Goal: Task Accomplishment & Management: Complete application form

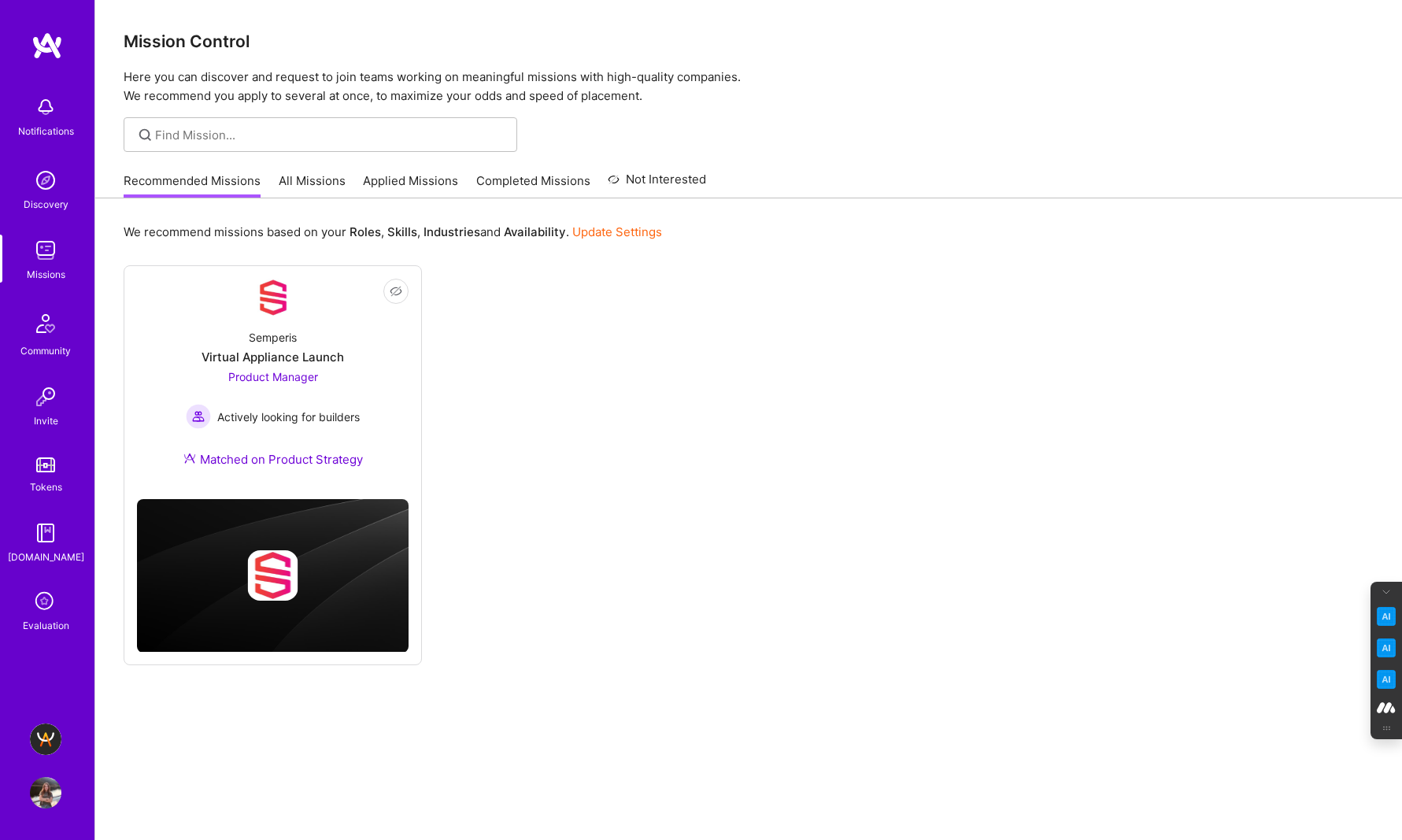
click at [51, 739] on img at bounding box center [46, 739] width 32 height 32
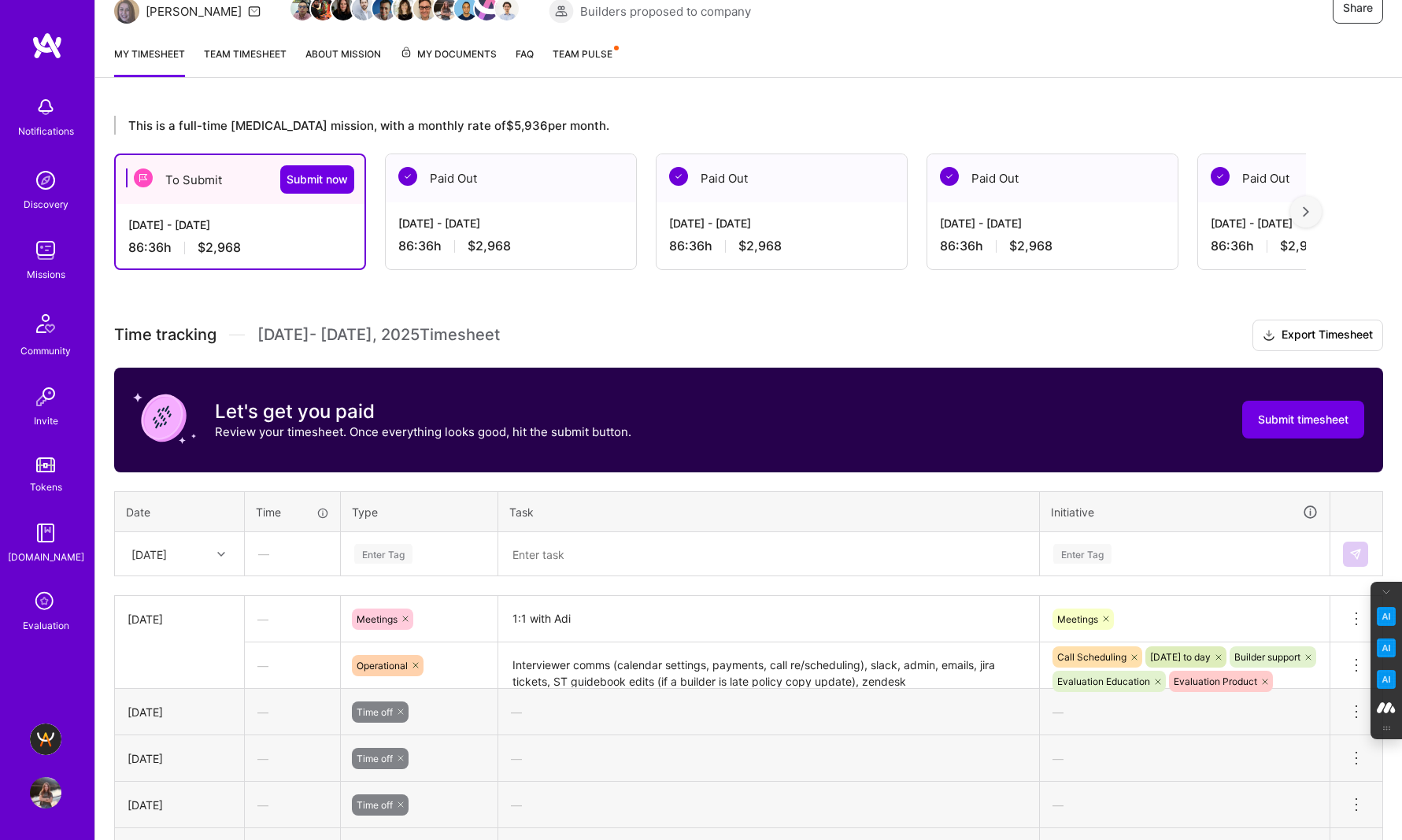
scroll to position [175, 0]
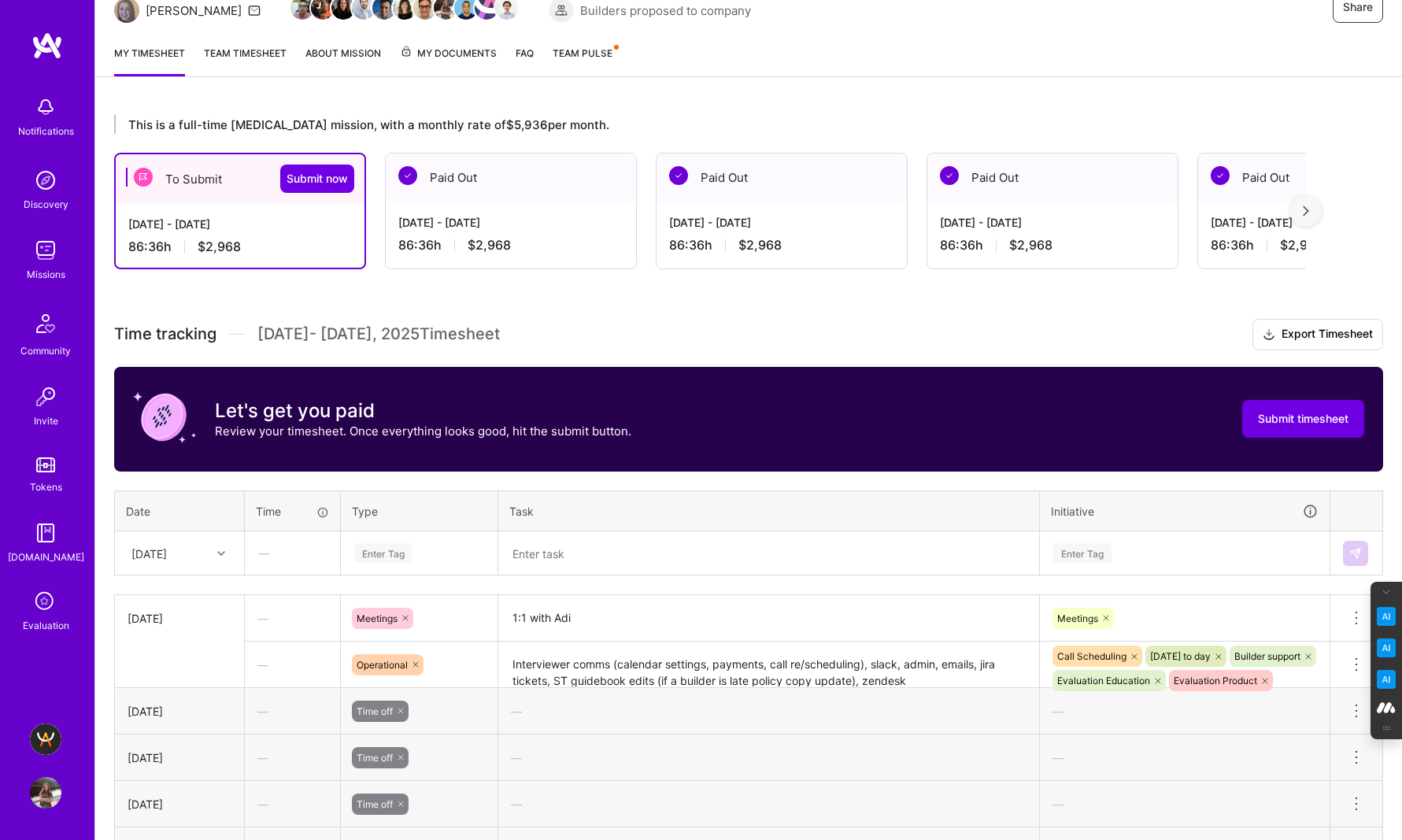
click at [219, 555] on icon at bounding box center [220, 553] width 8 height 8
click at [608, 559] on textarea at bounding box center [768, 553] width 537 height 41
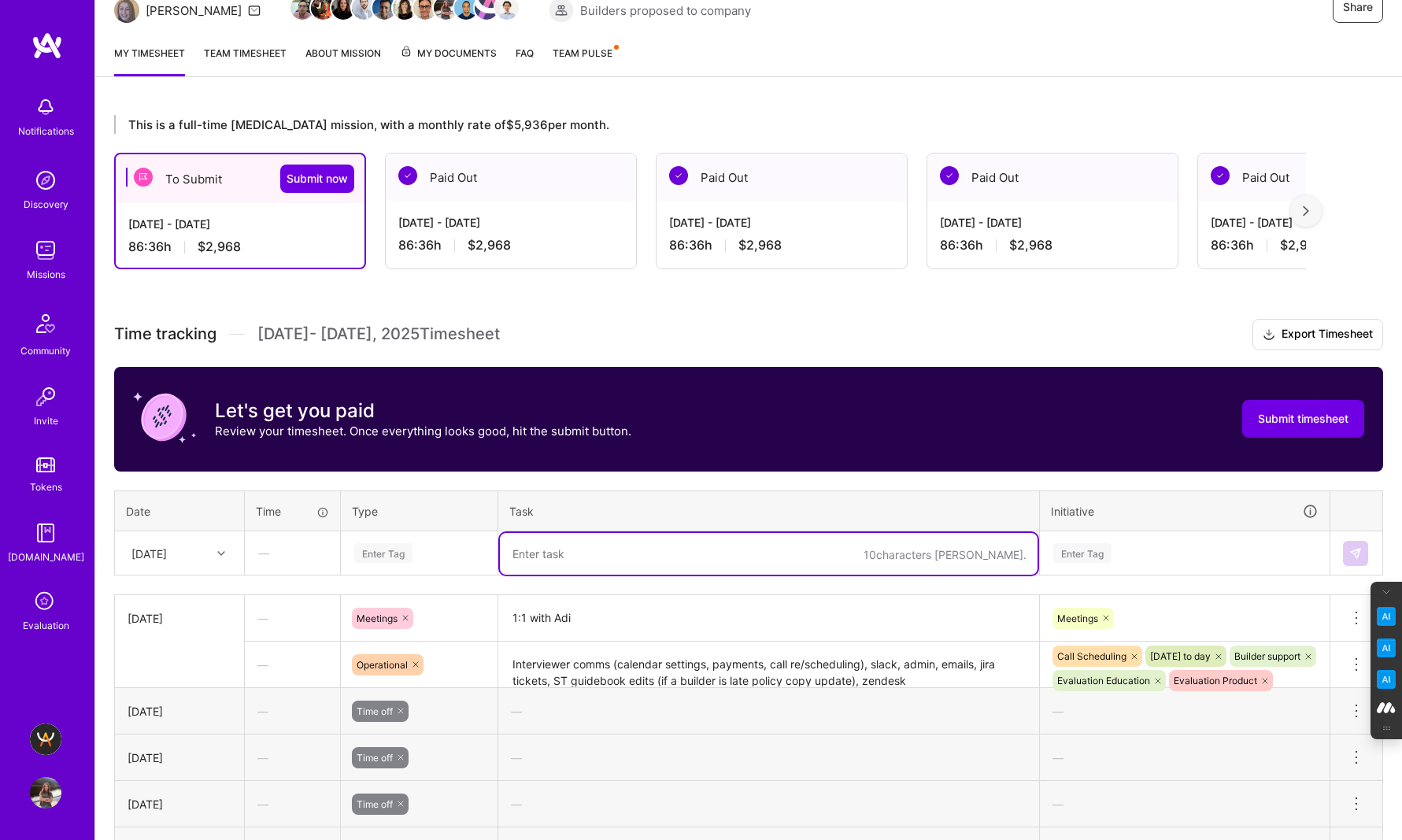
click at [213, 549] on div at bounding box center [223, 553] width 25 height 20
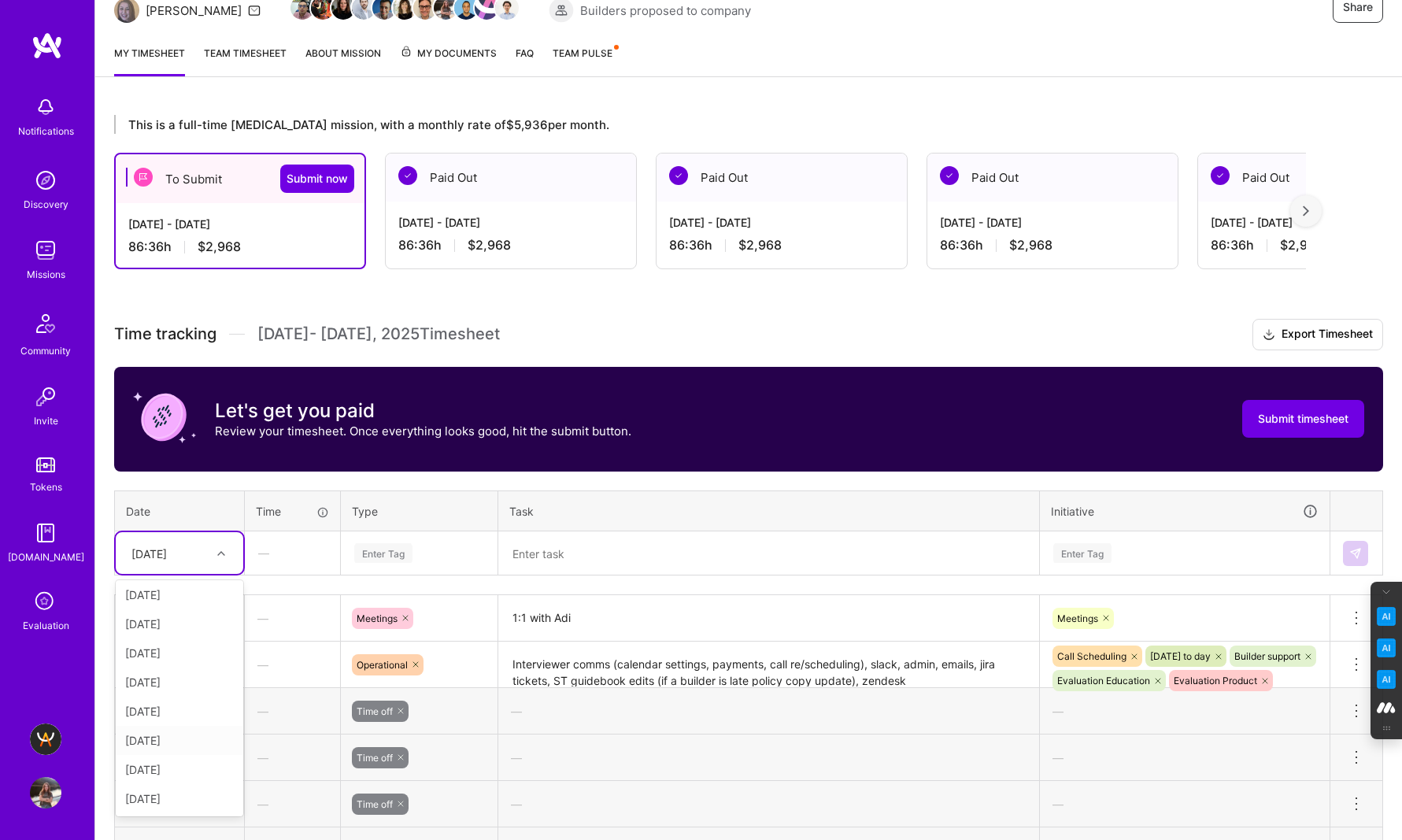
click at [173, 736] on div "[DATE]" at bounding box center [179, 740] width 127 height 29
click at [376, 537] on div "Enter Tag" at bounding box center [419, 553] width 155 height 41
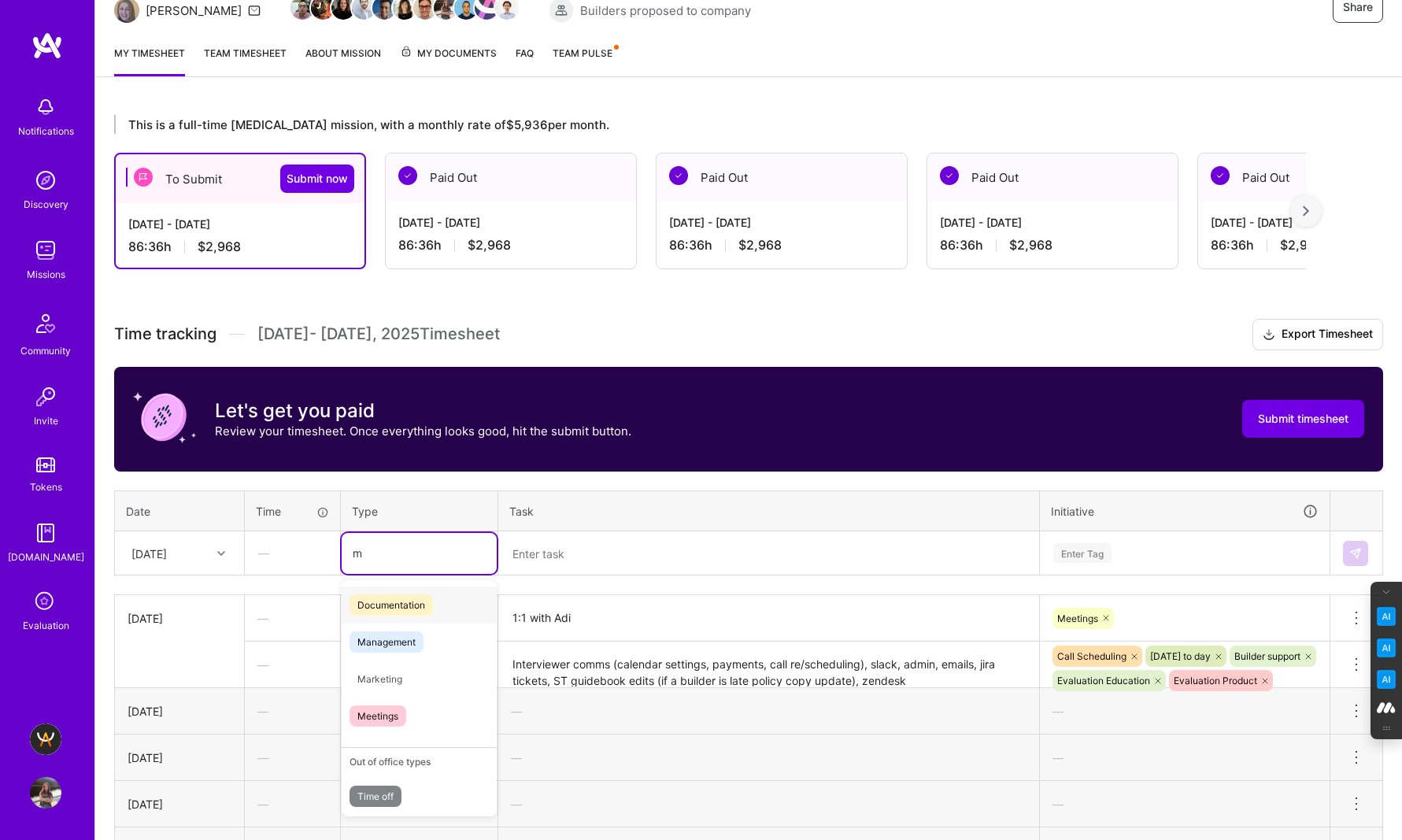
type input "me"
click at [386, 685] on span "Meetings" at bounding box center [377, 678] width 57 height 21
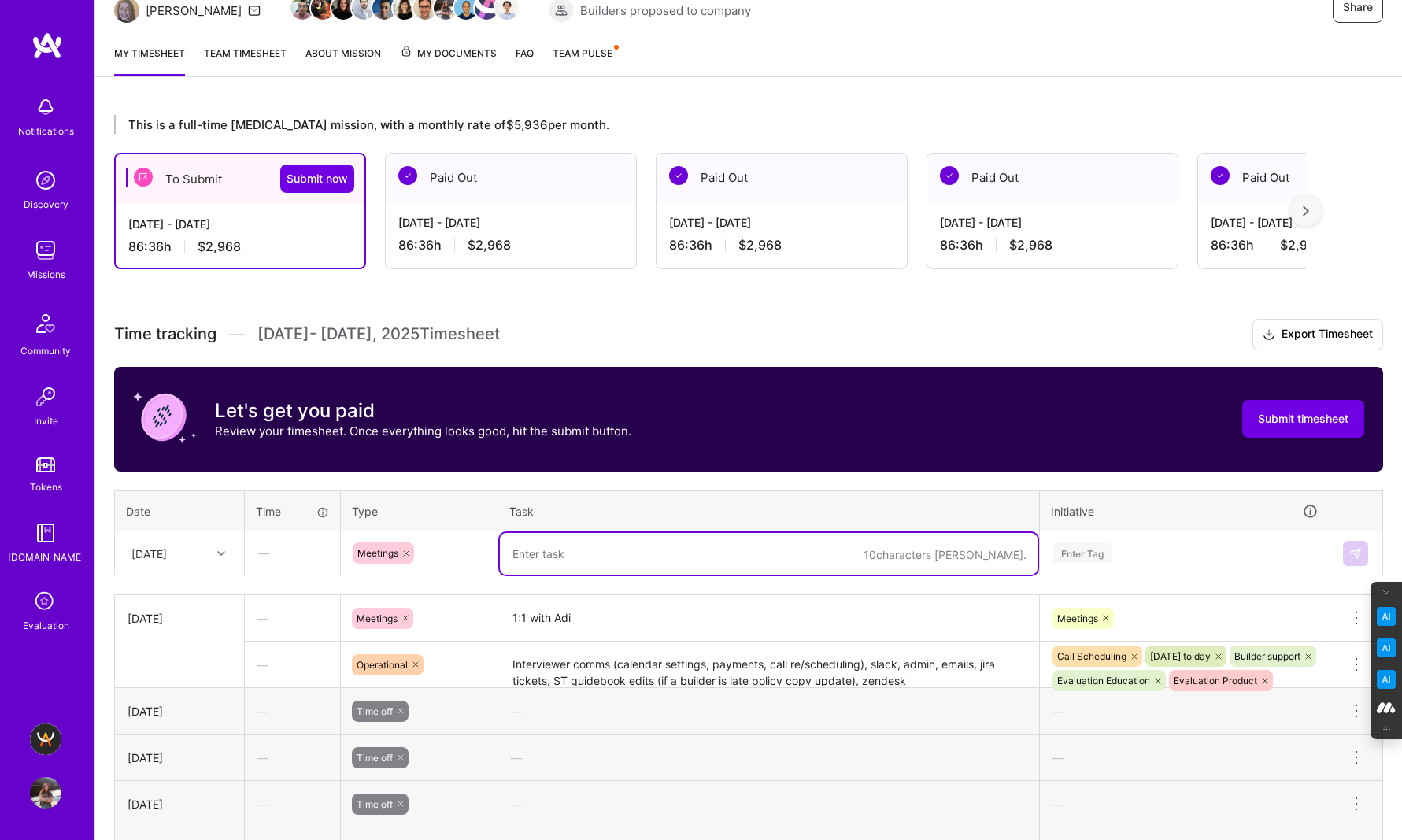
click at [543, 558] on textarea at bounding box center [768, 554] width 537 height 42
paste textarea "1:1 with Adi"
type textarea "1:1 with Adi"
click at [1086, 552] on div "Enter Tag" at bounding box center [1184, 553] width 288 height 41
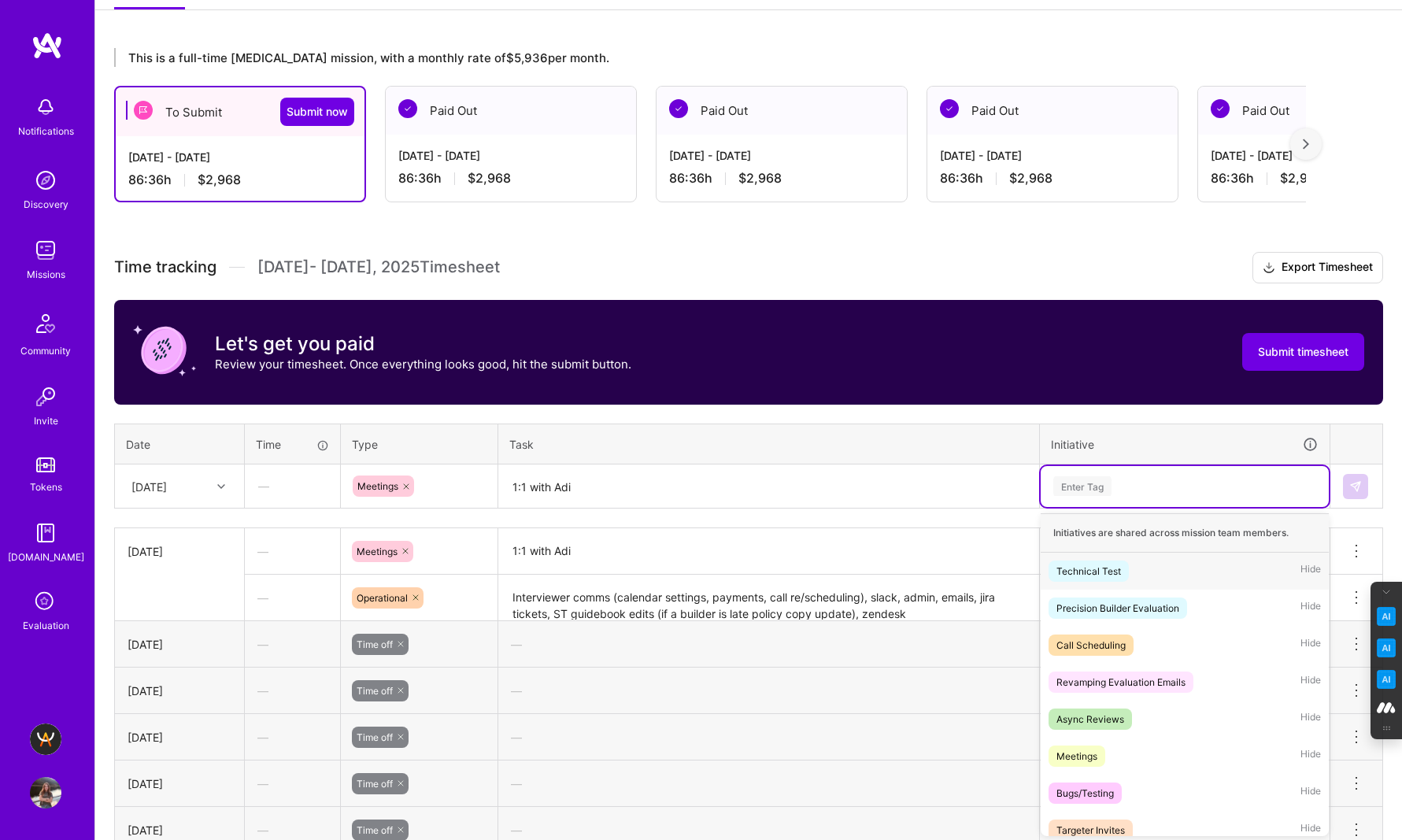
scroll to position [244, 0]
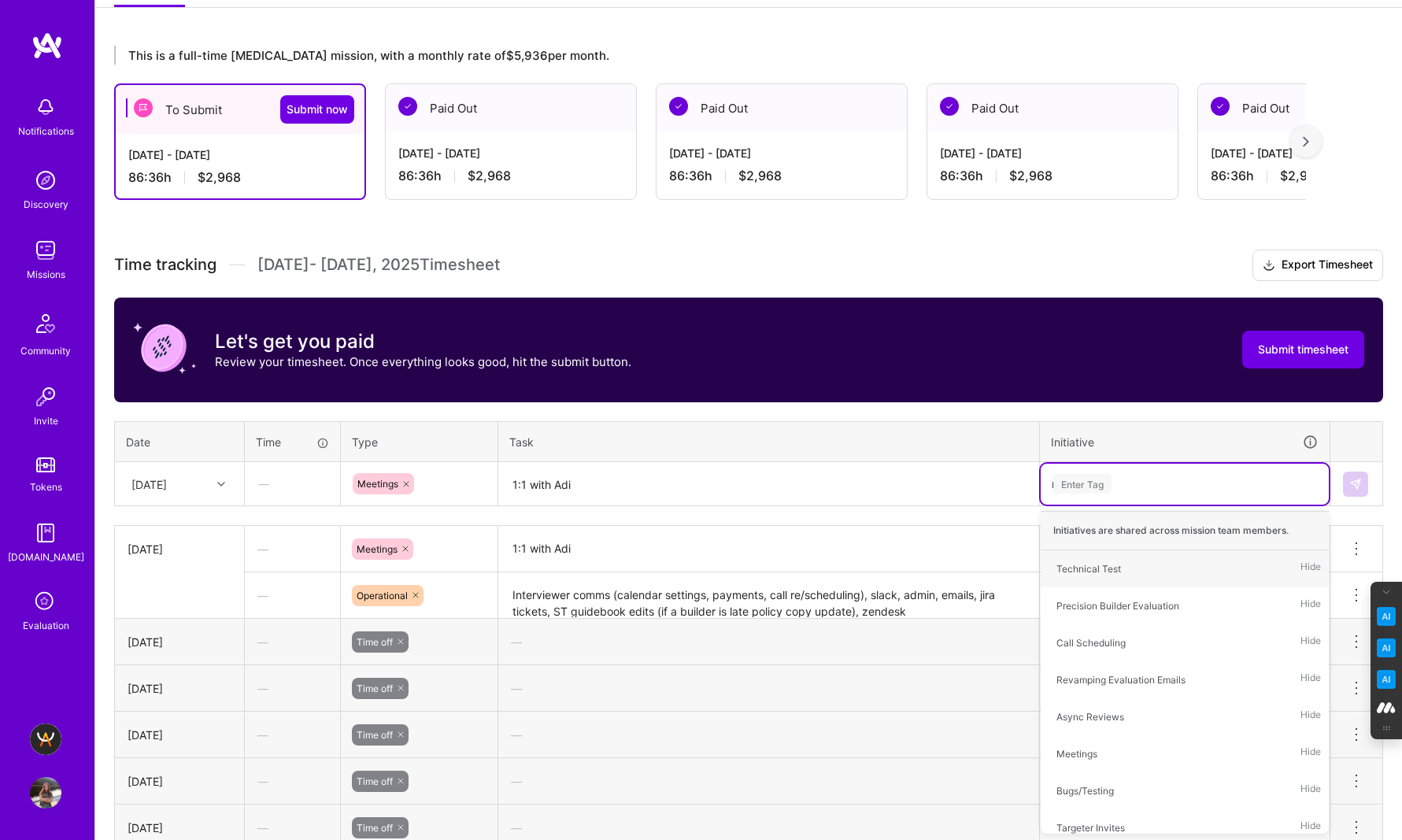
type input "me"
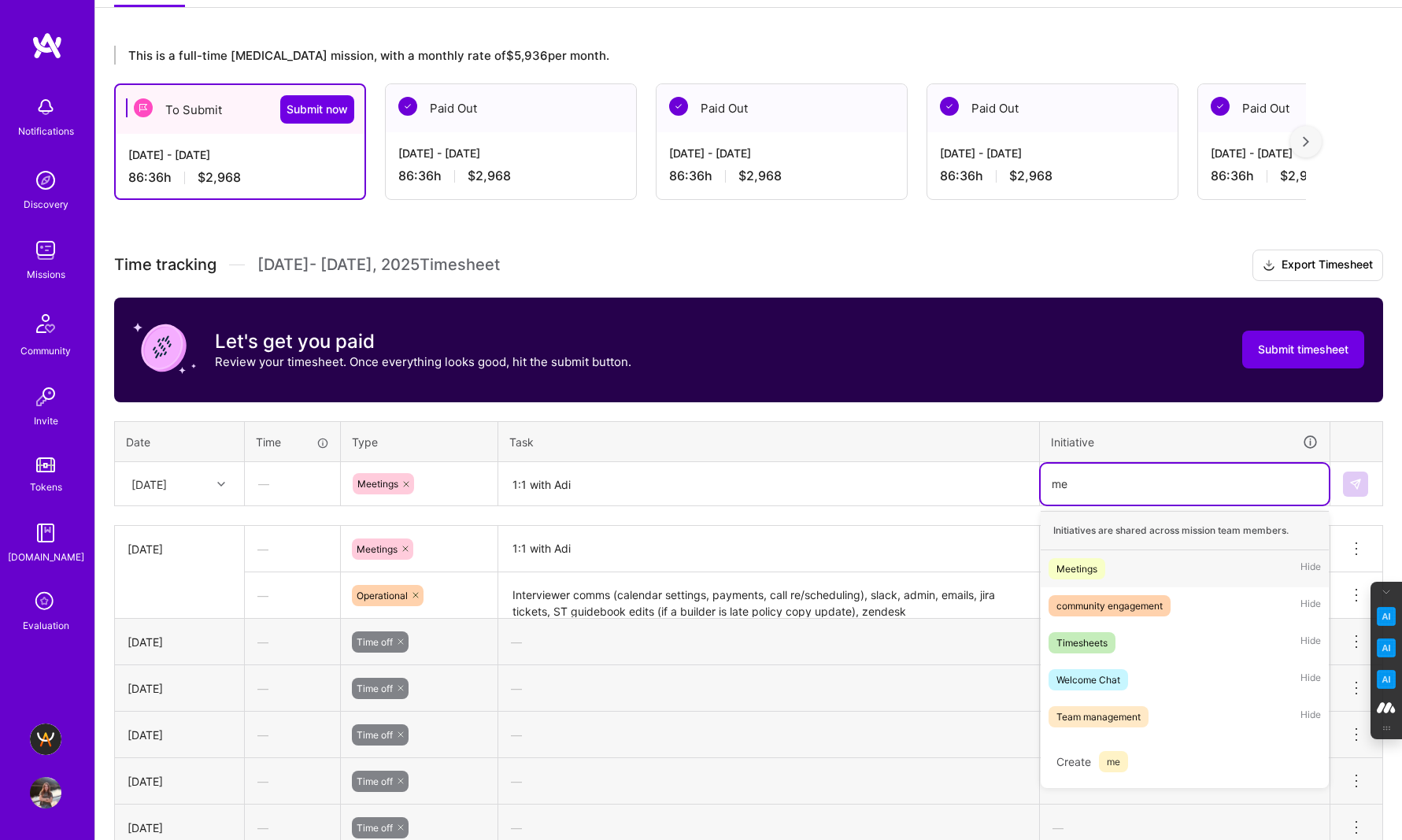
click at [1089, 572] on div "Meetings" at bounding box center [1076, 568] width 41 height 17
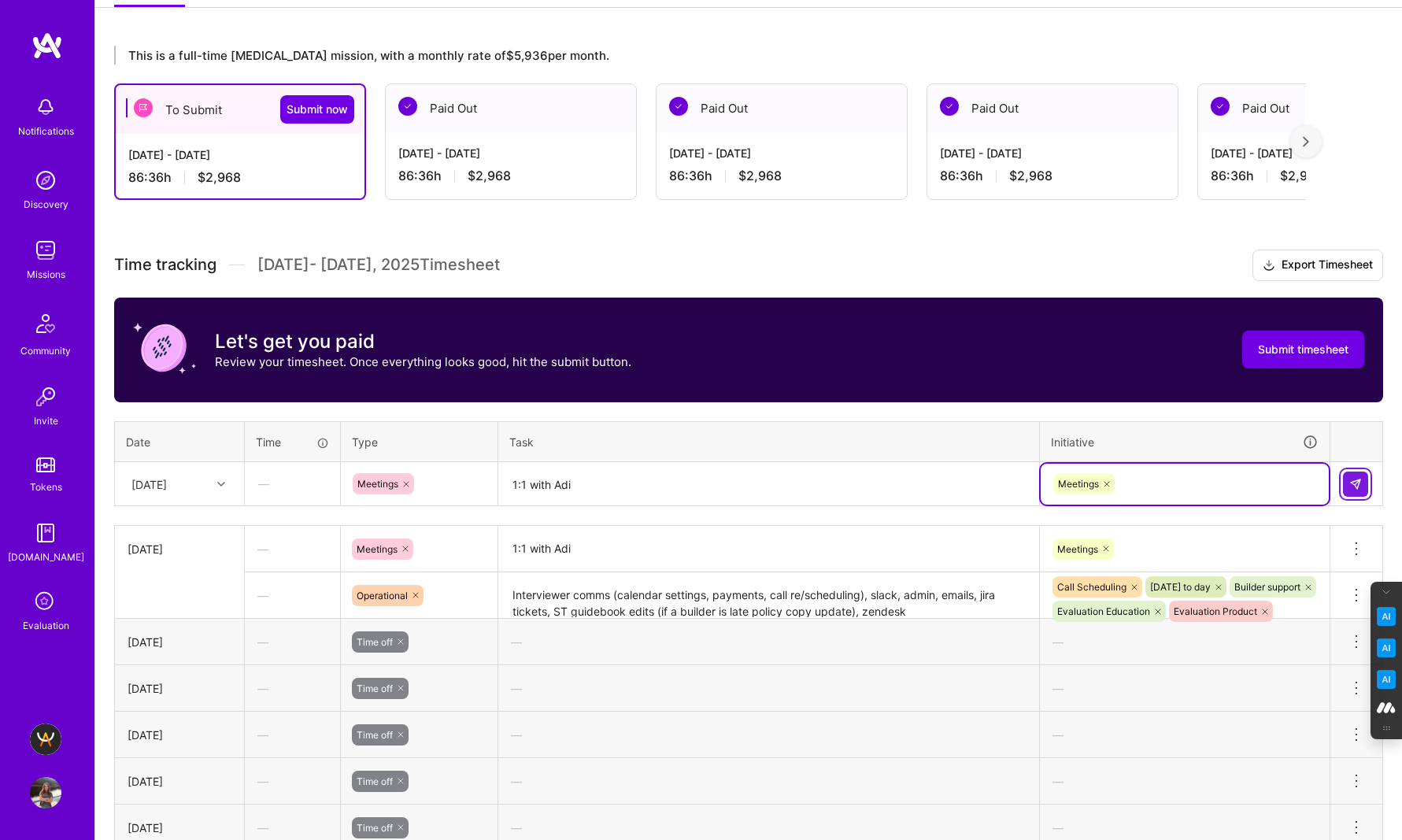
click at [1365, 485] on button at bounding box center [1355, 484] width 25 height 25
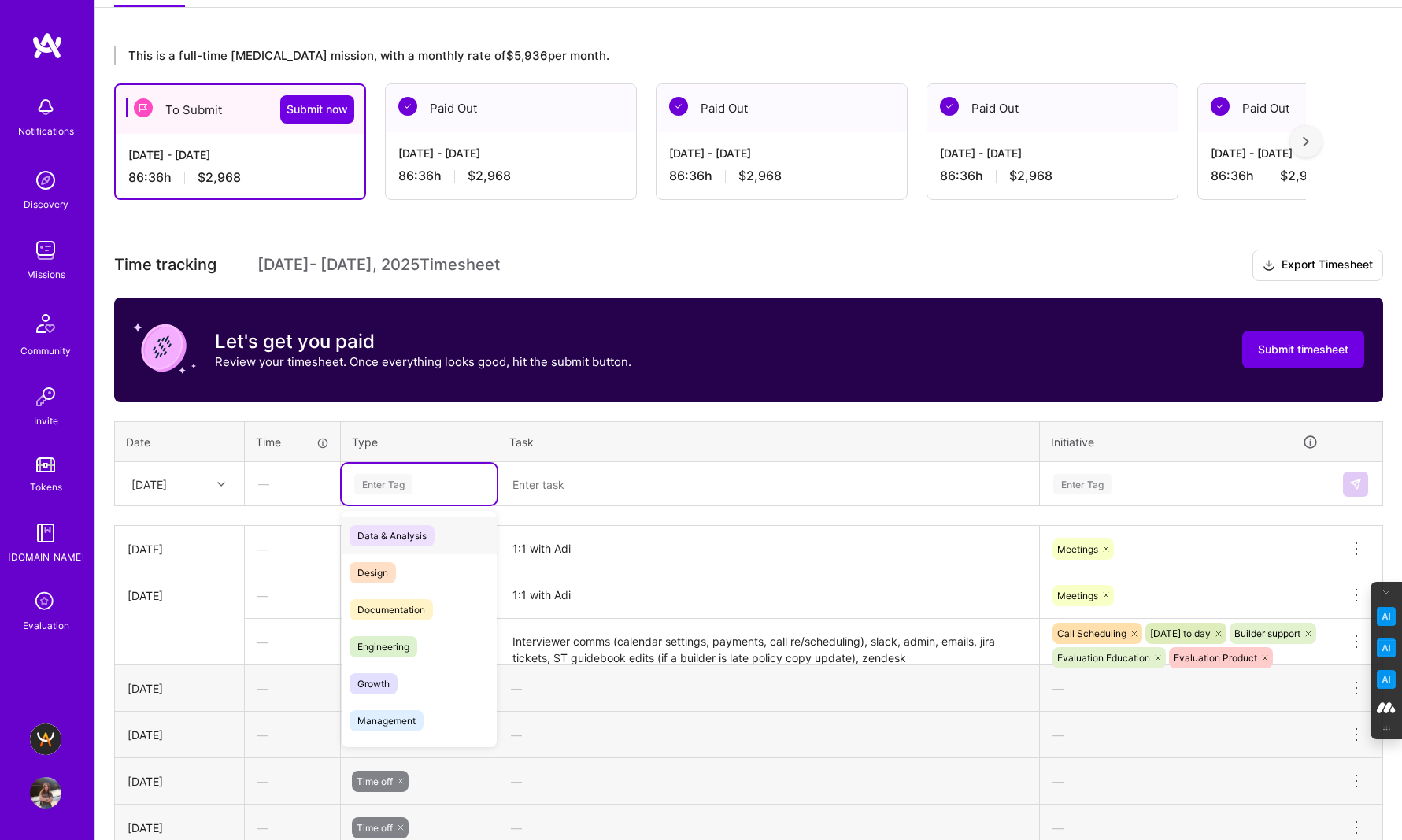
click at [376, 474] on div "Enter Tag" at bounding box center [383, 484] width 58 height 25
type input "op"
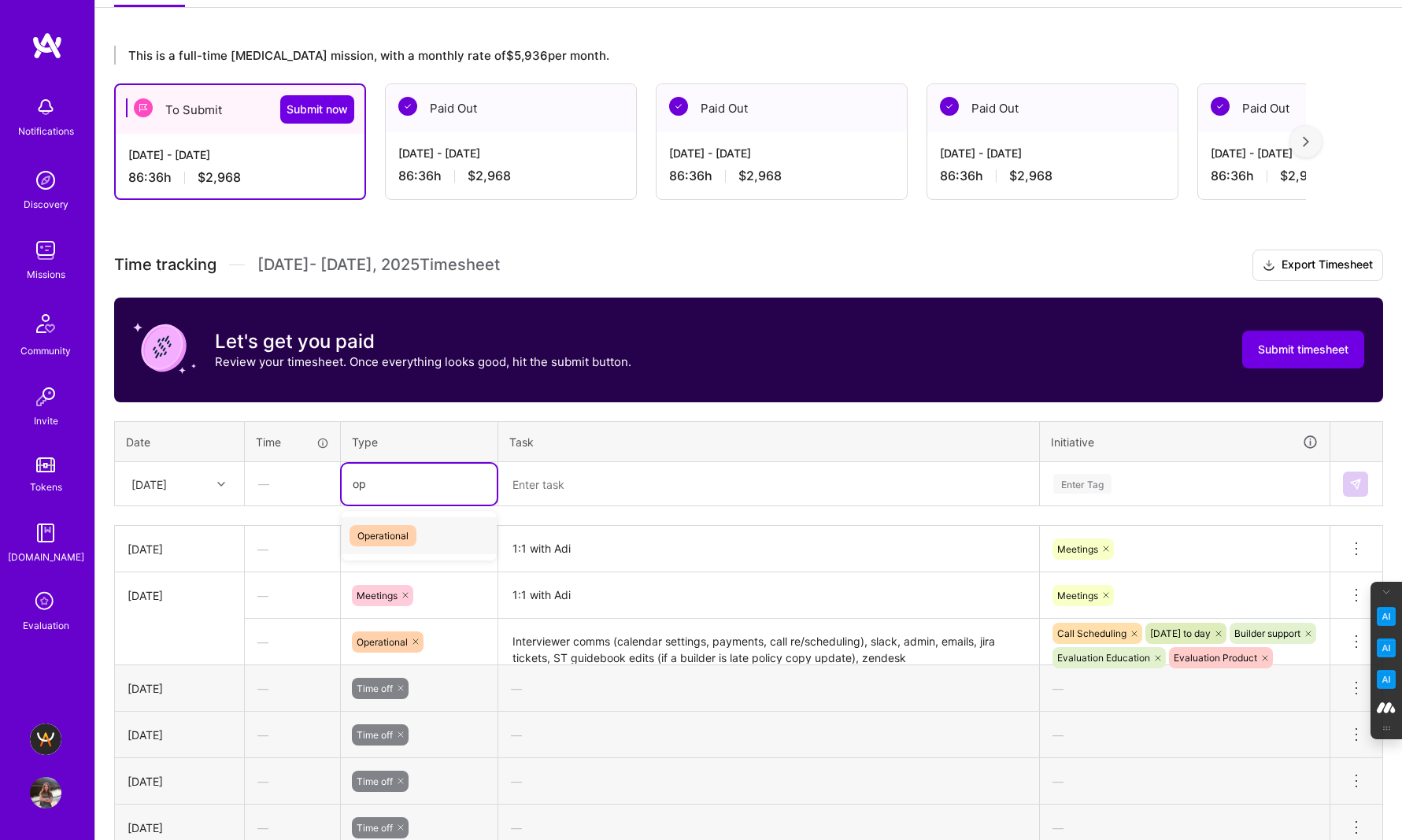
click at [395, 538] on span "Operational" at bounding box center [383, 535] width 67 height 21
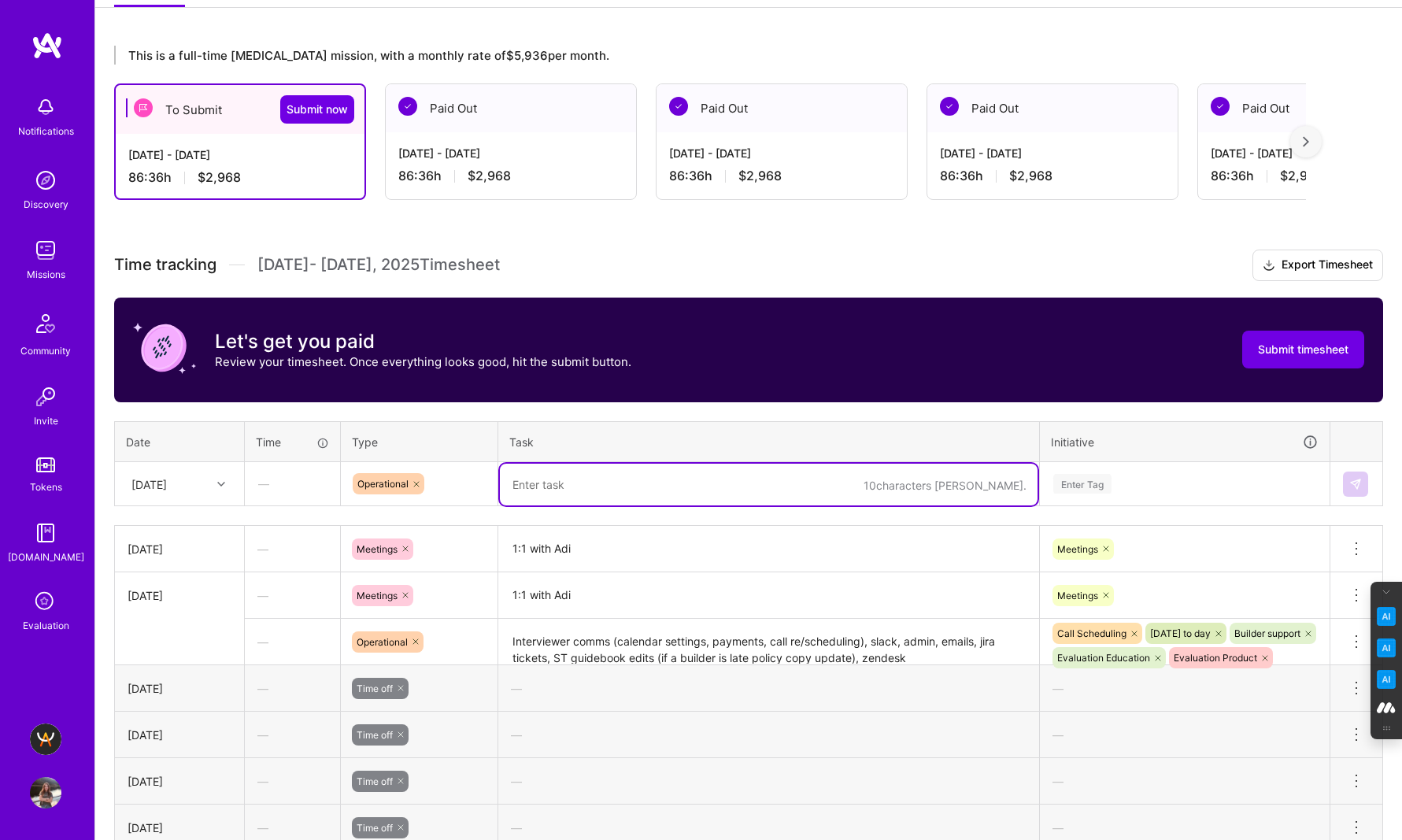
click at [533, 492] on textarea at bounding box center [768, 485] width 537 height 42
paste textarea "slack, email, admin, interviewer comms, feedback on defining AI interviewer-bui…"
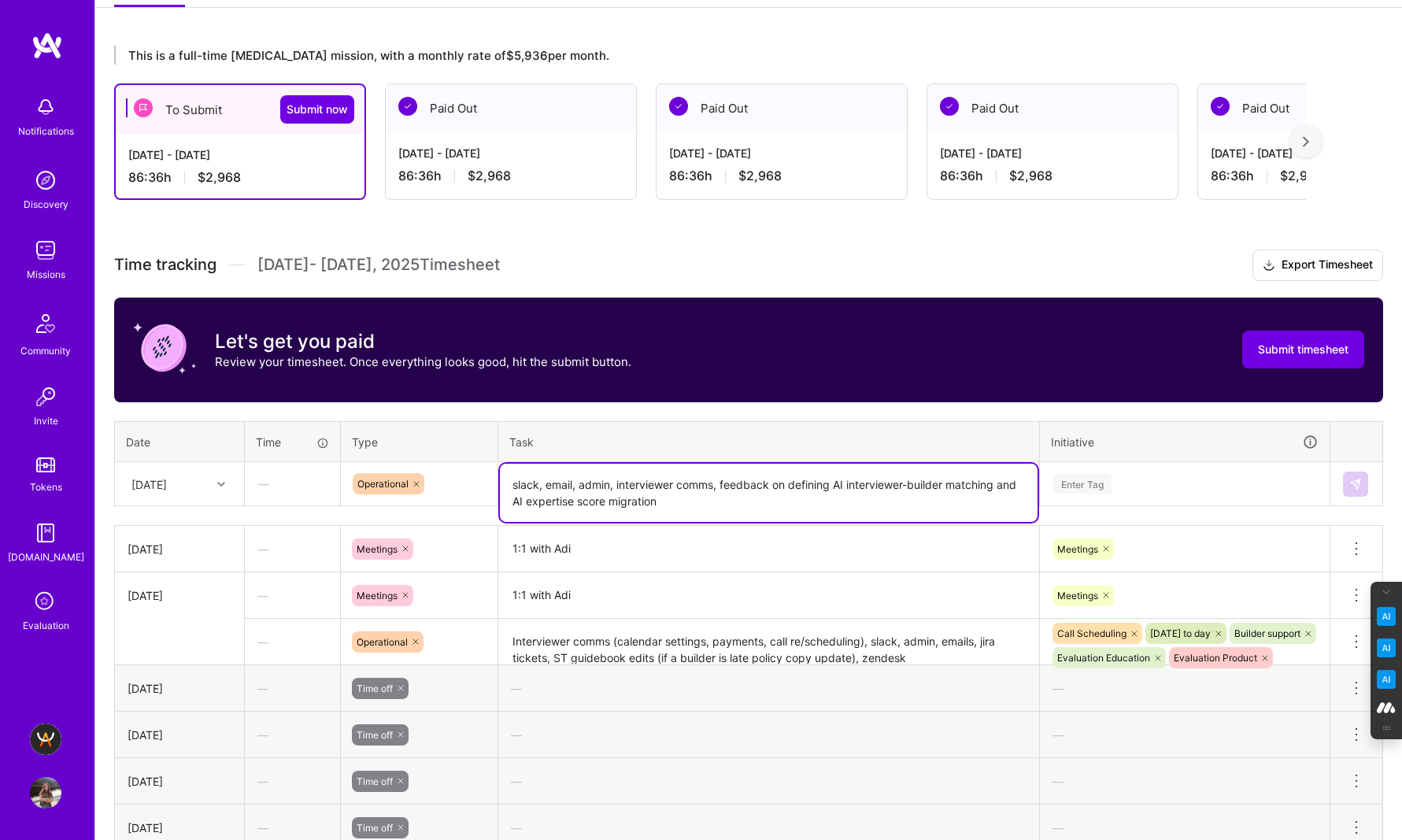
click at [517, 486] on textarea "slack, email, admin, interviewer comms, feedback on defining AI interviewer-bui…" at bounding box center [768, 492] width 537 height 58
type textarea "Slack, email, admin, interviewer comms, feedback on defining AI interviewer-bui…"
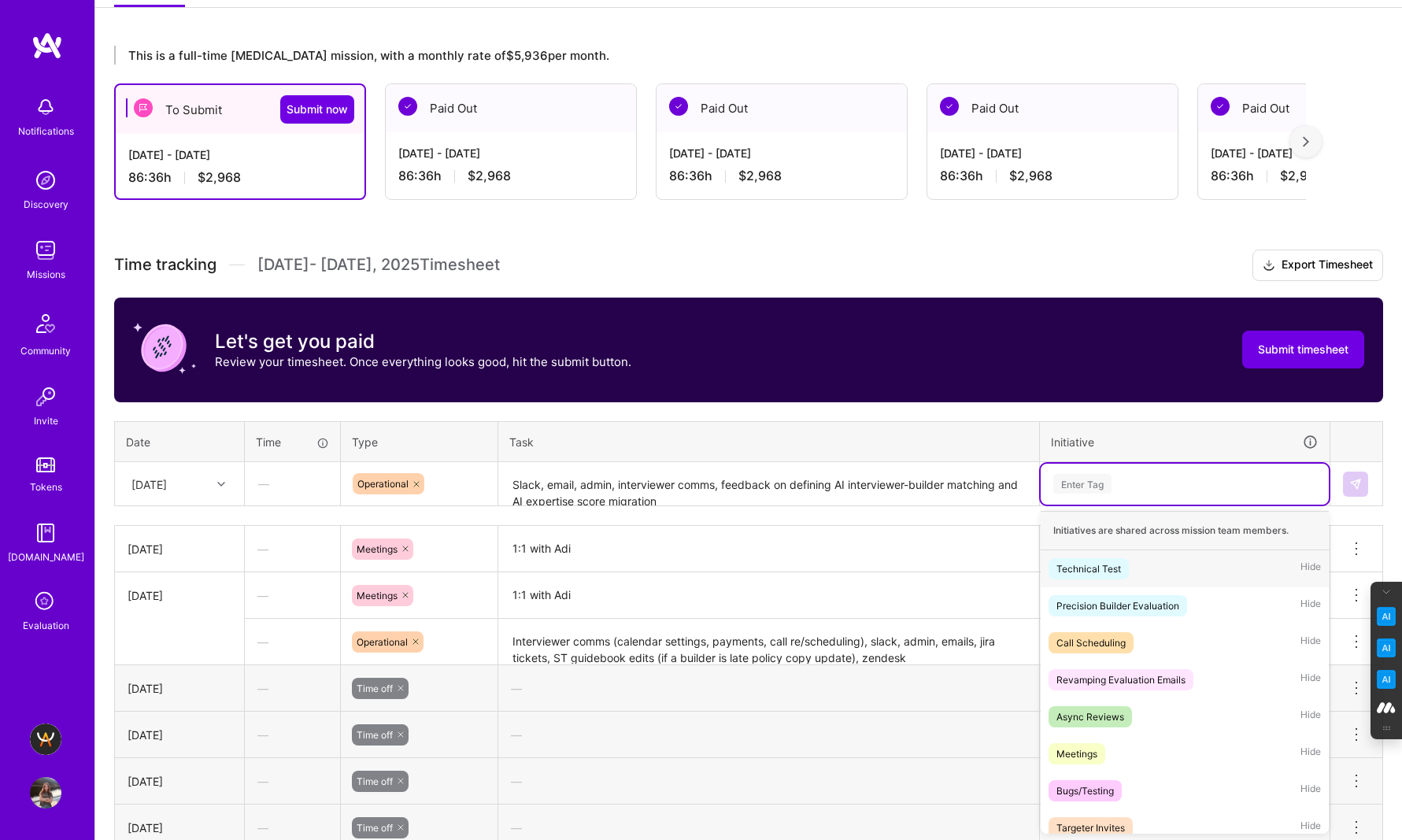
click at [1082, 482] on div "Enter Tag" at bounding box center [1082, 484] width 58 height 25
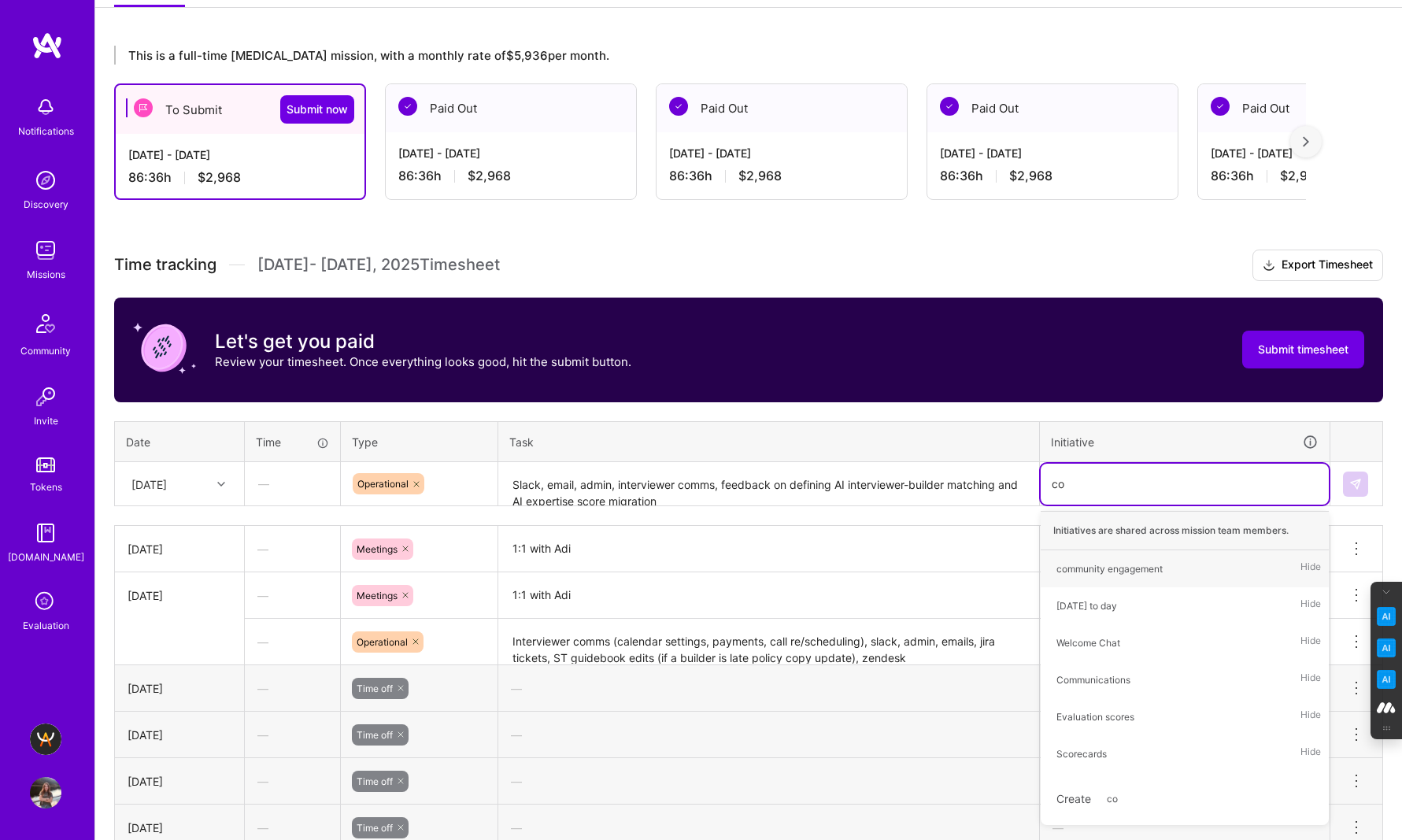
type input "com"
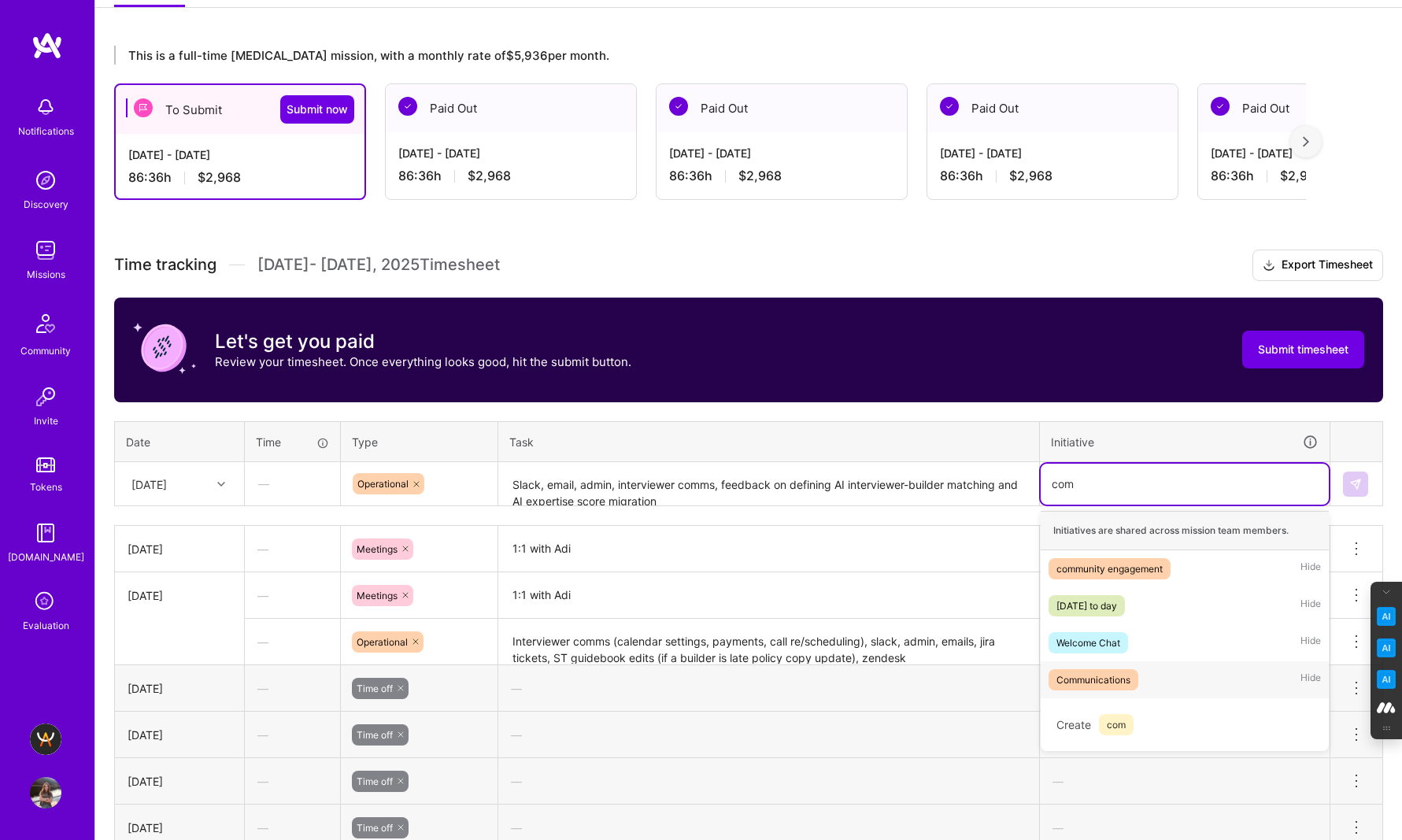
click at [1114, 678] on div "Communications" at bounding box center [1093, 679] width 74 height 17
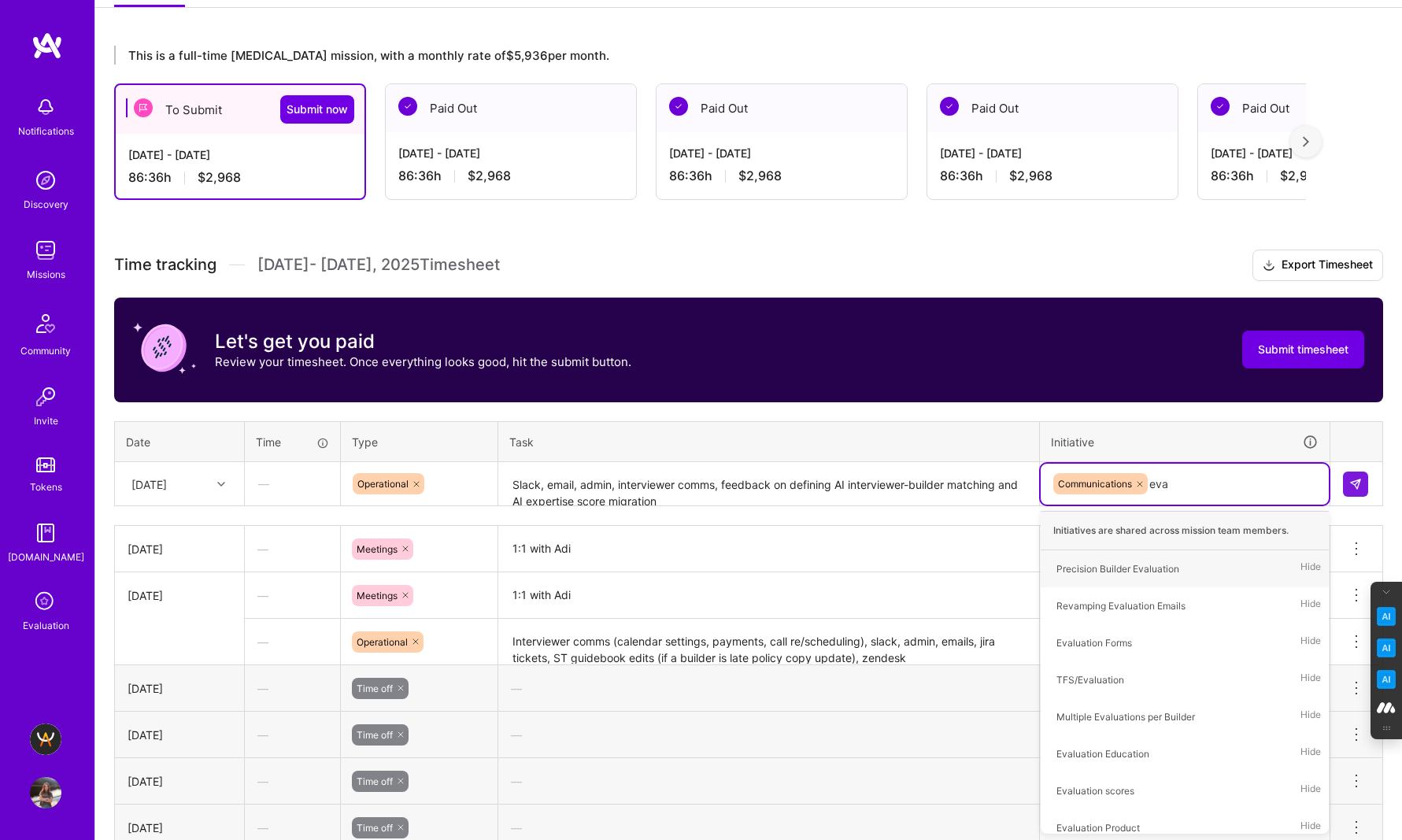
type input "eval"
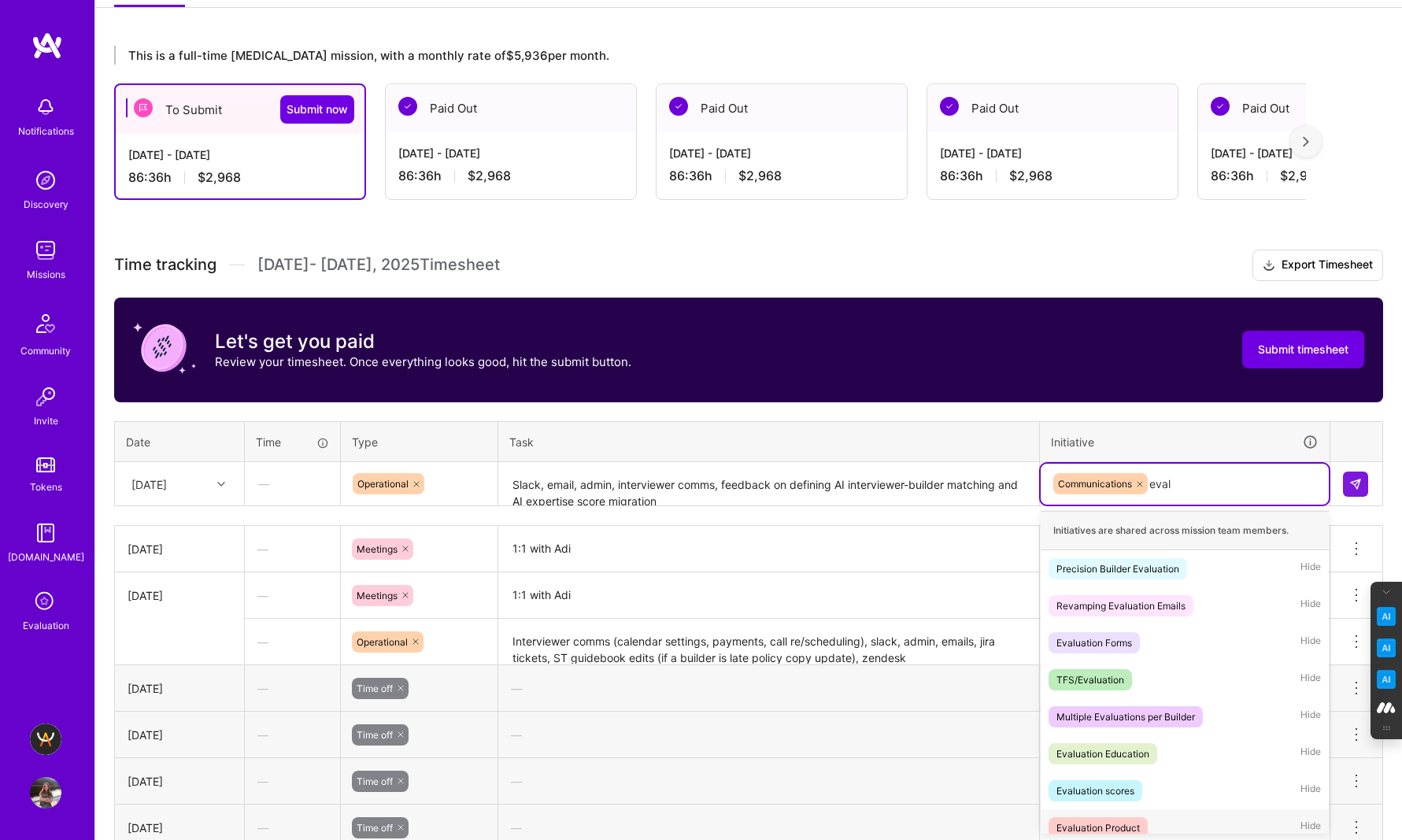
click at [1116, 824] on div "Evaluation Product" at bounding box center [1097, 827] width 83 height 17
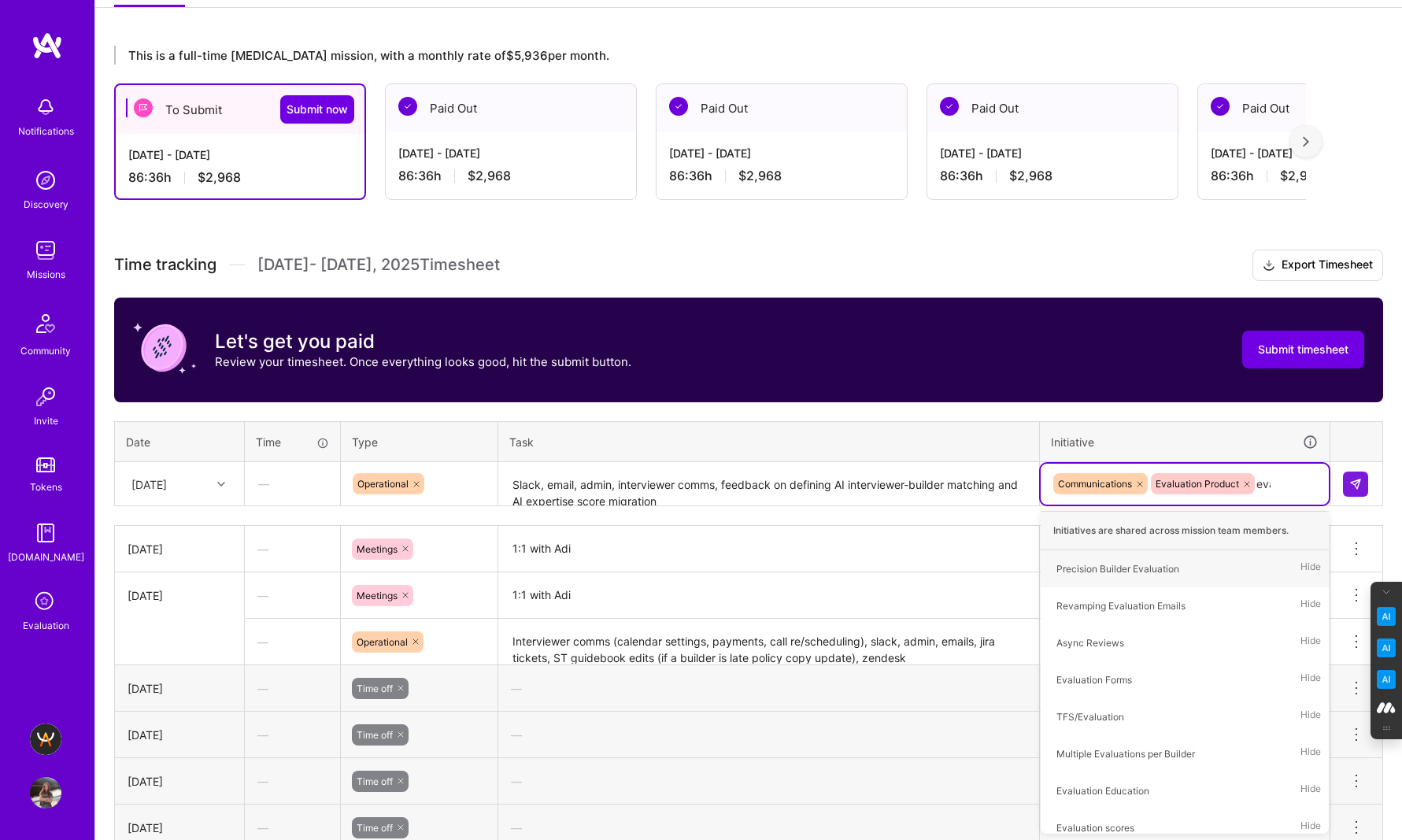
type input "eval"
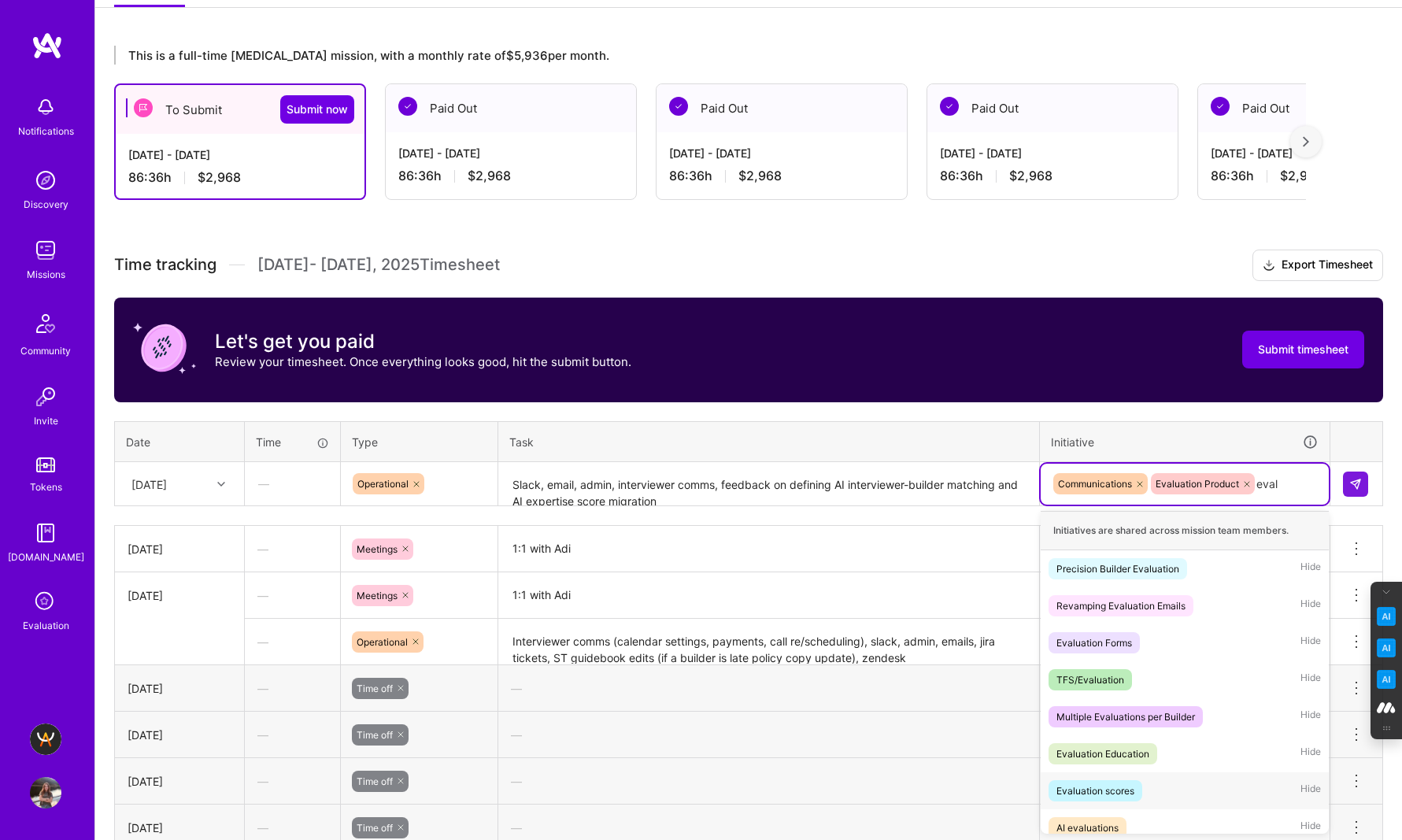
click at [1114, 792] on div "Evaluation scores" at bounding box center [1095, 790] width 78 height 17
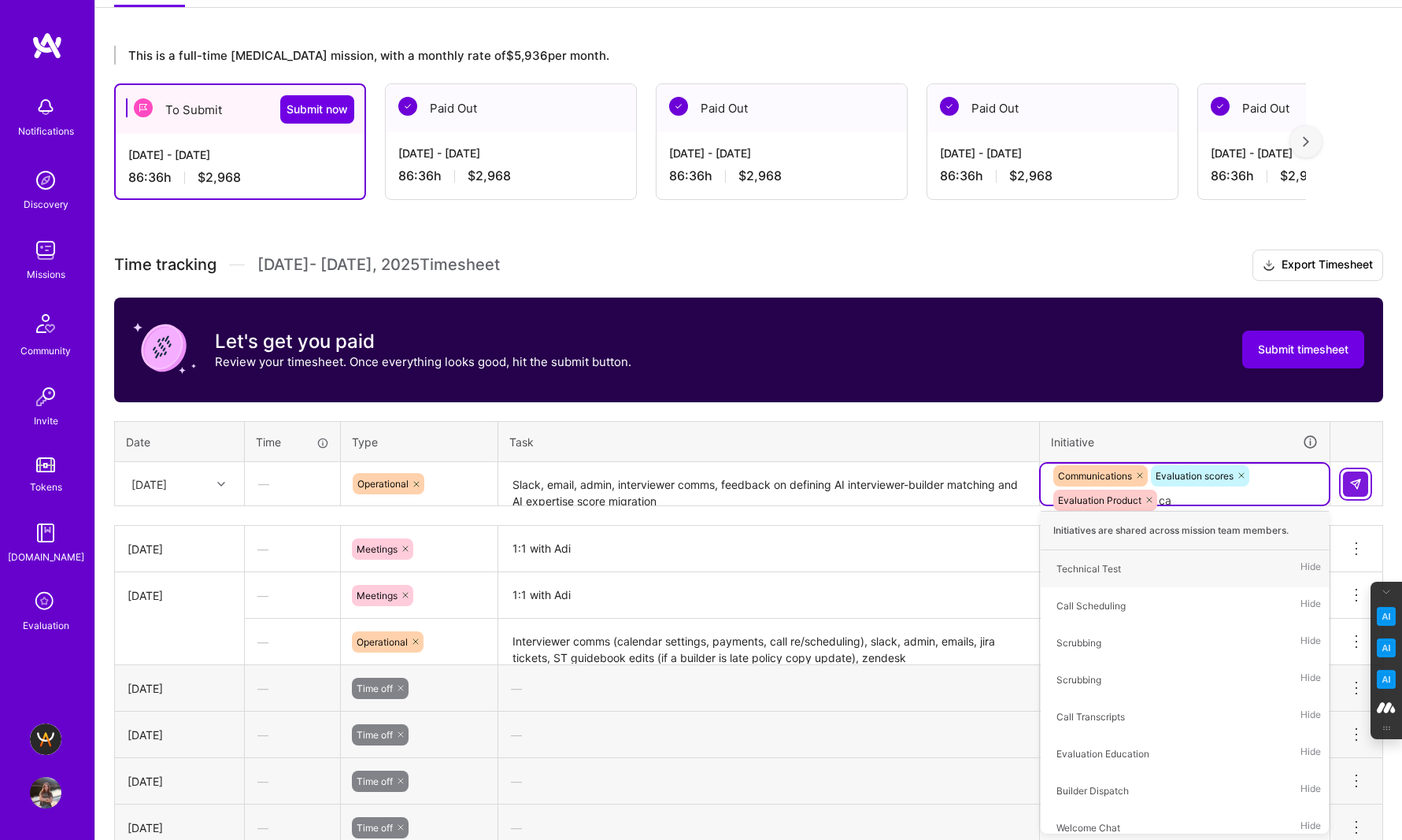
type input "cal"
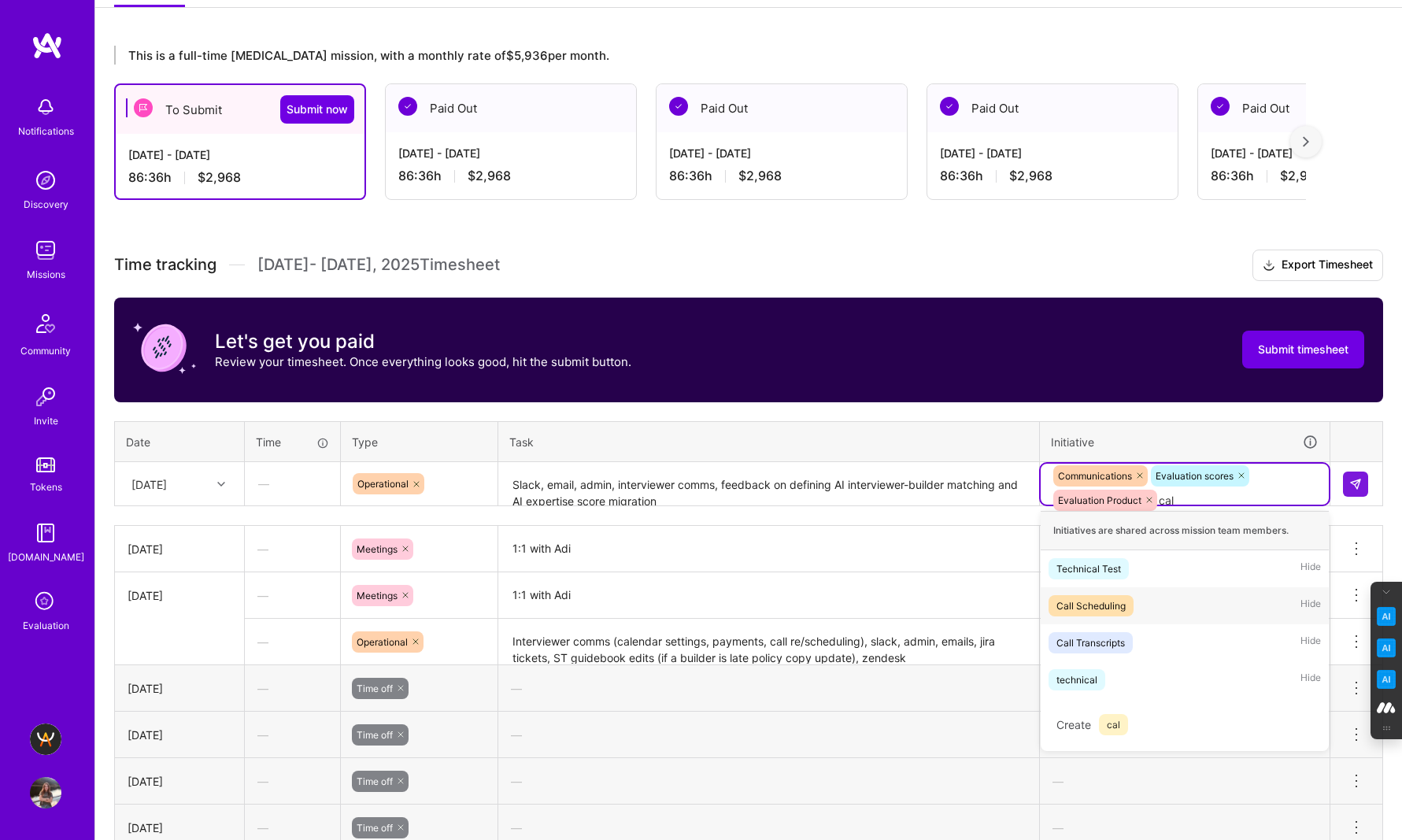
click at [1110, 603] on div "Call Scheduling" at bounding box center [1090, 605] width 69 height 17
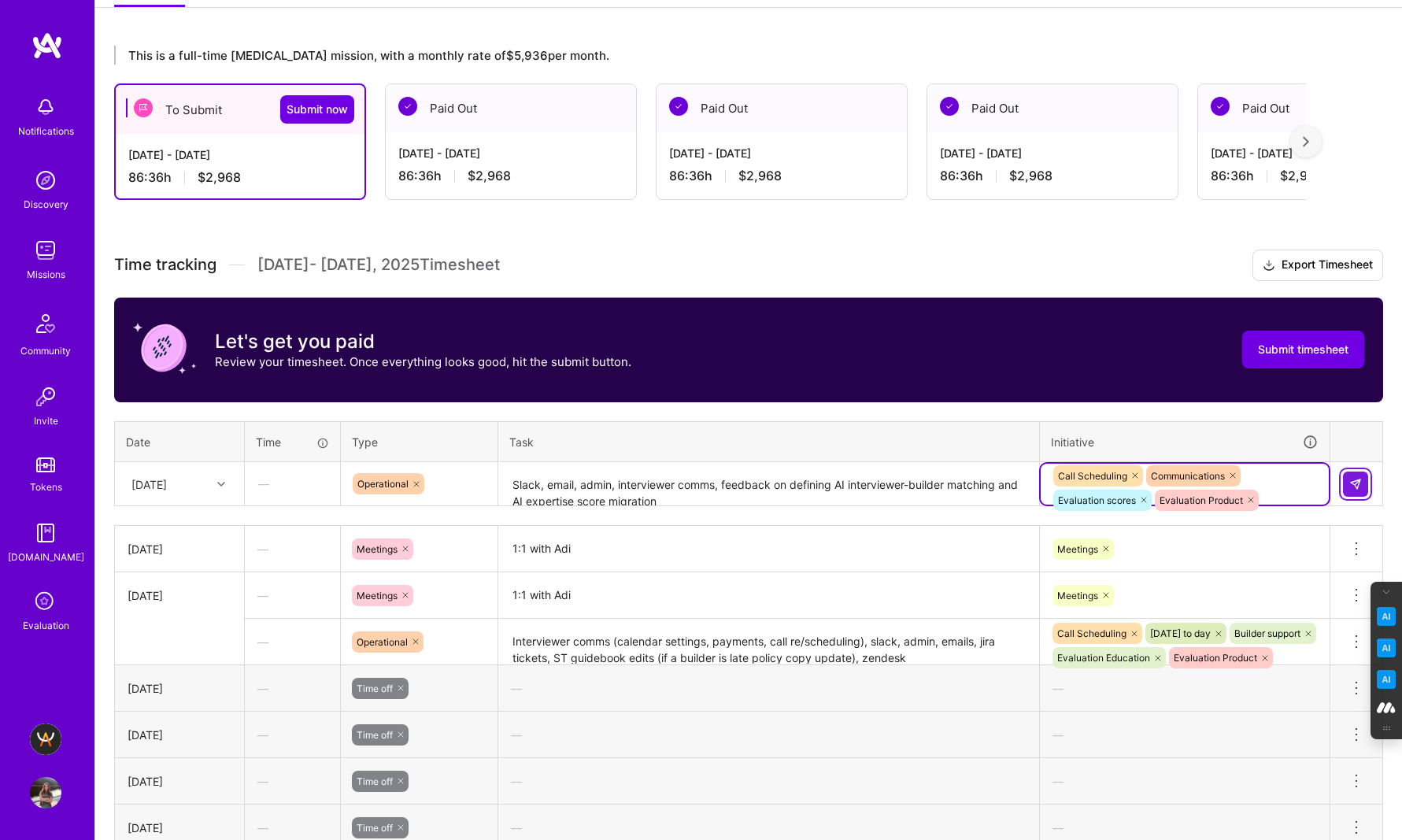
click at [1356, 483] on img at bounding box center [1355, 484] width 12 height 12
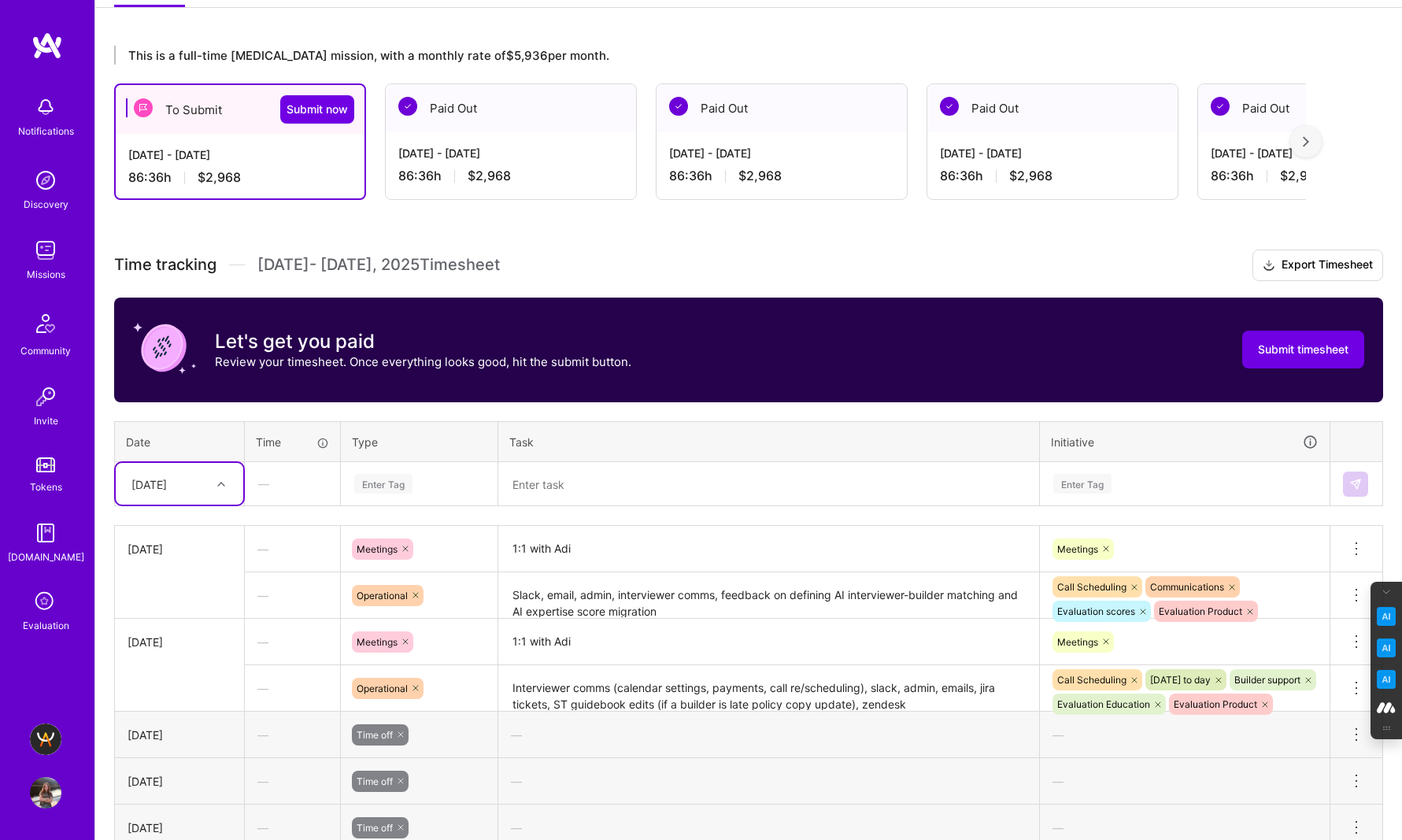
click at [392, 491] on div "Enter Tag" at bounding box center [383, 484] width 58 height 25
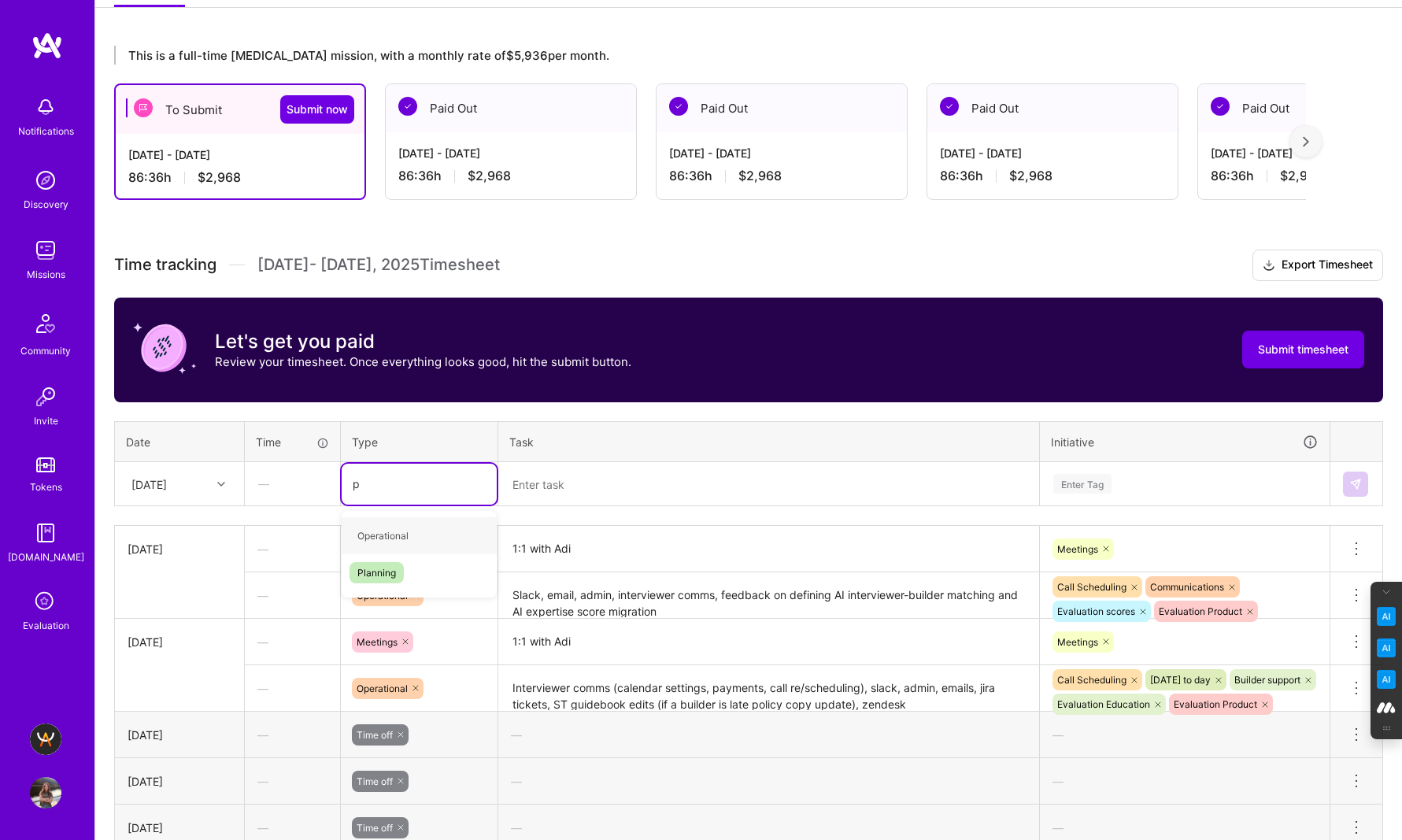
type input "pl"
click at [381, 541] on span "Planning" at bounding box center [377, 535] width 54 height 21
click at [528, 494] on textarea at bounding box center [768, 485] width 537 height 42
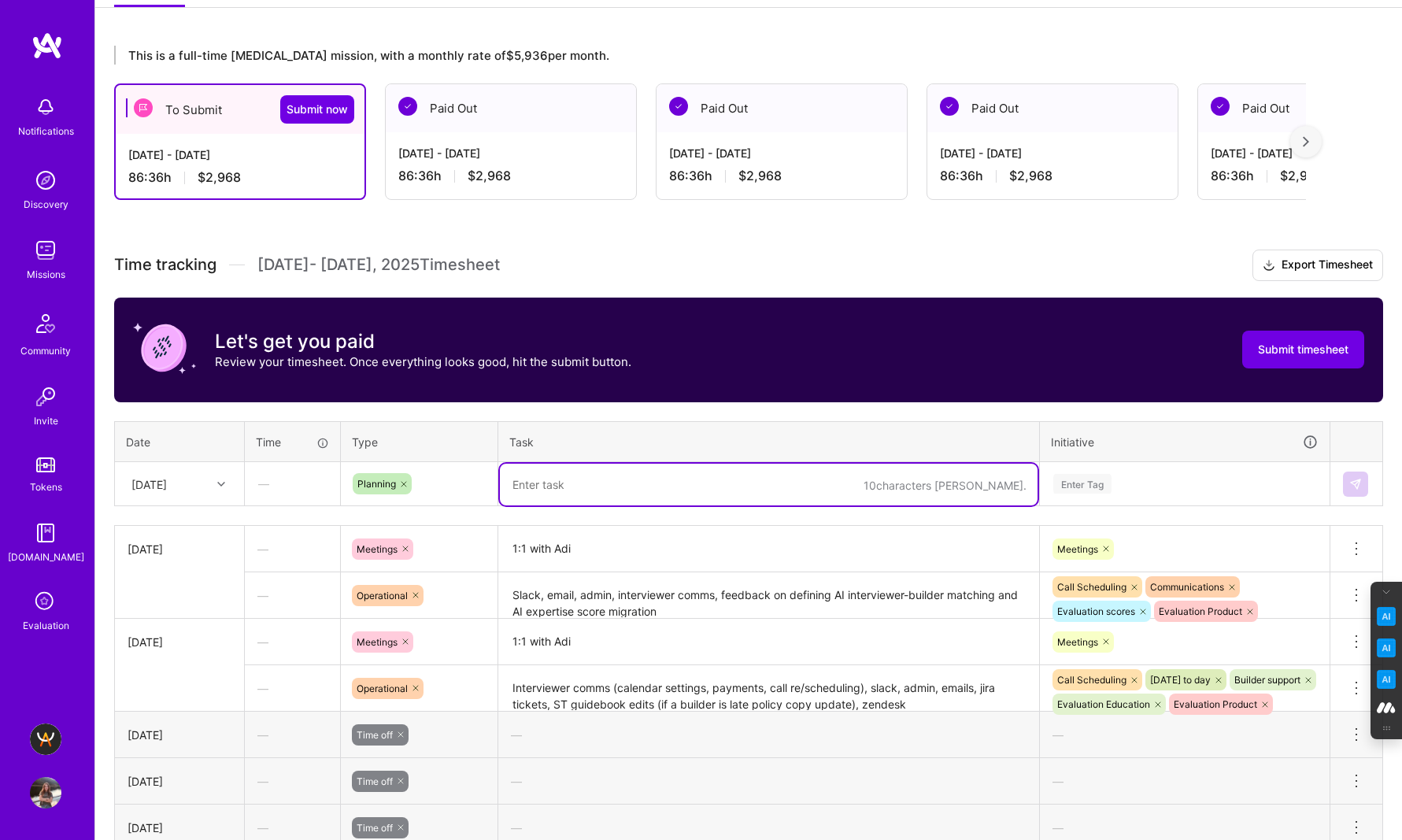
paste textarea "AI talent graph initiative"
type textarea "AI talent graph initiative rework"
click at [1082, 473] on div "Enter Tag" at bounding box center [1082, 484] width 58 height 25
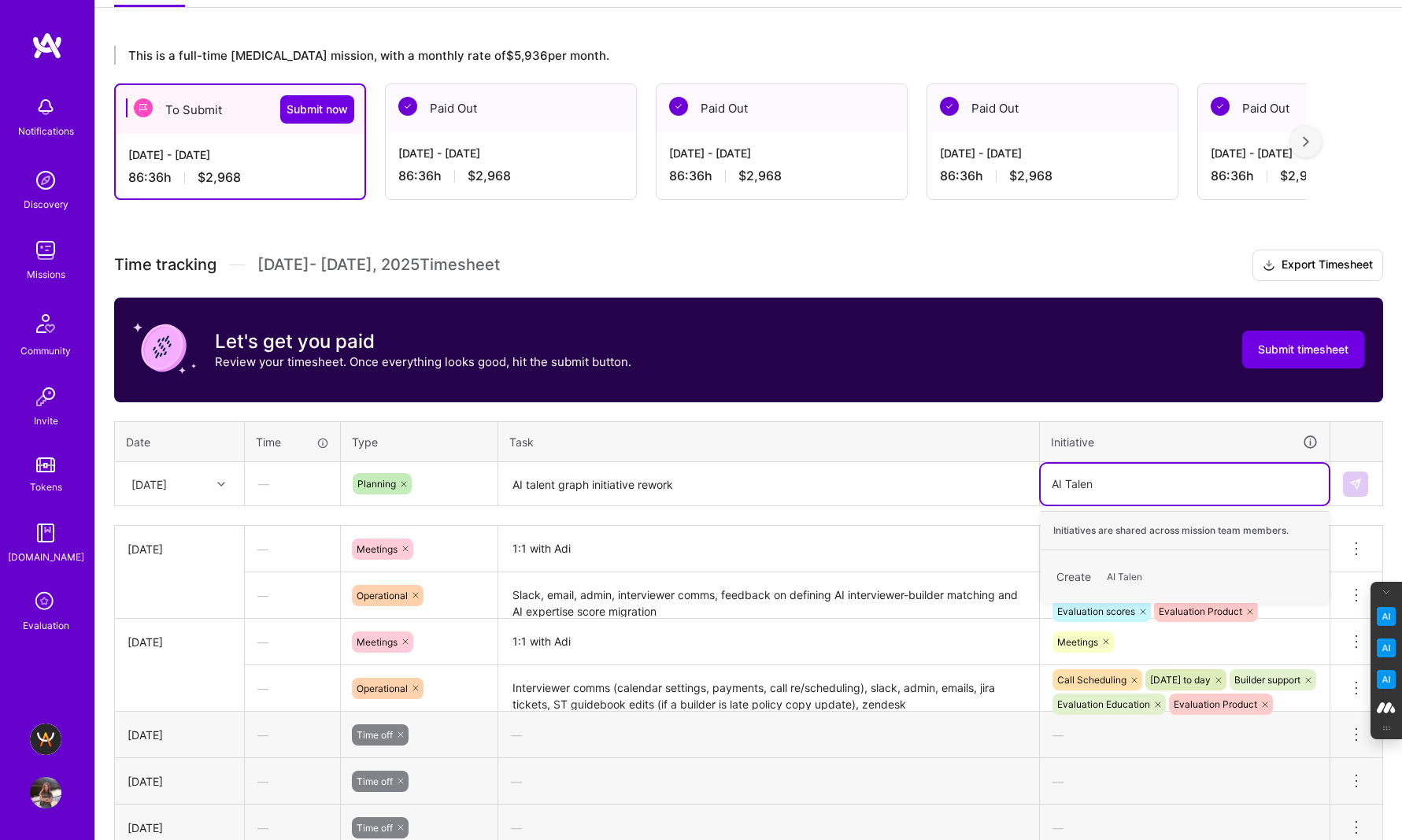
type input "AI Talent"
click at [1125, 572] on span "AI Talent" at bounding box center [1126, 577] width 54 height 21
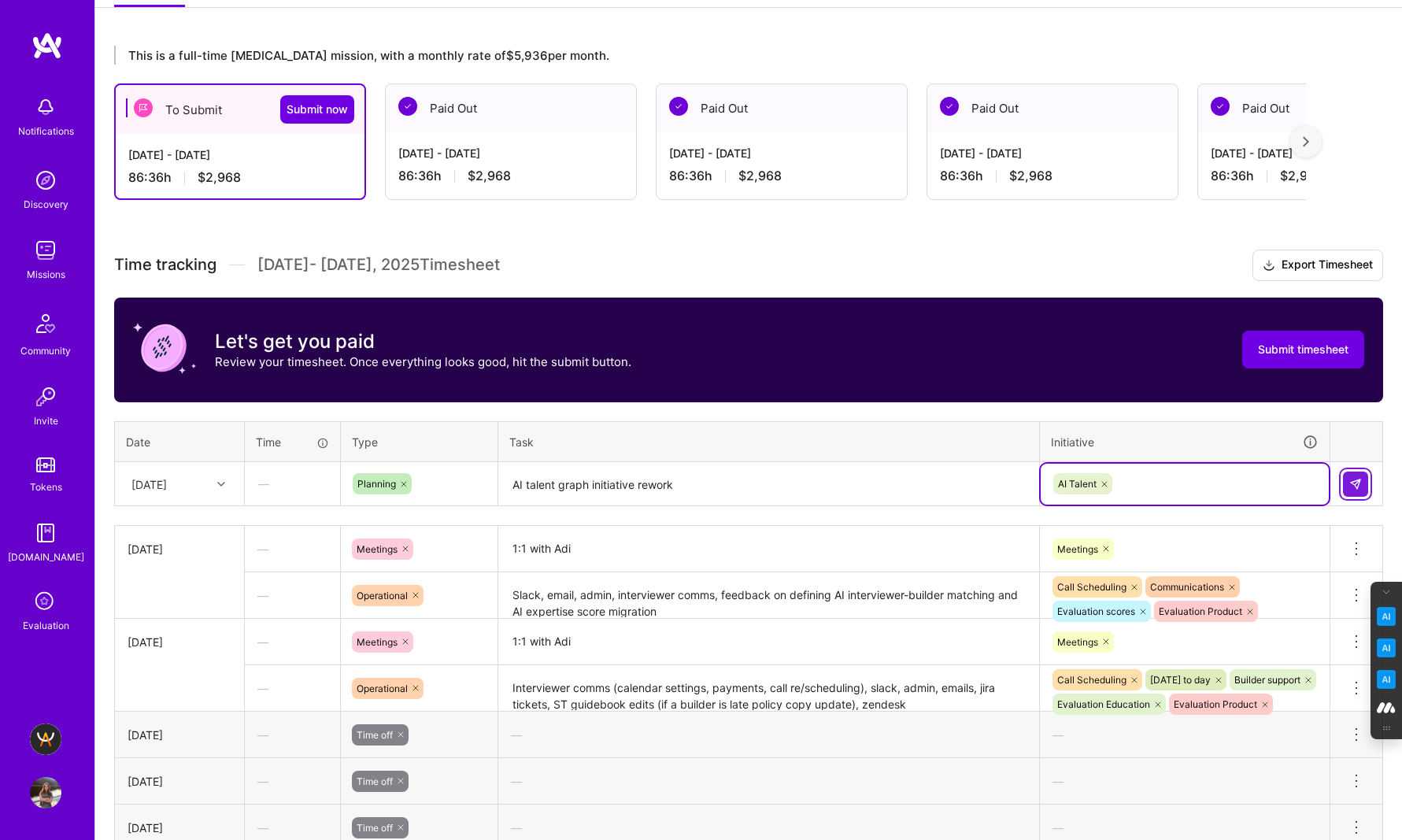
click at [1357, 491] on button at bounding box center [1355, 484] width 25 height 25
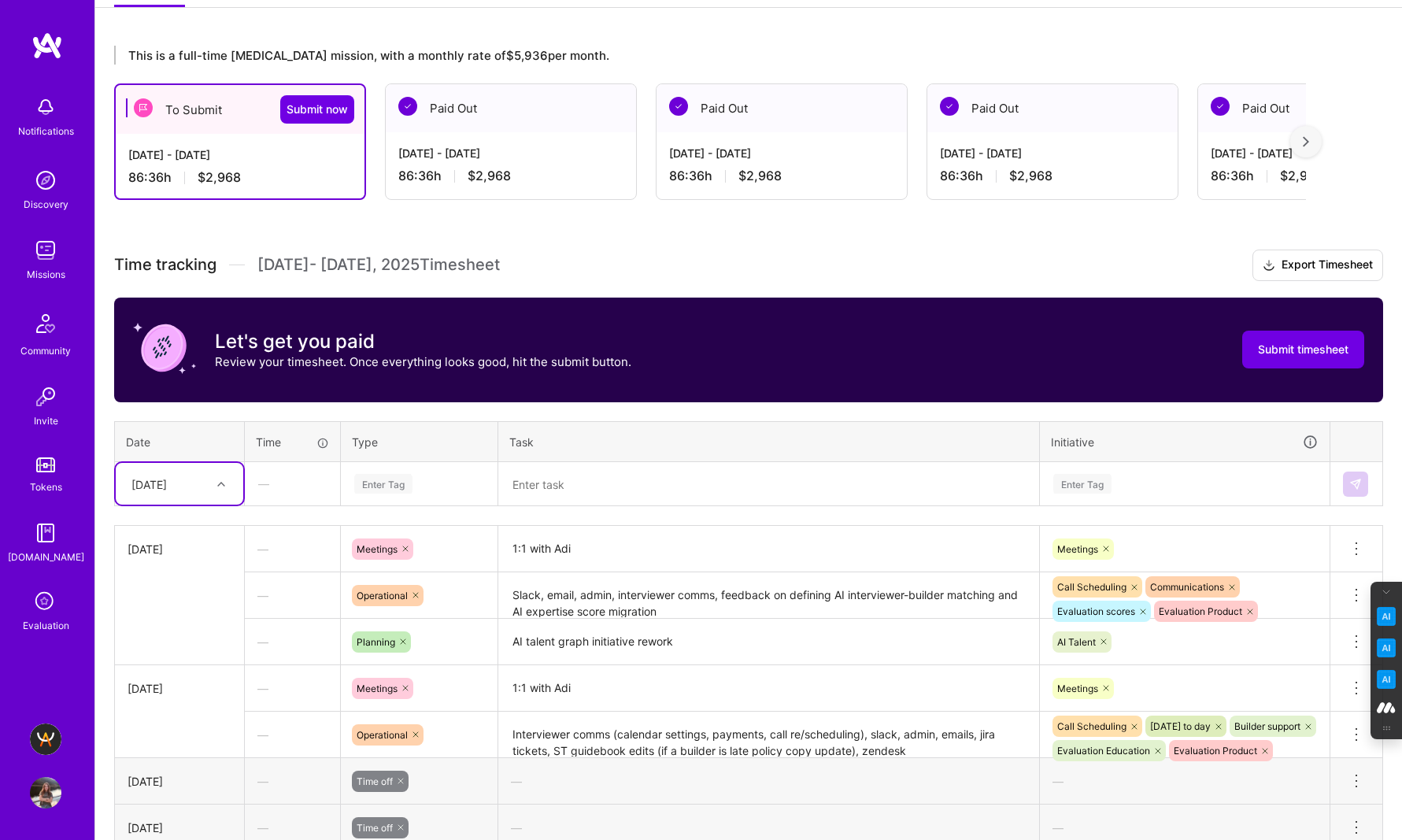
click at [204, 479] on div "[DATE]" at bounding box center [168, 484] width 88 height 26
click at [174, 675] on div "[DATE]" at bounding box center [179, 671] width 127 height 29
click at [387, 482] on div "Enter Tag" at bounding box center [383, 484] width 58 height 25
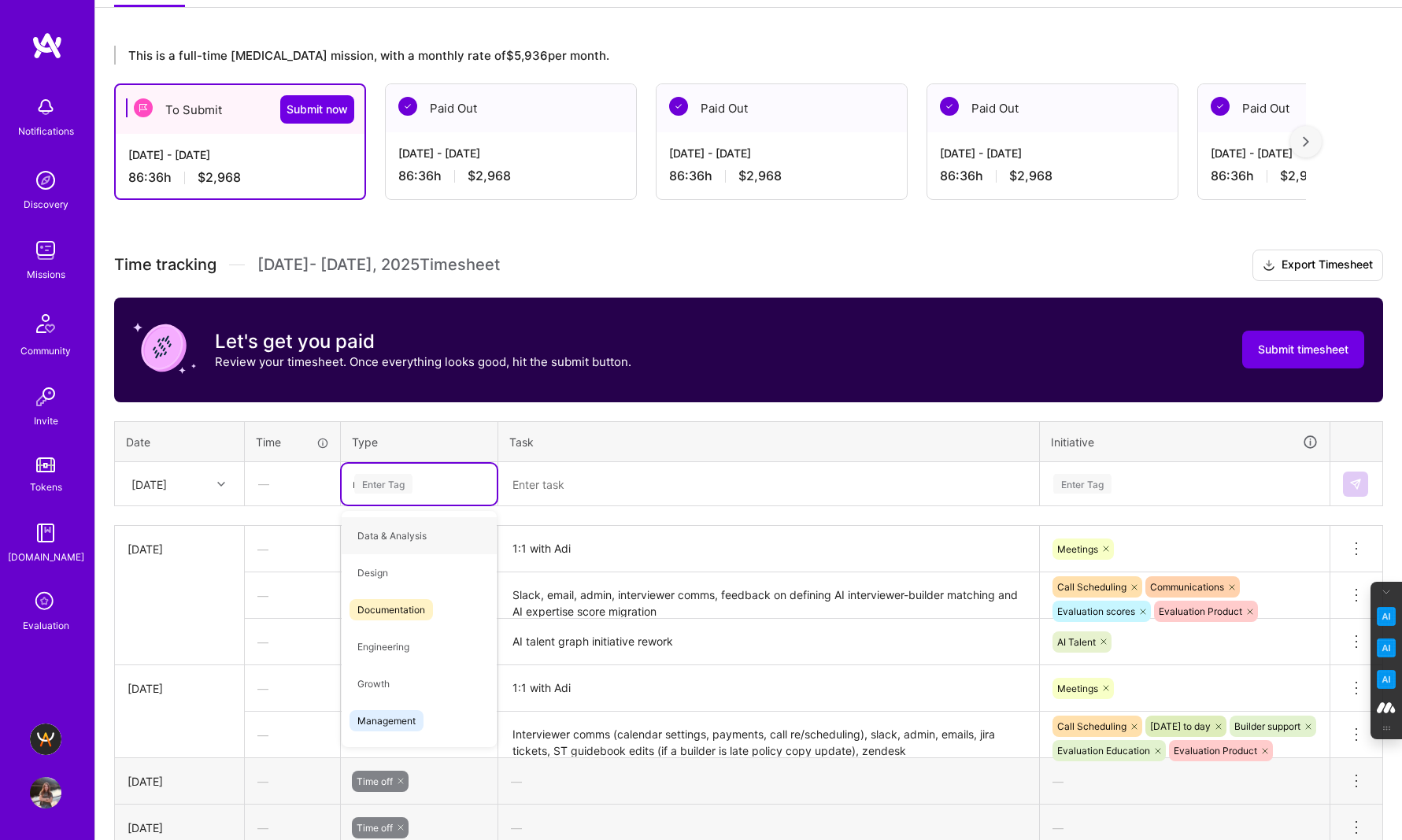
type input "me"
click at [377, 616] on span "Meetings" at bounding box center [377, 609] width 57 height 21
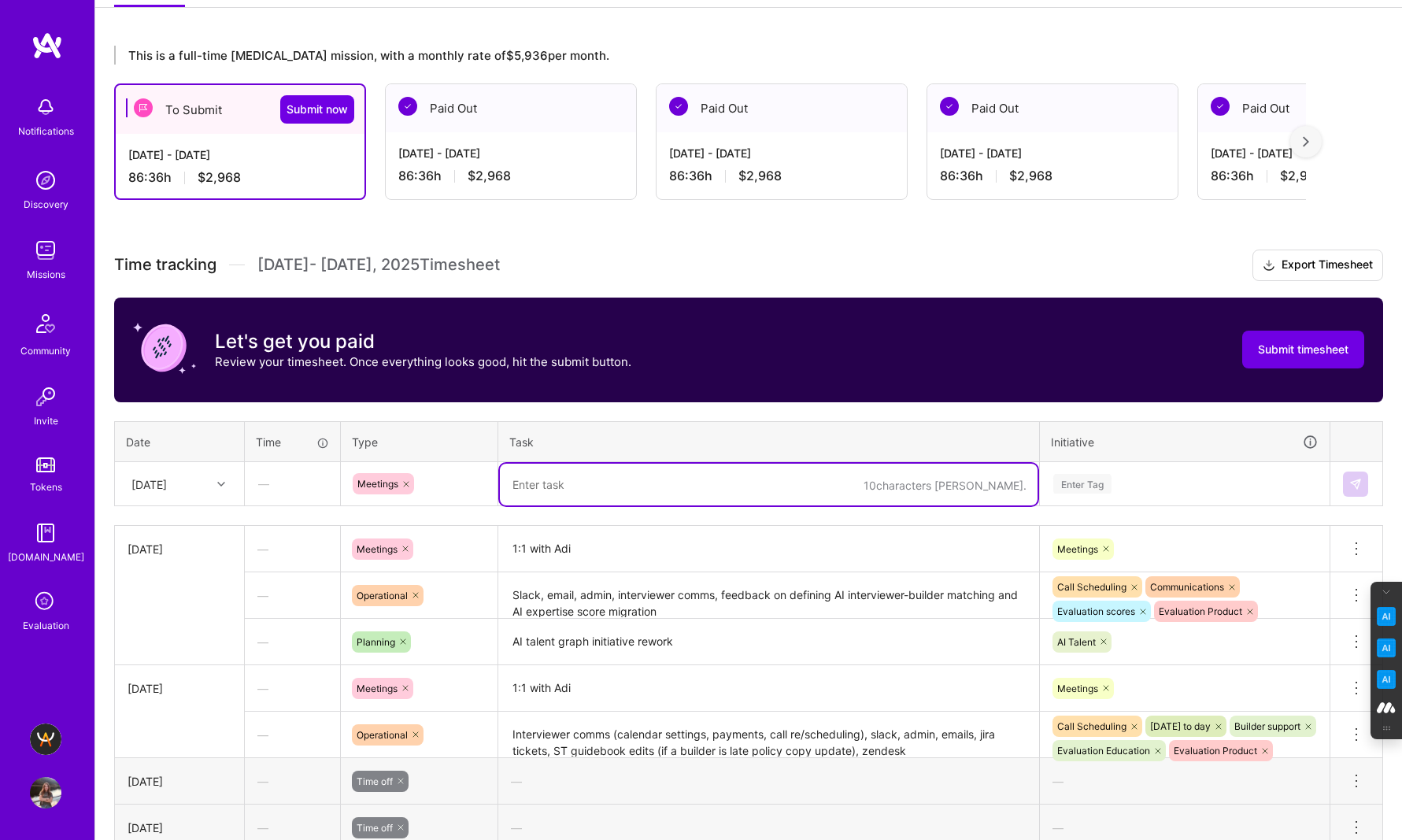
click at [563, 484] on textarea at bounding box center [768, 485] width 537 height 42
paste textarea "1:1 with [PERSON_NAME], 1:1 with [PERSON_NAME]"
type textarea "1:1 with [PERSON_NAME], 1:1 with [PERSON_NAME]"
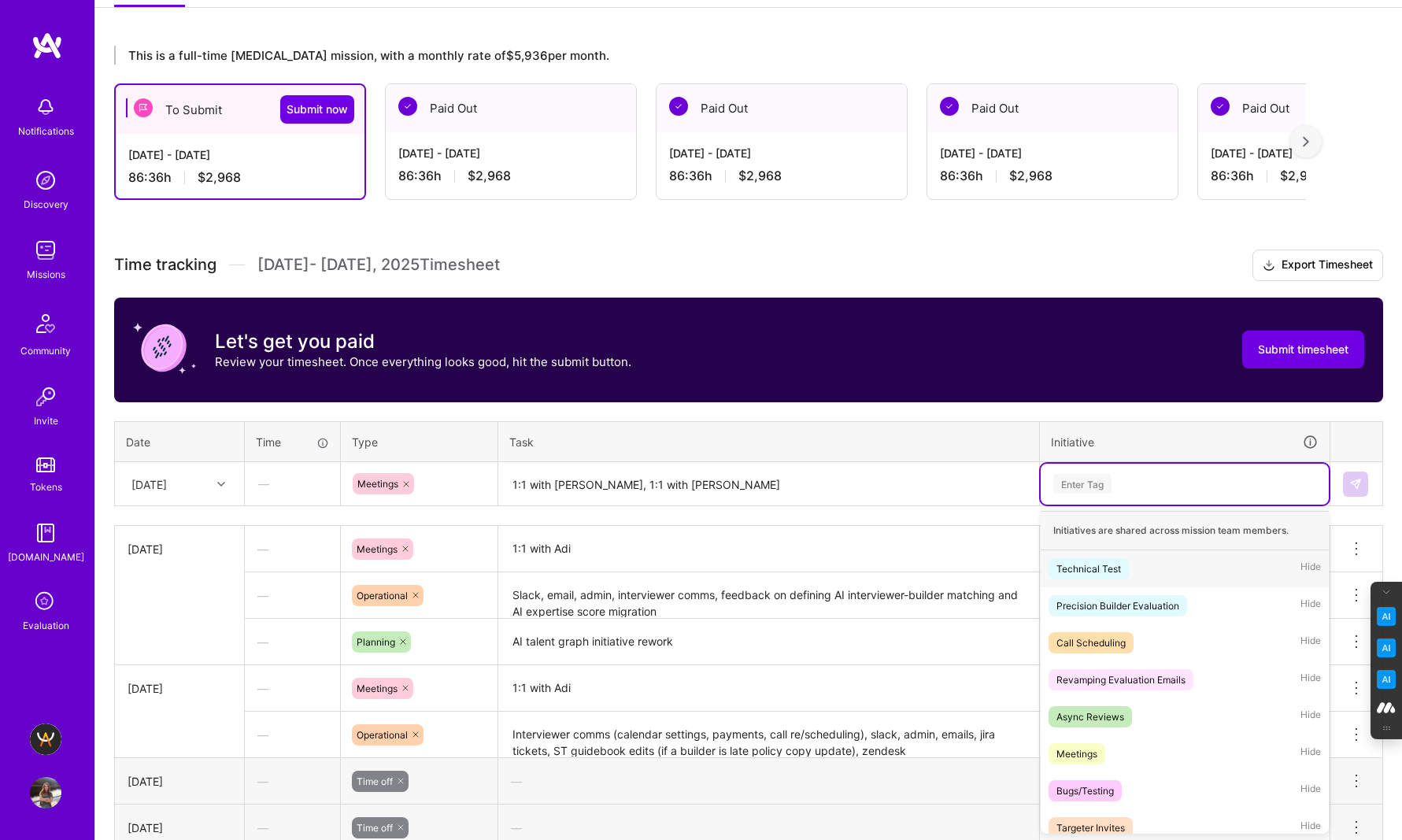
click at [1075, 480] on div "Enter Tag" at bounding box center [1082, 484] width 58 height 25
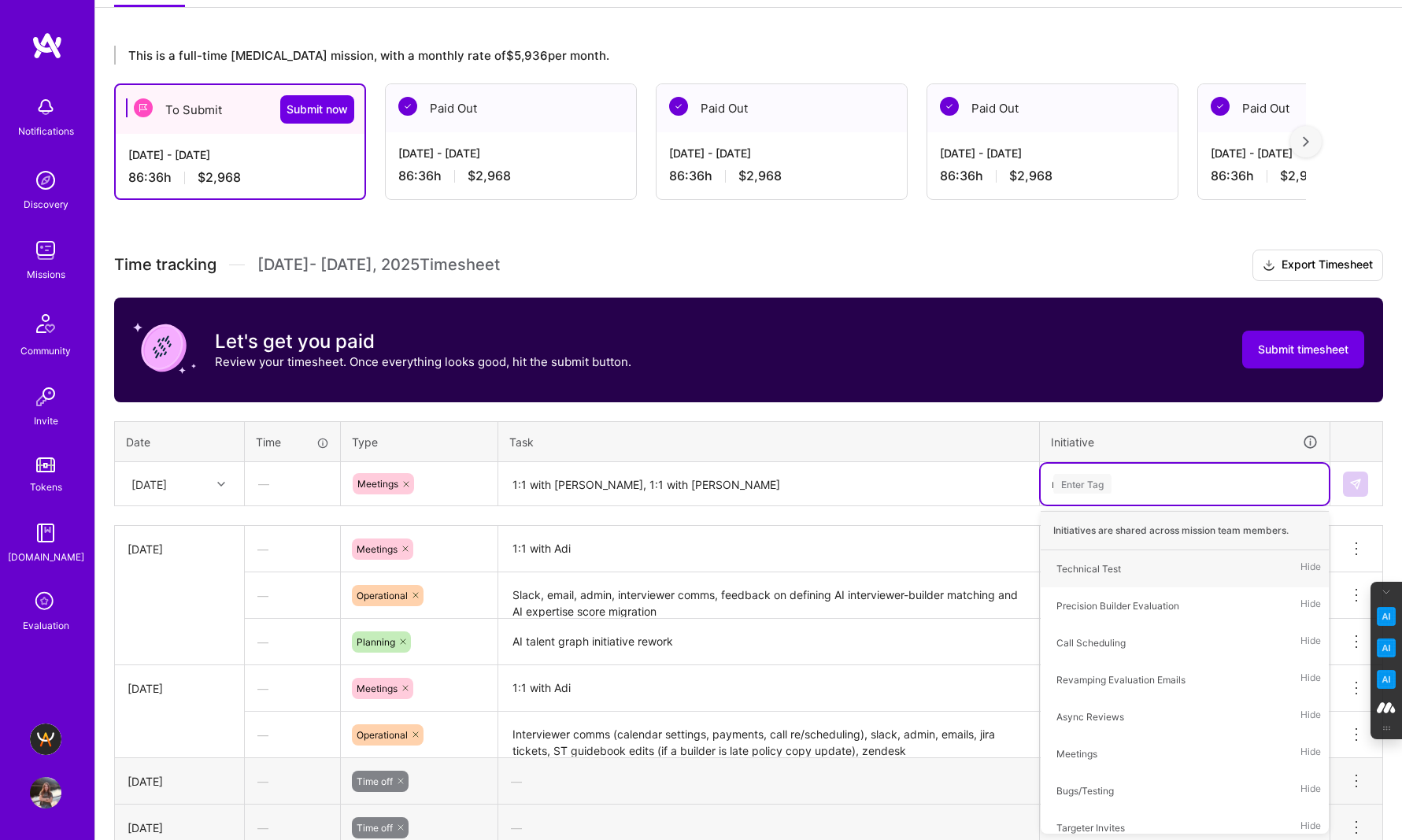
type input "me"
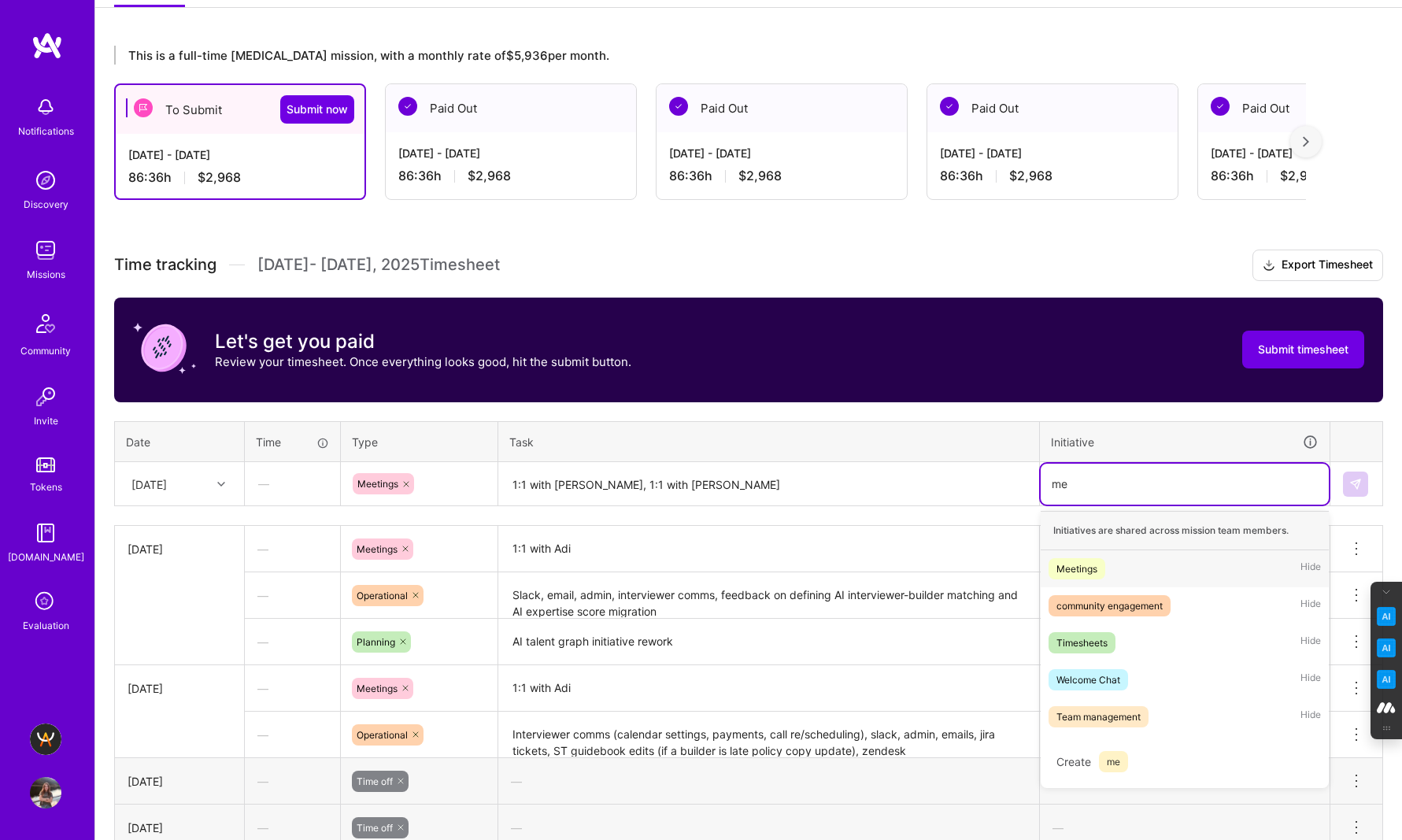
click at [1078, 569] on div "Meetings" at bounding box center [1076, 568] width 41 height 17
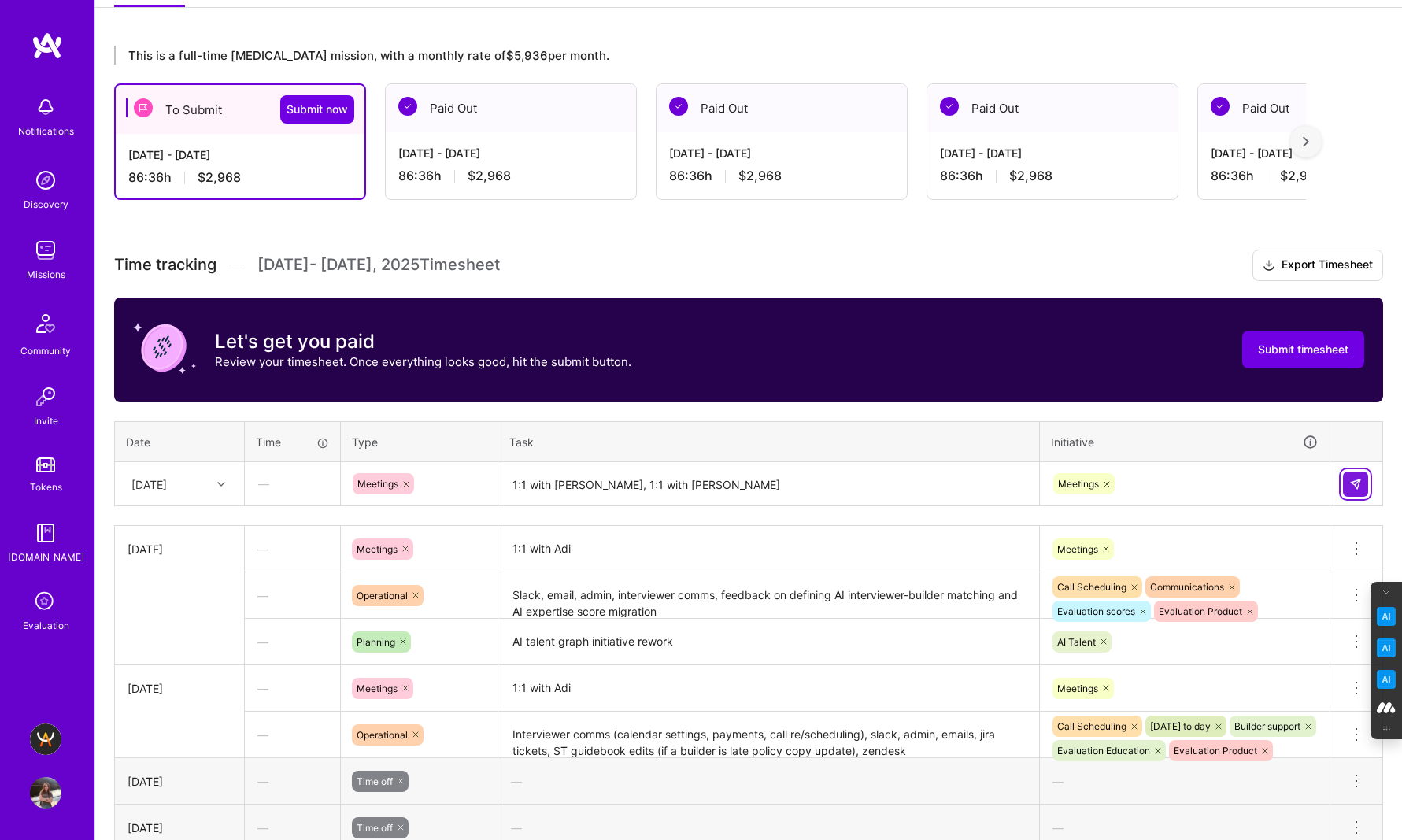
click at [1350, 481] on img at bounding box center [1355, 484] width 12 height 12
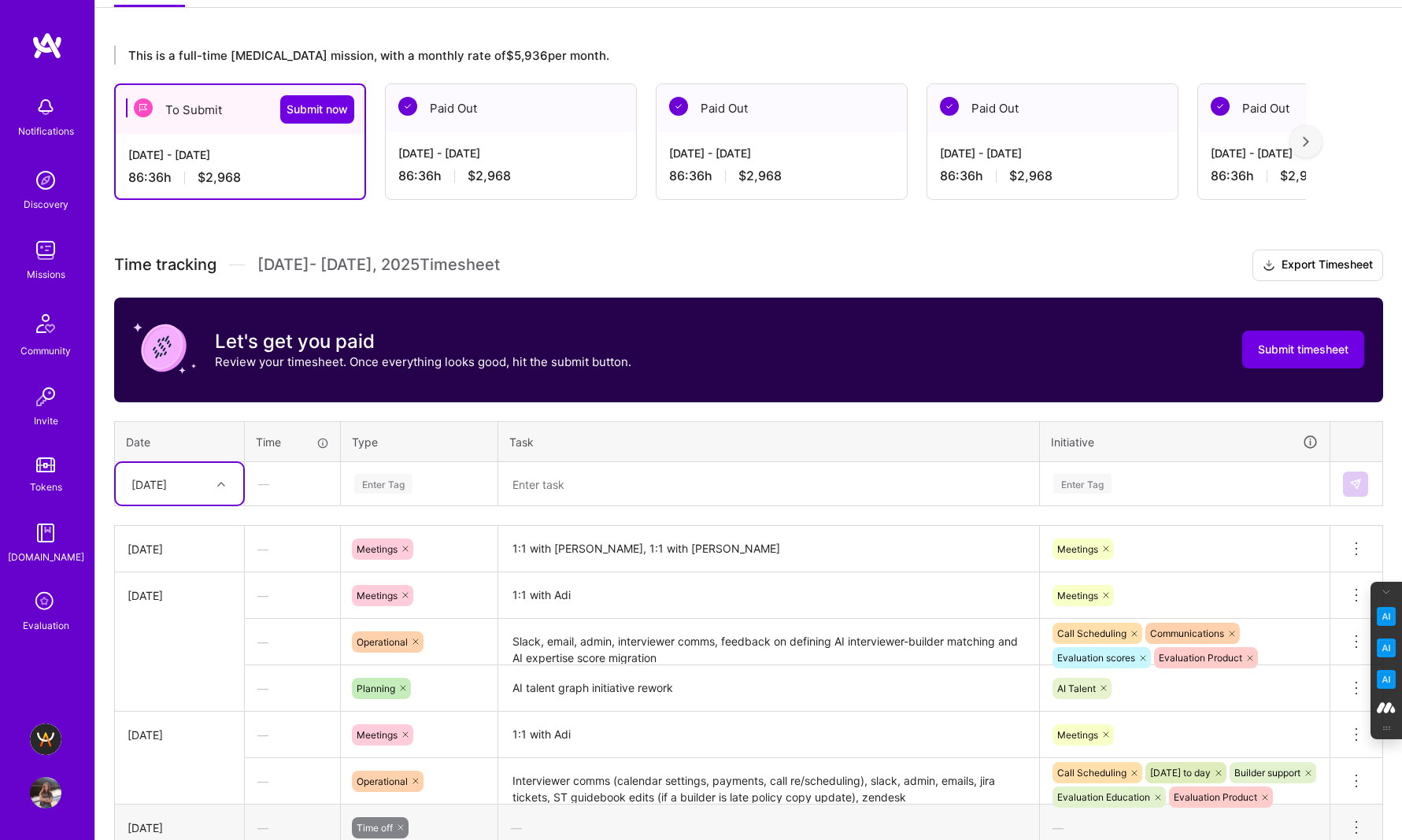
click at [378, 483] on div "Enter Tag" at bounding box center [383, 484] width 58 height 25
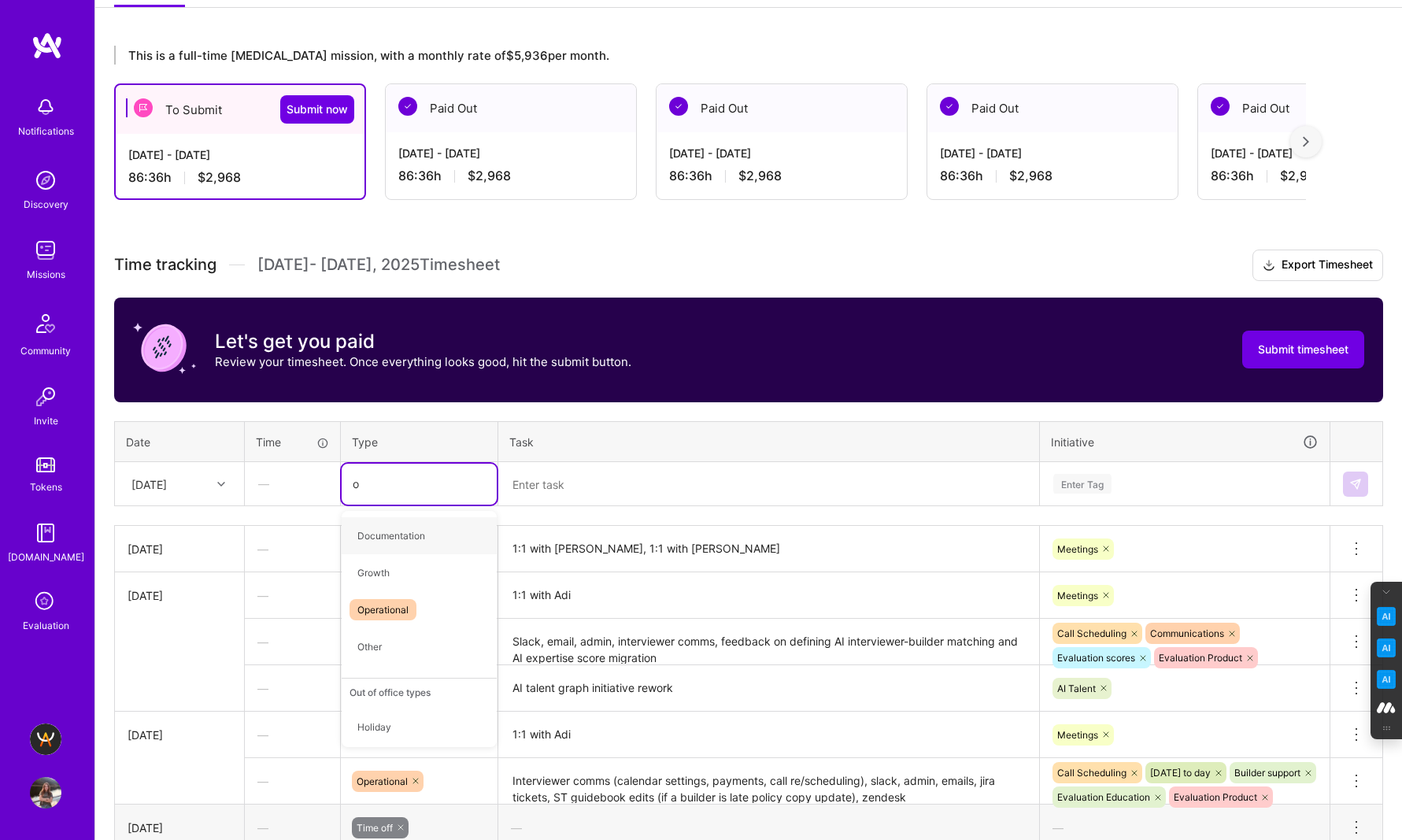
type input "op"
click at [368, 537] on span "Operational" at bounding box center [383, 535] width 67 height 21
type input "p"
click at [384, 542] on span "Planning" at bounding box center [377, 535] width 54 height 21
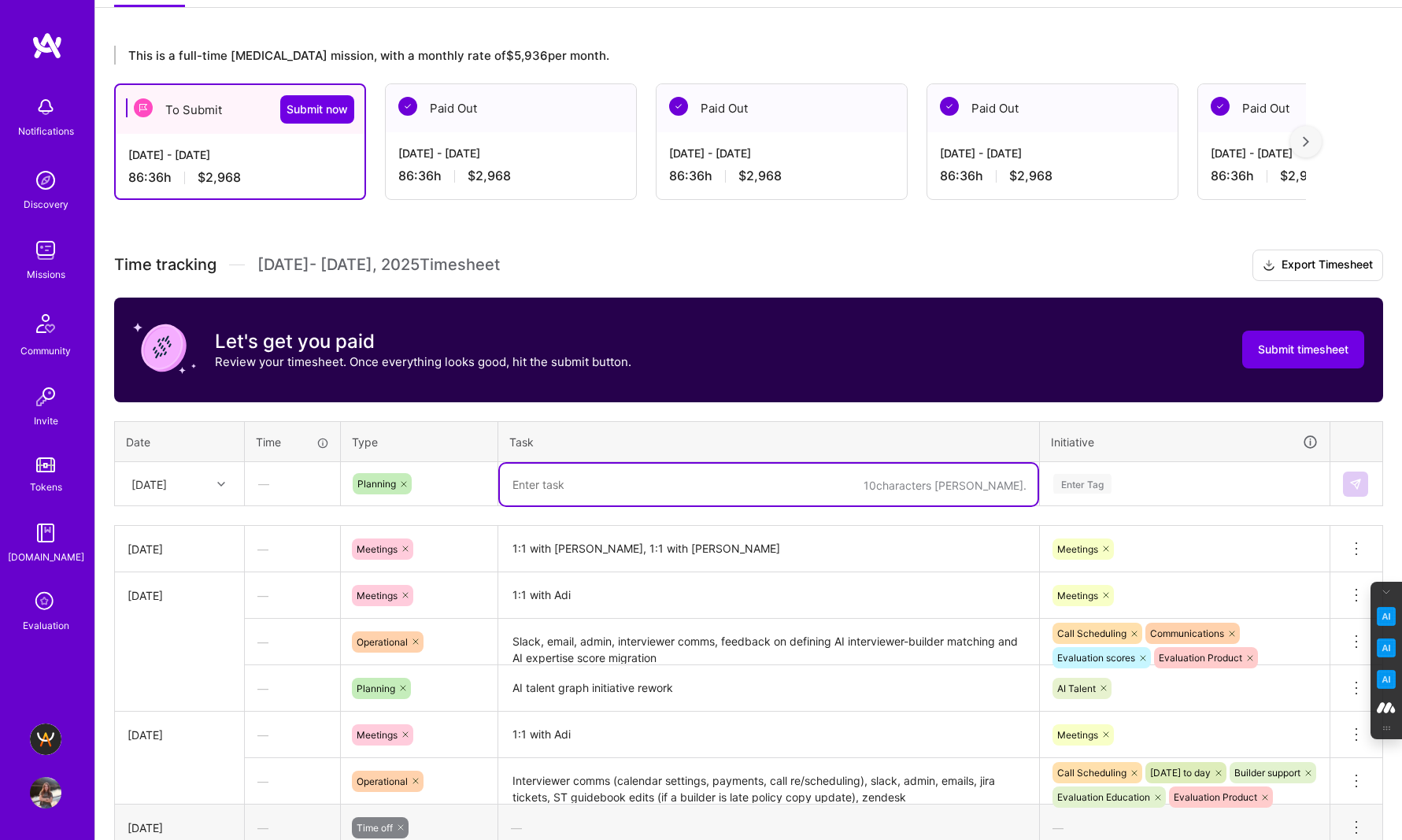
click at [551, 485] on textarea at bounding box center [768, 485] width 537 height 42
type textarea "AI talent graph initiative edits"
click at [1083, 467] on div "Enter Tag" at bounding box center [1184, 484] width 288 height 41
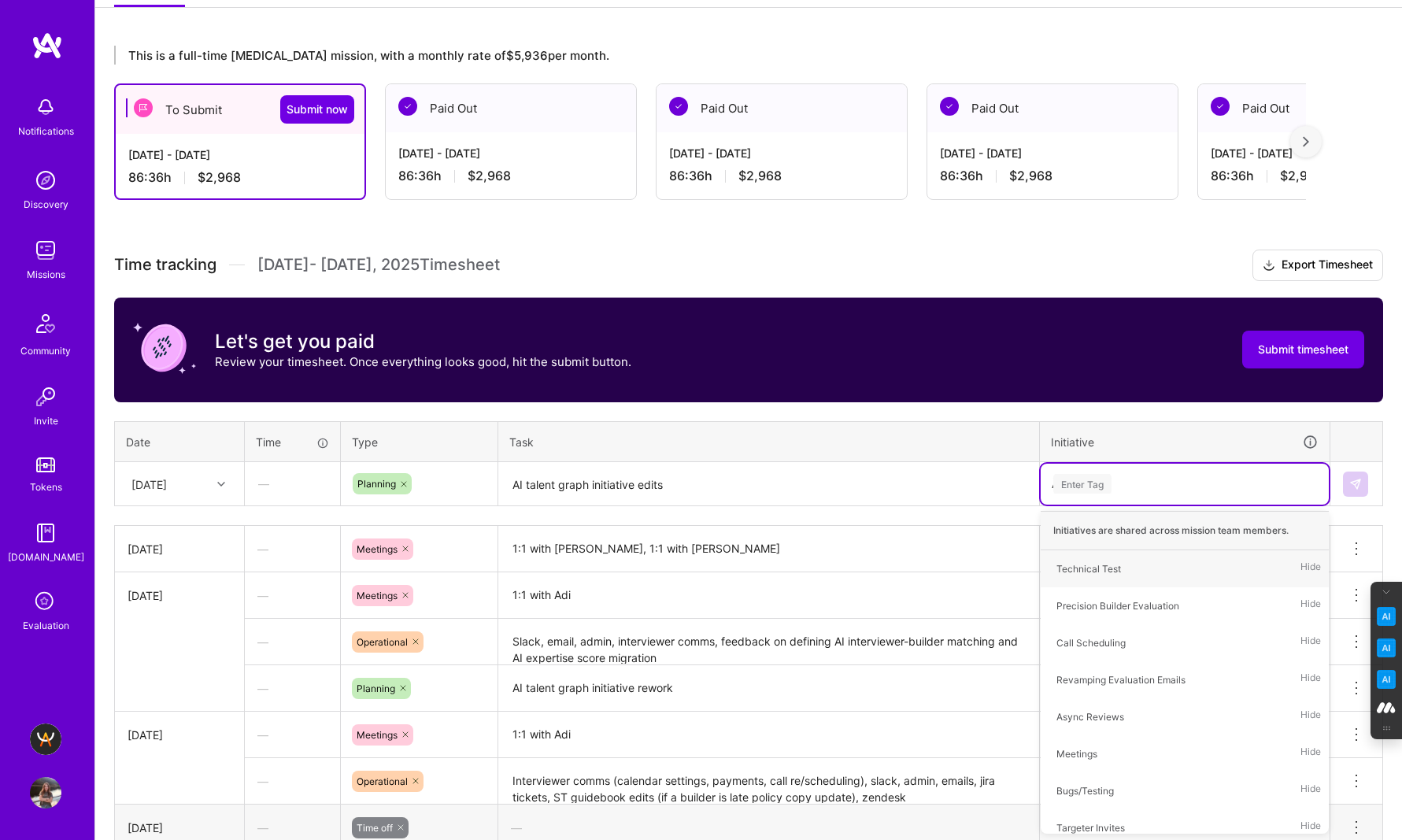
type input "AI"
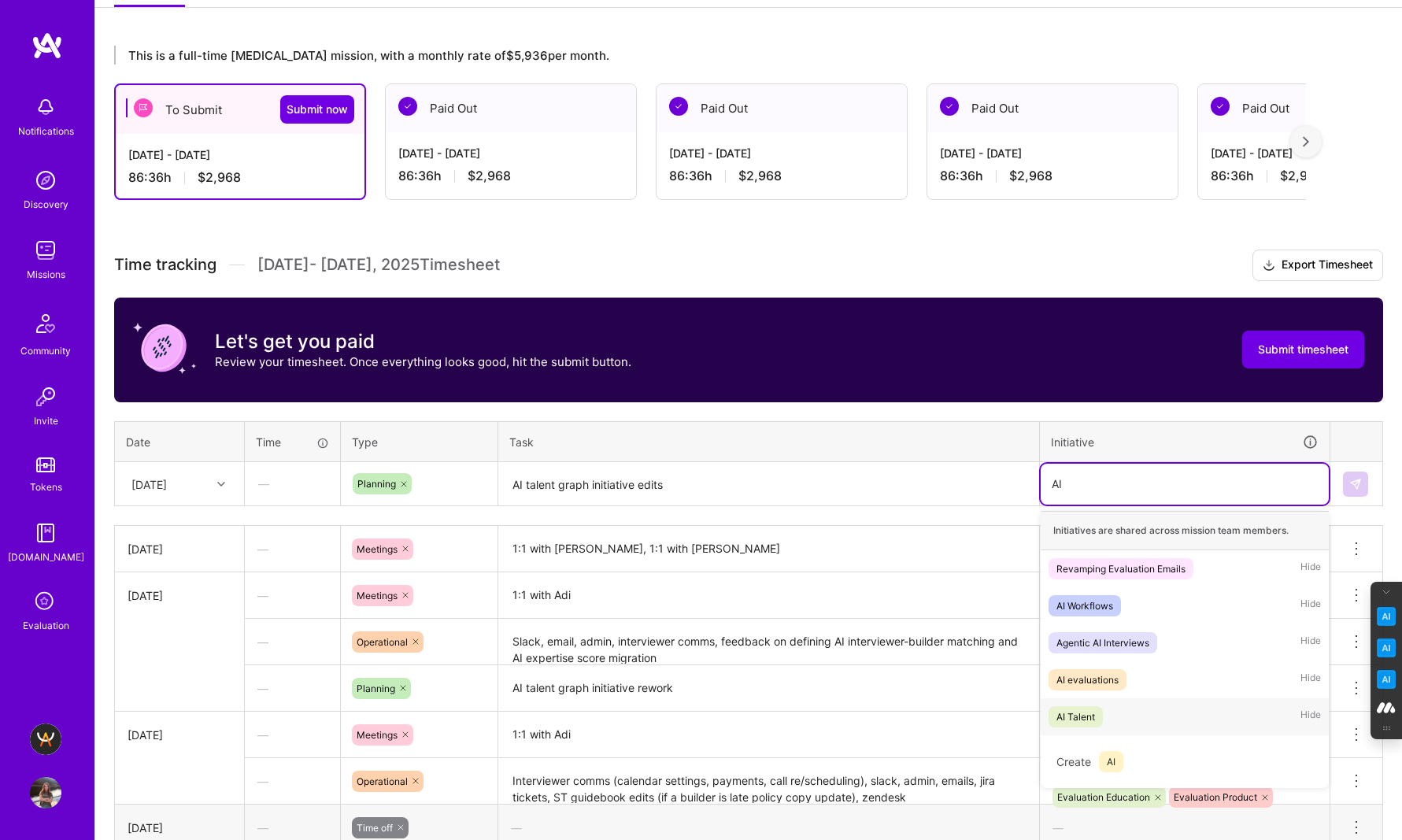
click at [1084, 720] on div "AI Talent" at bounding box center [1075, 716] width 39 height 17
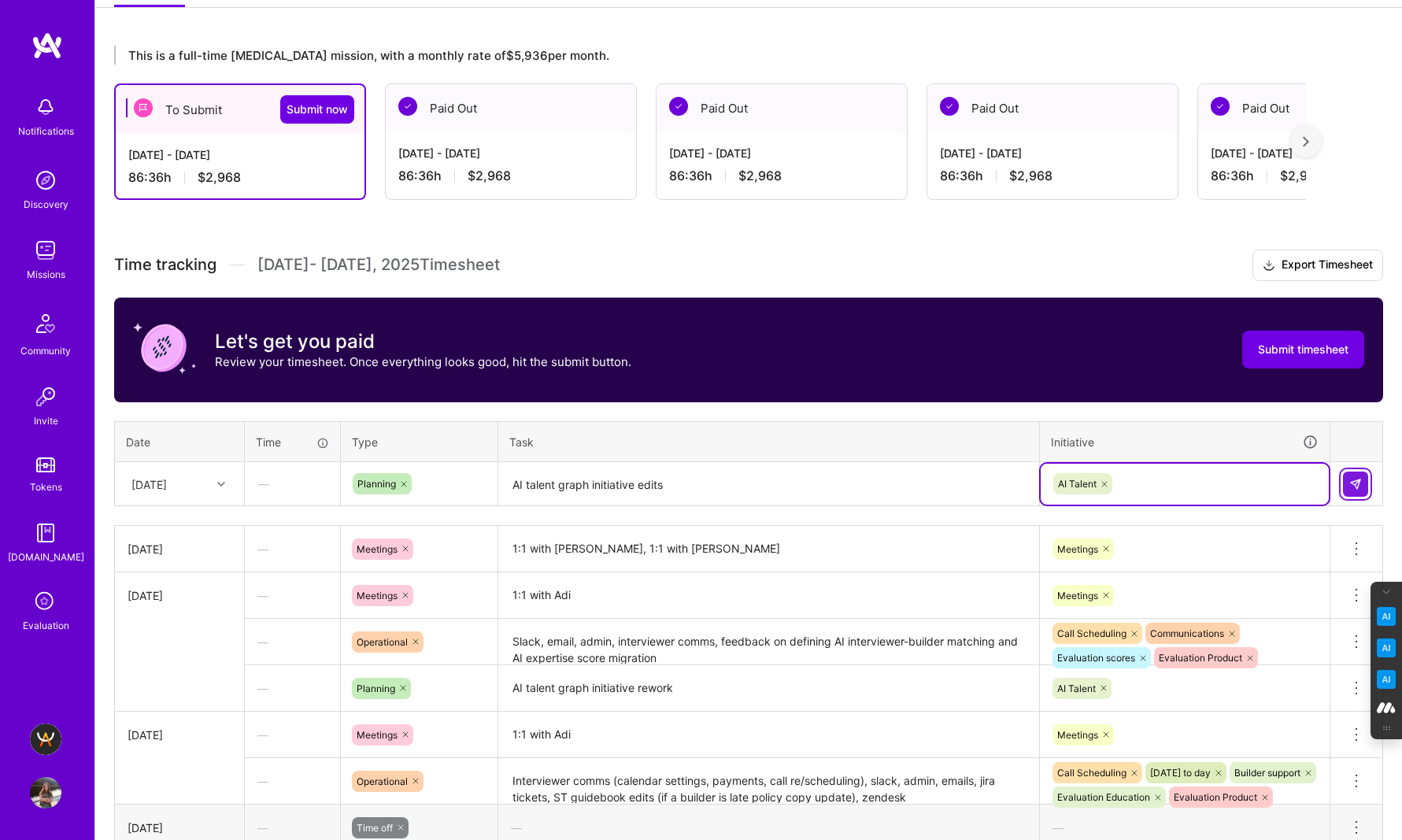
click at [1355, 487] on img at bounding box center [1355, 484] width 12 height 12
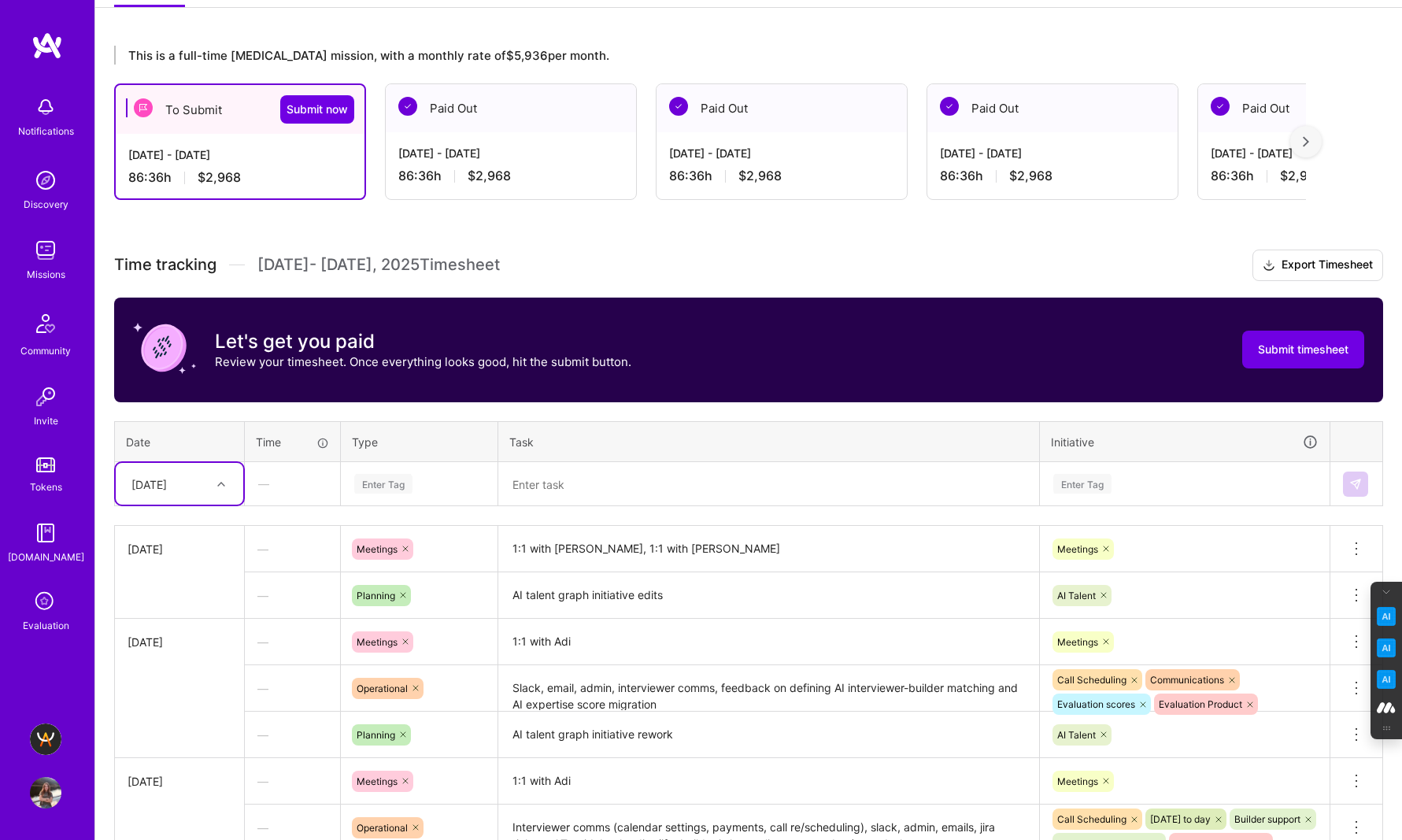
click at [407, 478] on div "Enter Tag" at bounding box center [383, 484] width 58 height 25
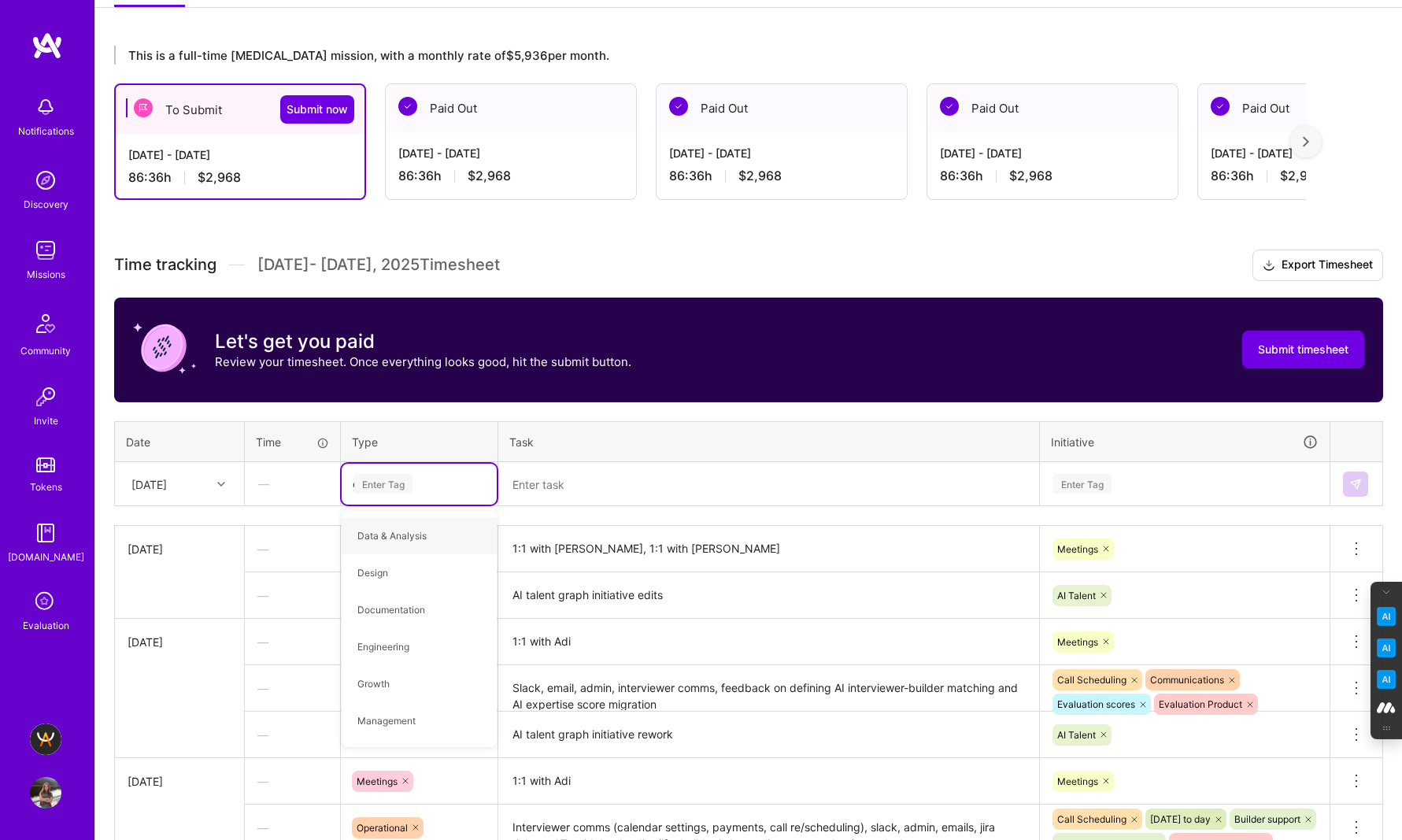
type input "op"
click at [385, 540] on span "Operational" at bounding box center [383, 535] width 67 height 21
click at [528, 490] on textarea at bounding box center [768, 485] width 537 height 42
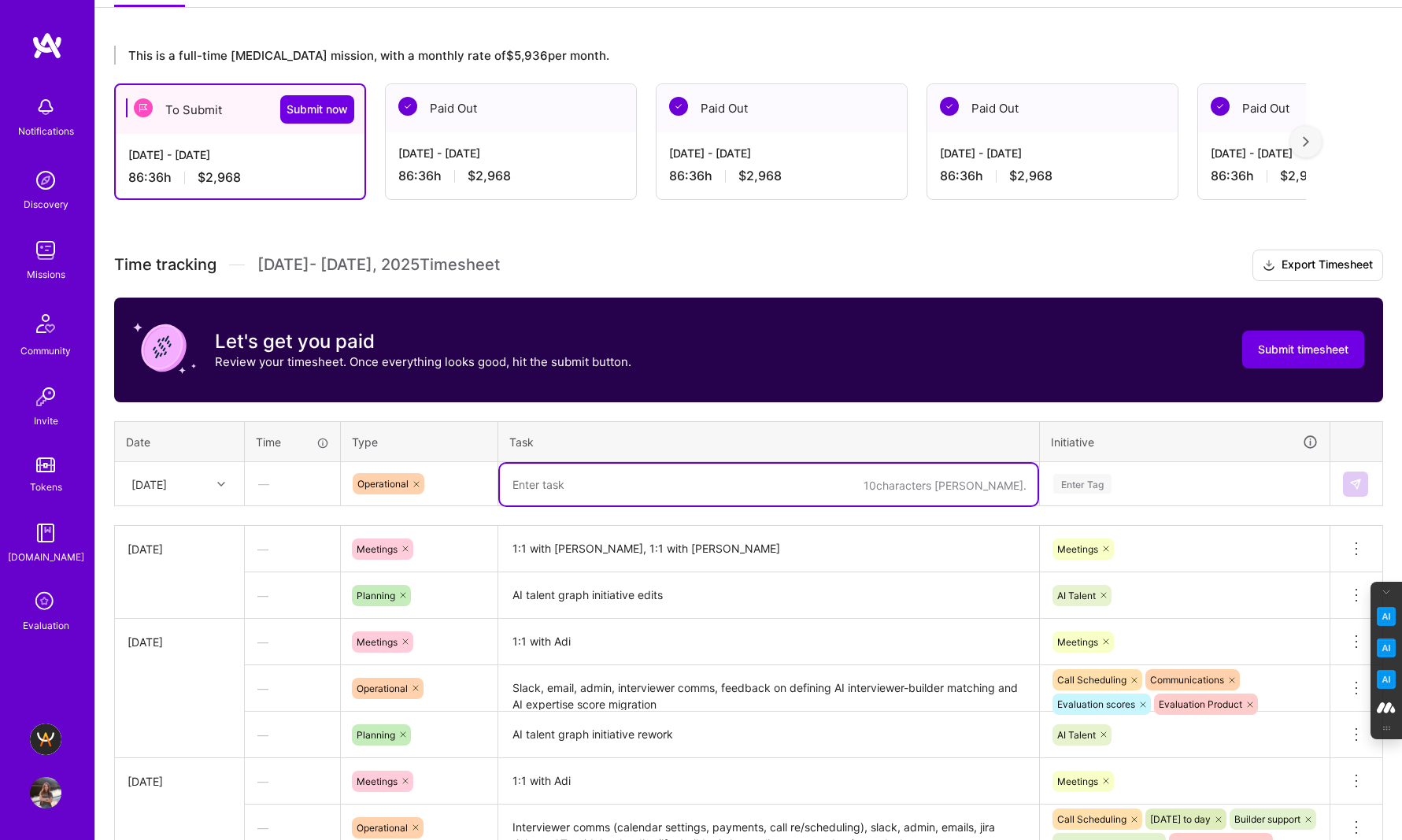
click at [528, 490] on textarea at bounding box center [768, 485] width 537 height 42
paste textarea "email, slack, review of [PERSON_NAME]’s eval call, eval call rescheduling, inte…"
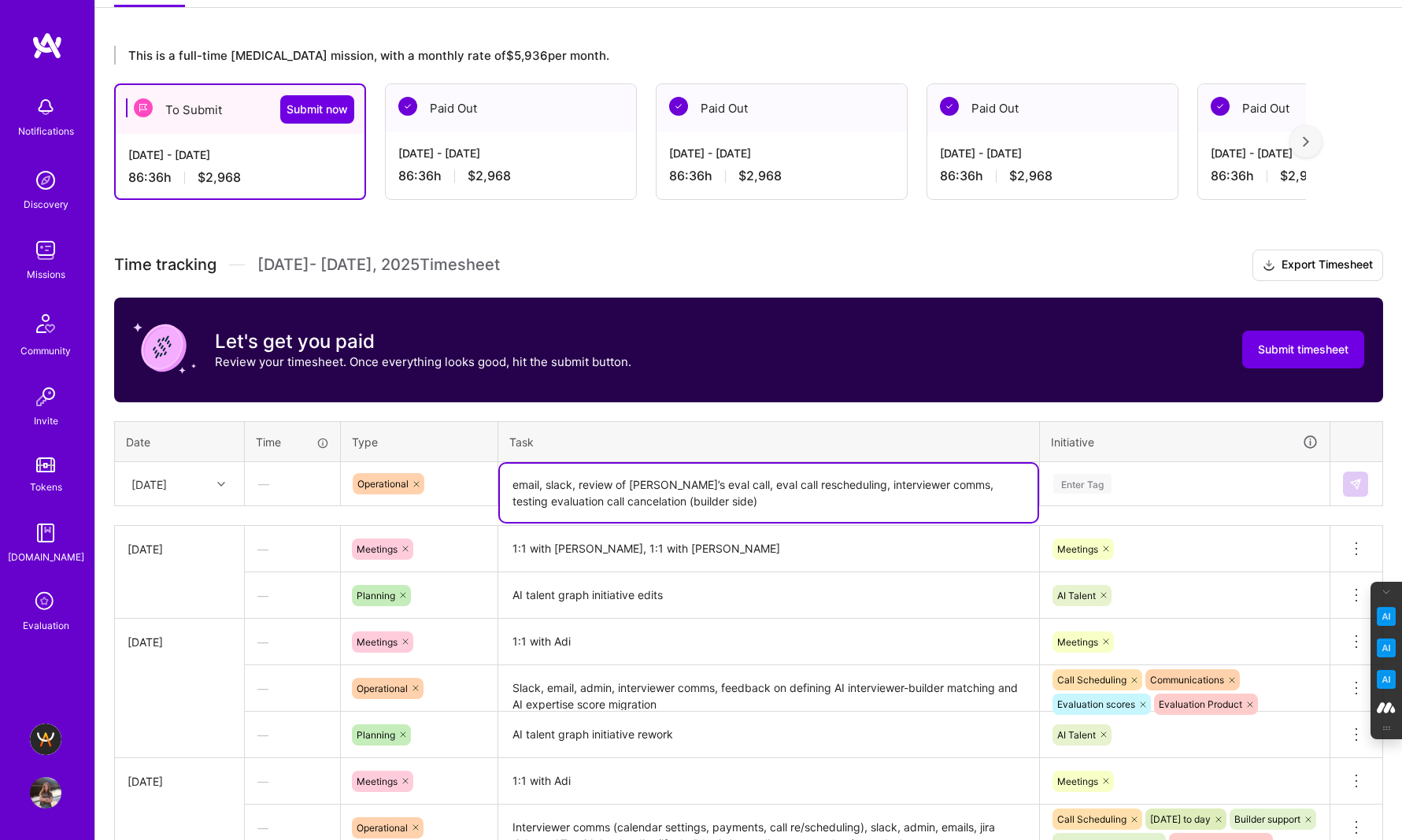
click at [514, 483] on textarea "email, slack, review of [PERSON_NAME]’s eval call, eval call rescheduling, inte…" at bounding box center [768, 492] width 537 height 58
type textarea "Email, slack, review of [PERSON_NAME]’s eval call, eval call rescheduling, inte…"
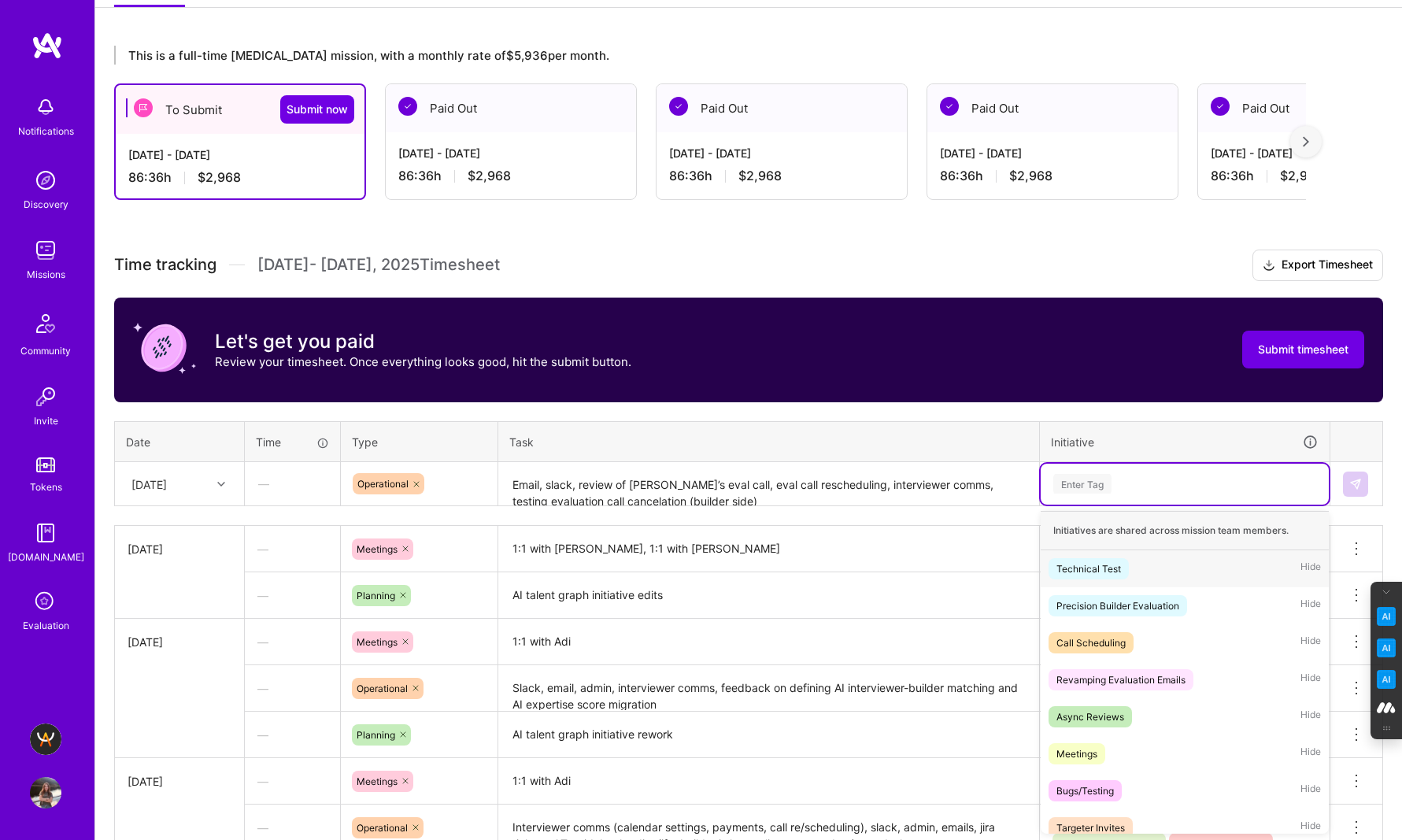
click at [1085, 483] on div "Enter Tag" at bounding box center [1082, 484] width 58 height 25
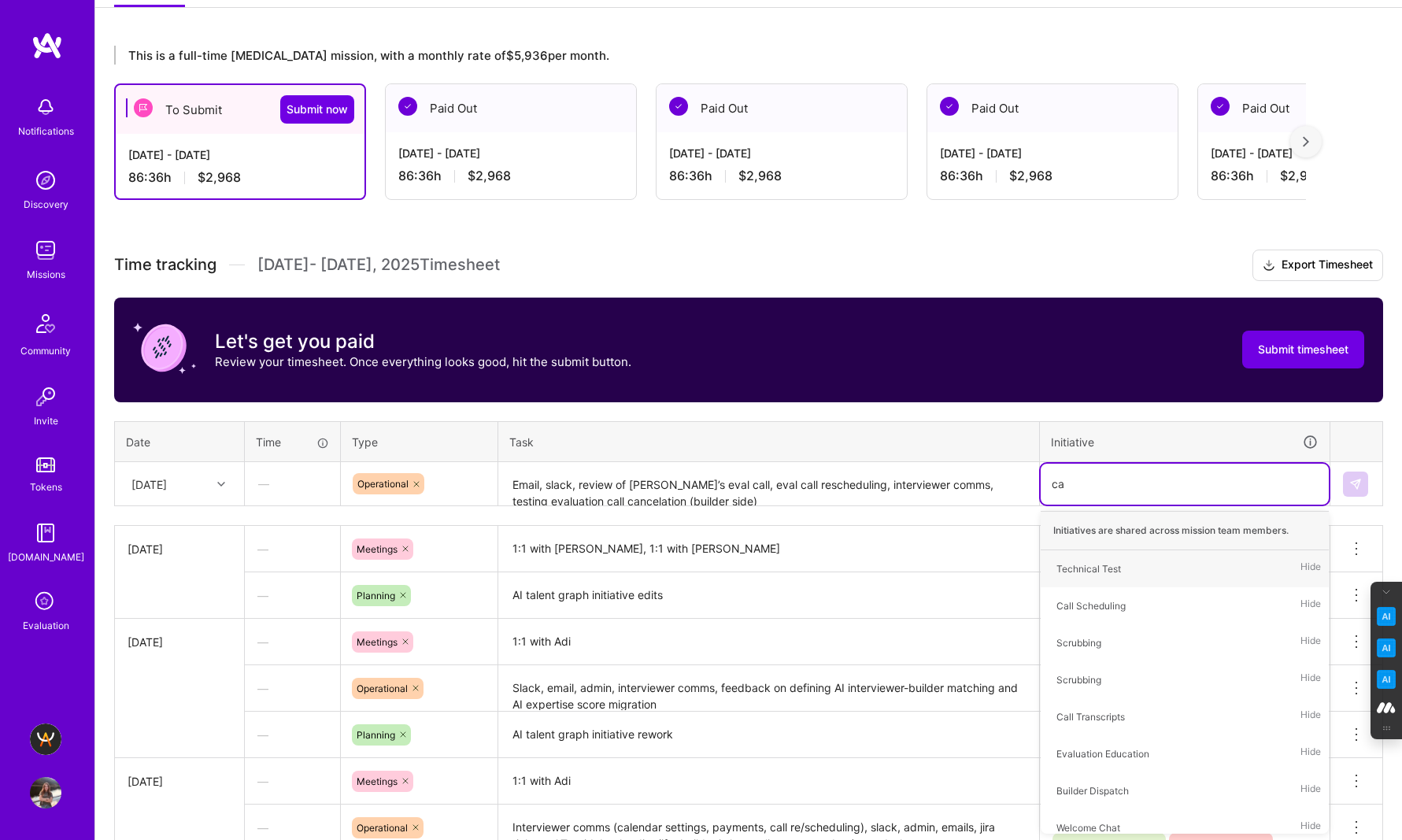
type input "cal"
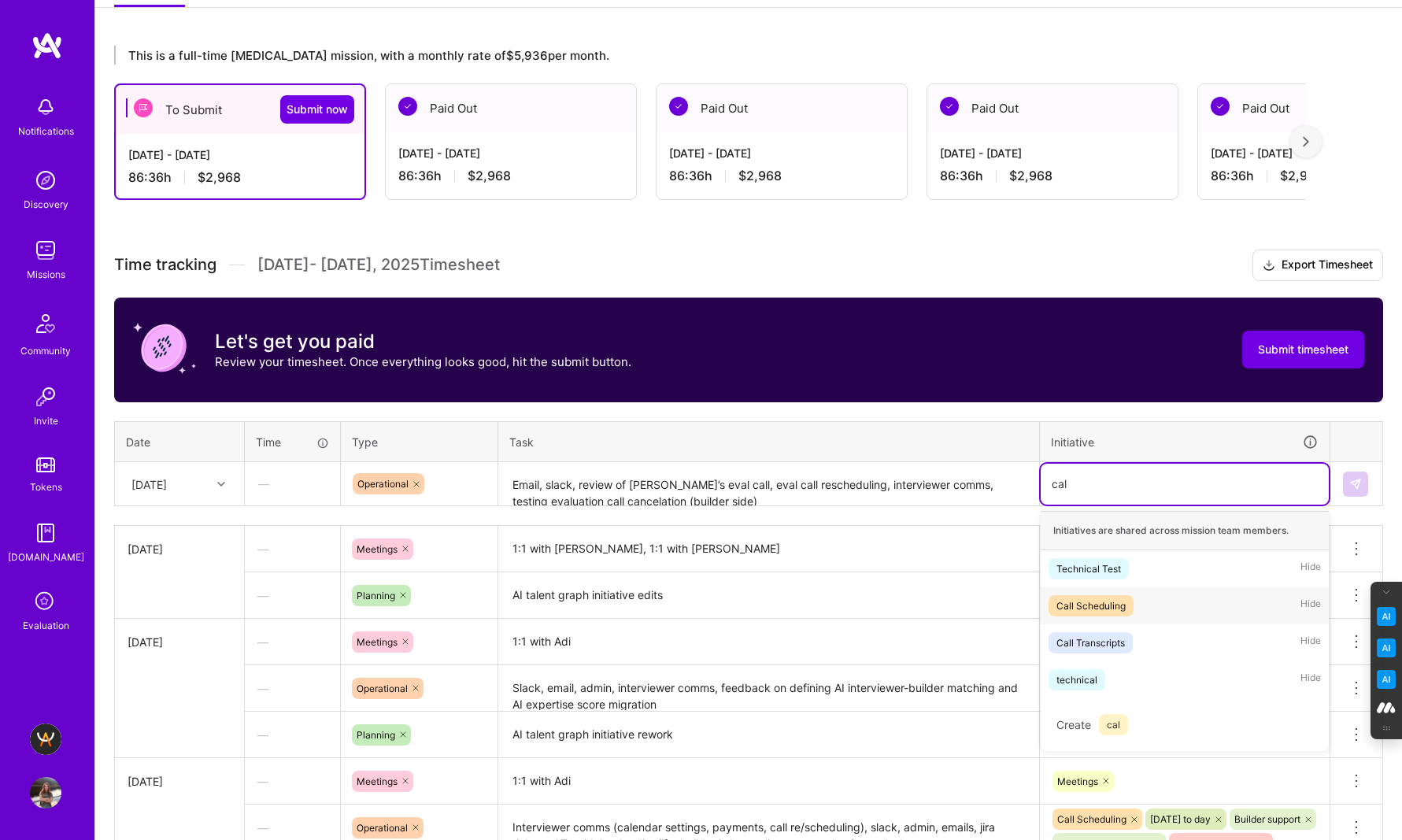
click at [1086, 610] on div "Call Scheduling" at bounding box center [1090, 605] width 69 height 17
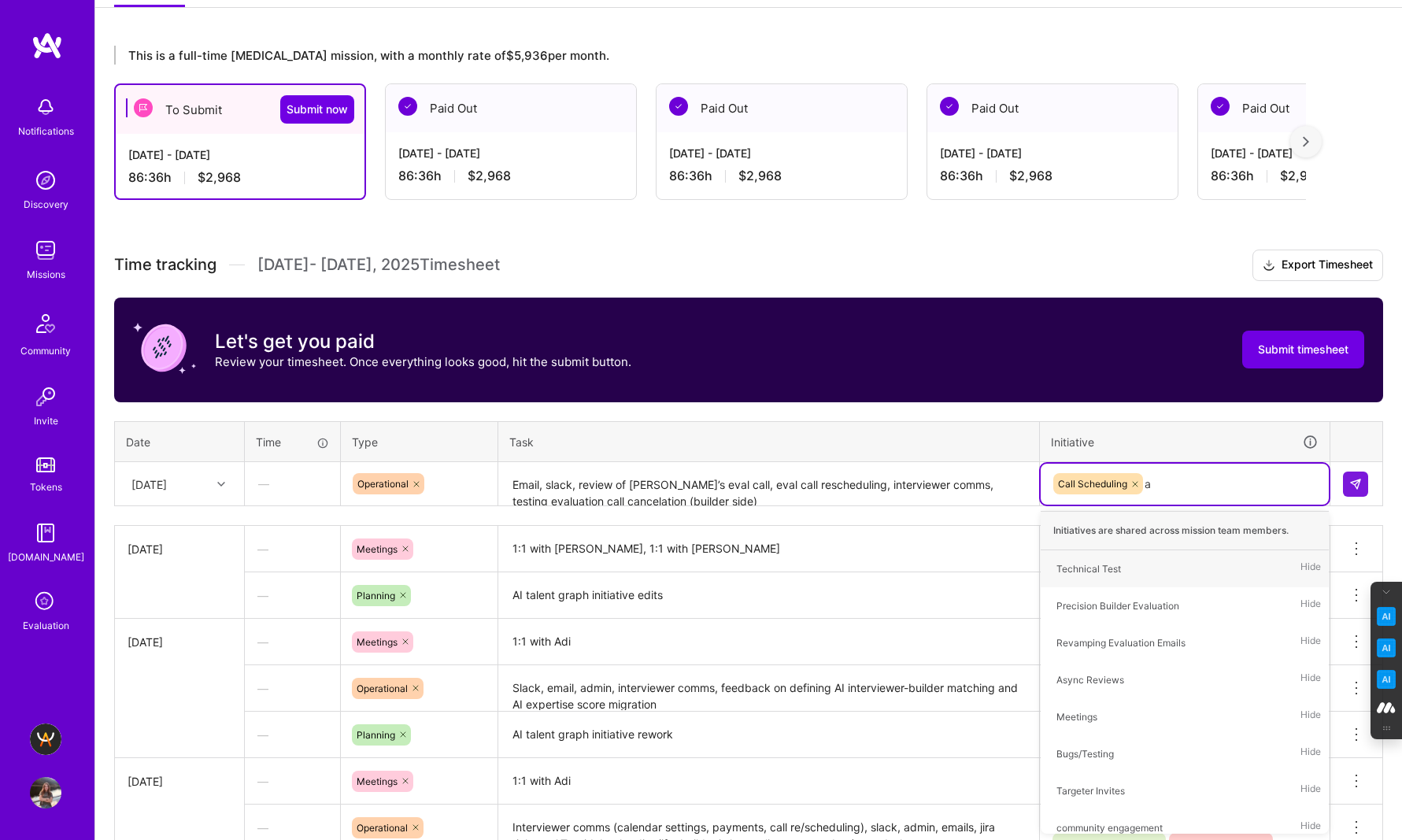
type input "ad"
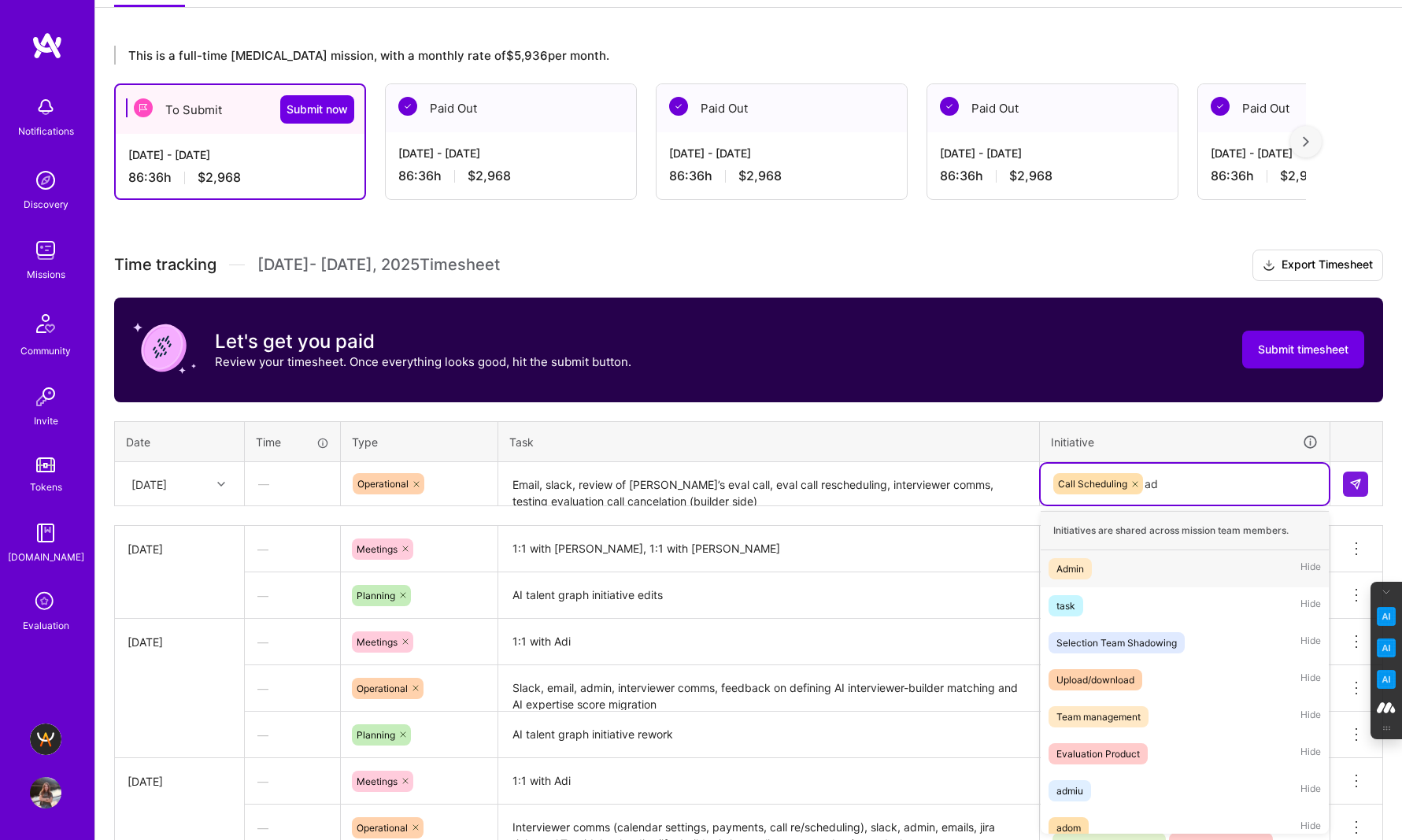
click at [1081, 574] on div "Admin" at bounding box center [1069, 568] width 27 height 17
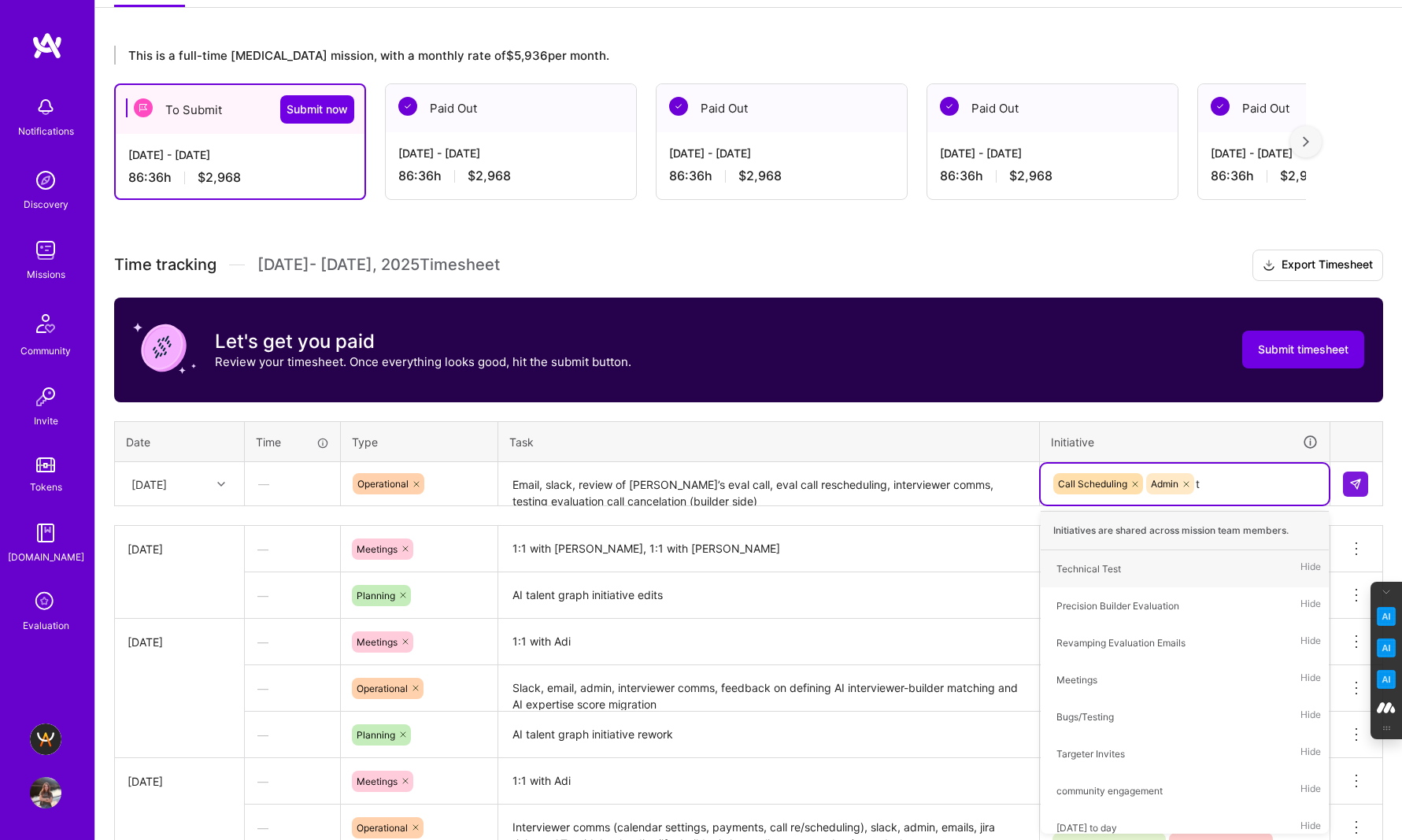
type input "te"
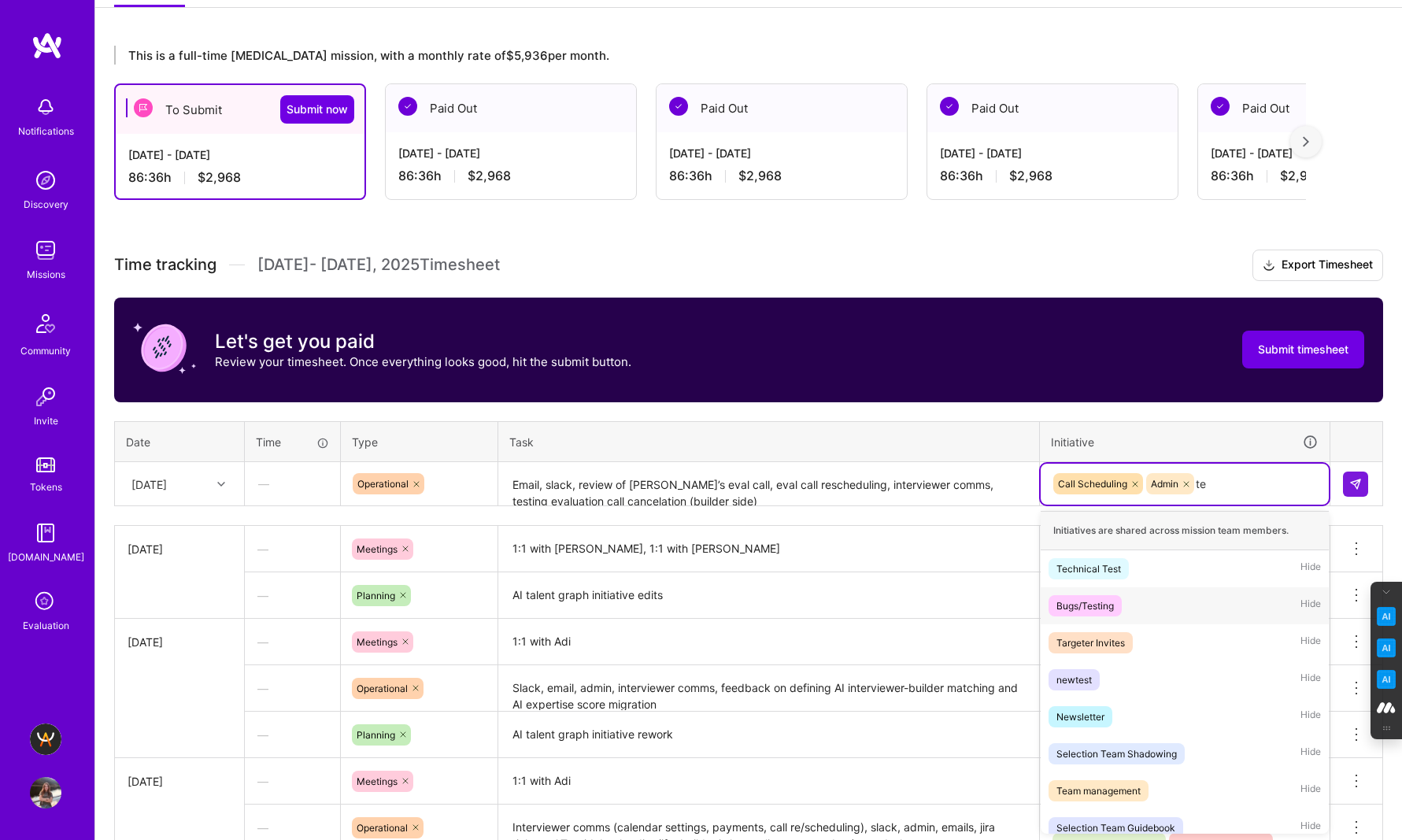
click at [1082, 611] on div "Bugs/Testing" at bounding box center [1084, 605] width 57 height 17
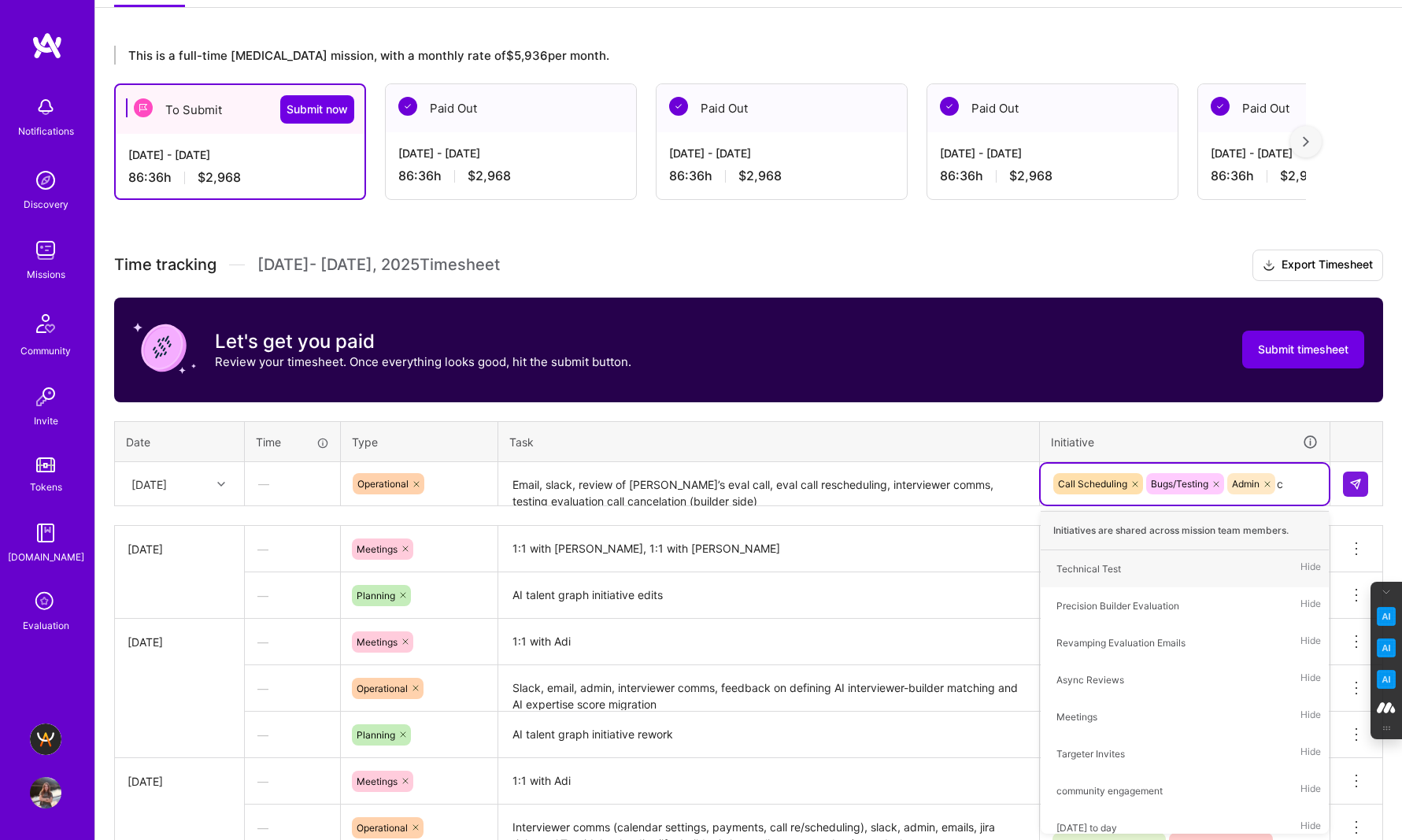
type input "co"
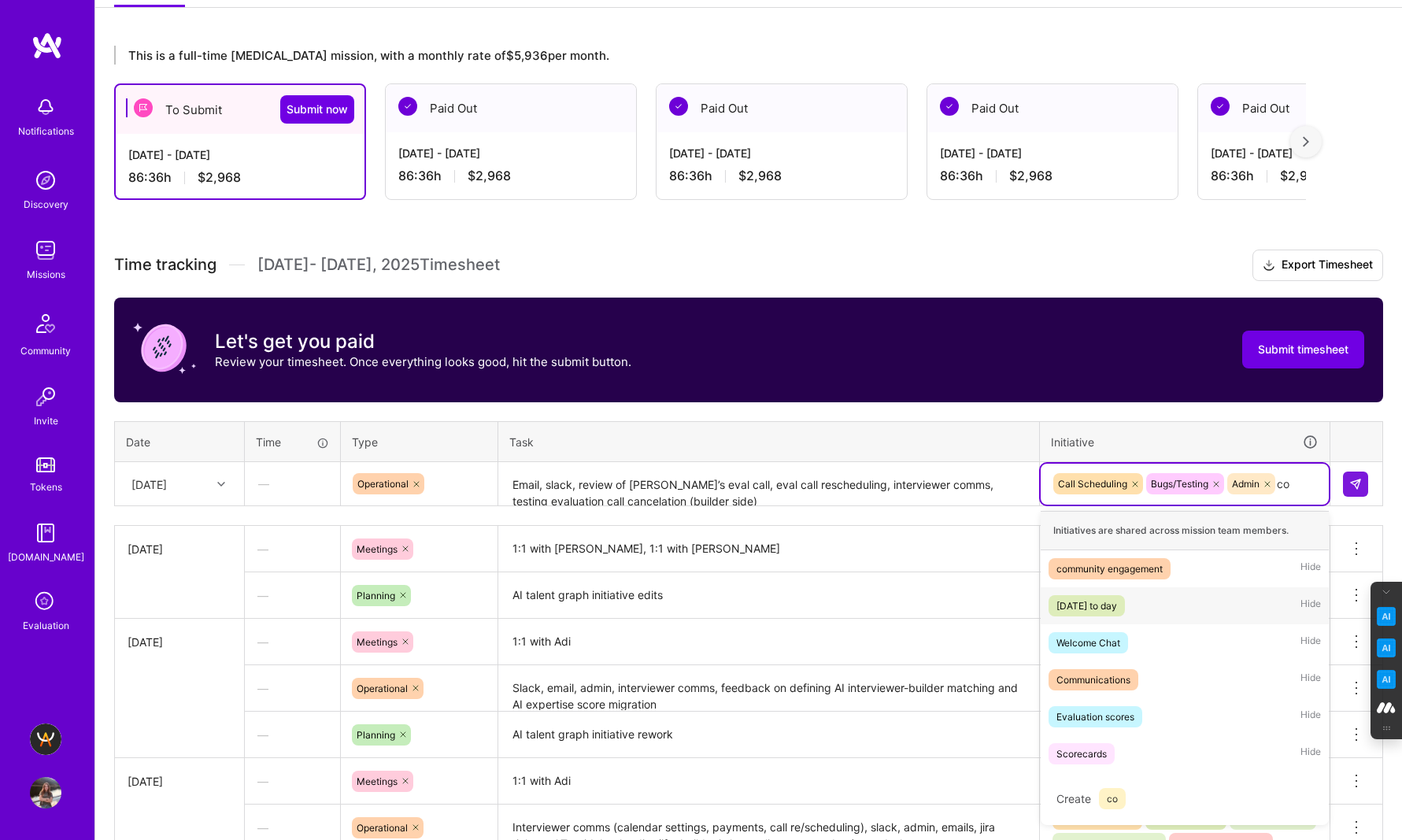
click at [1117, 606] on div "[DATE] to day" at bounding box center [1086, 605] width 61 height 17
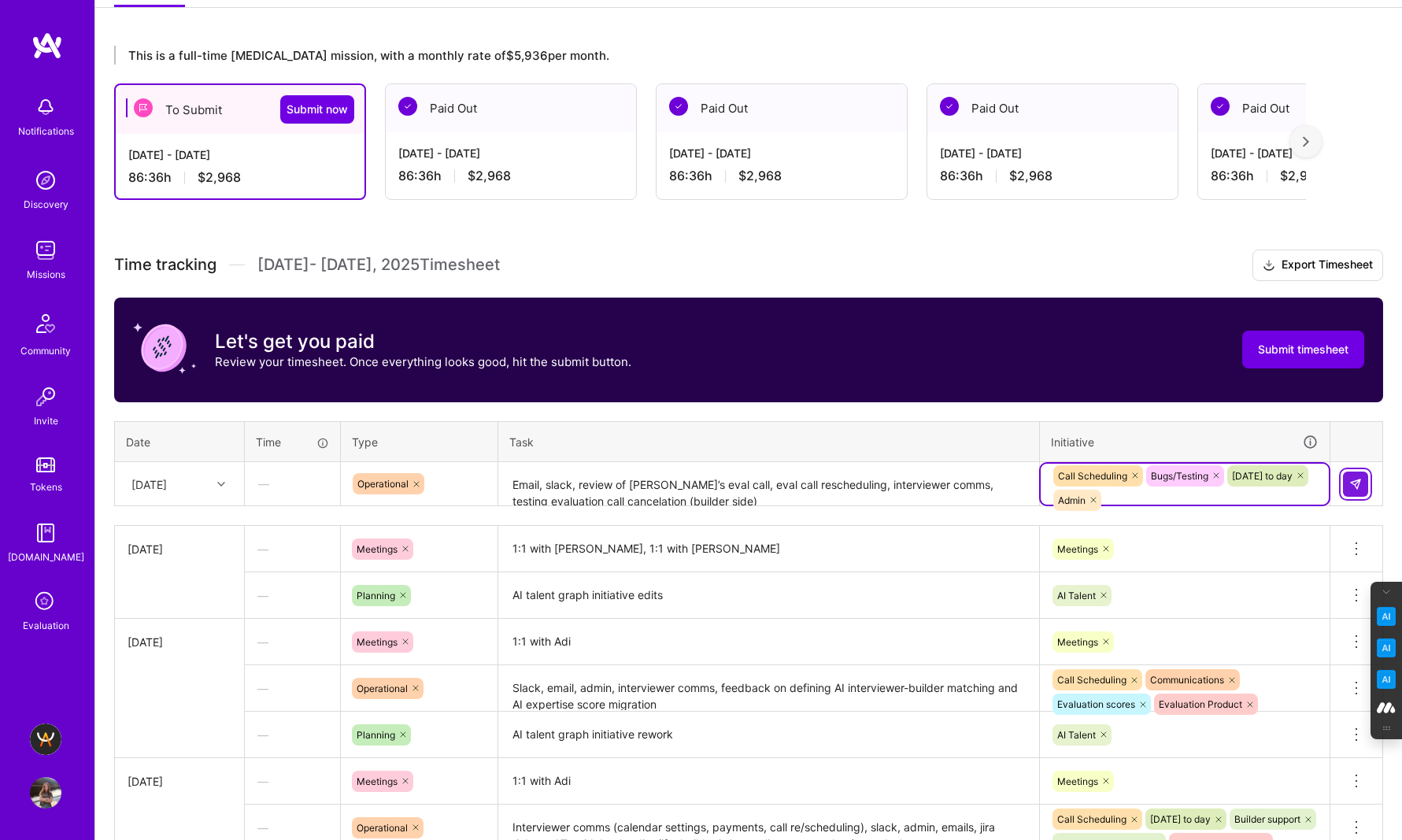
click at [1352, 483] on img at bounding box center [1355, 484] width 12 height 12
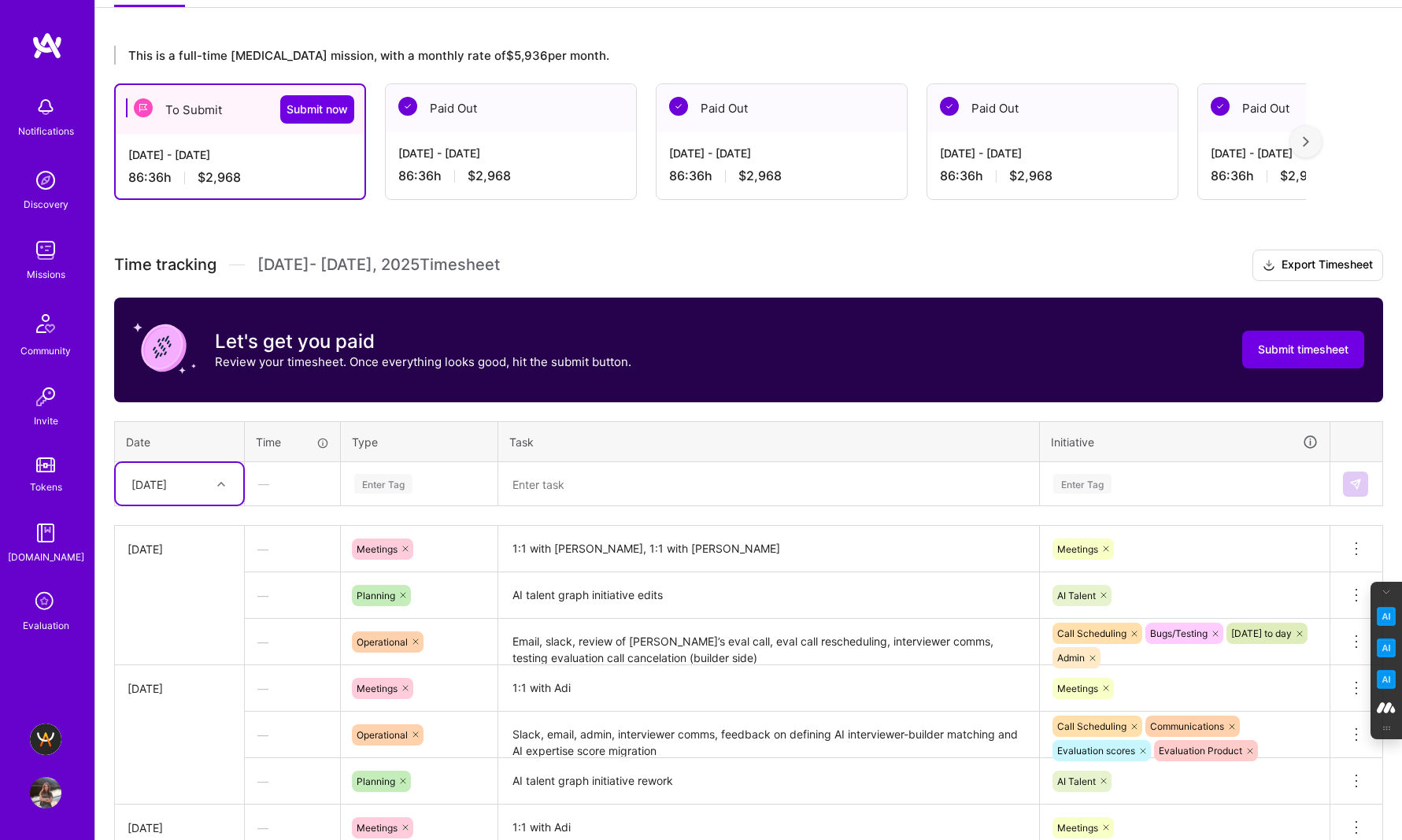
click at [204, 482] on div "[DATE]" at bounding box center [168, 484] width 88 height 26
click at [179, 698] on div "[DATE]" at bounding box center [179, 700] width 127 height 29
click at [413, 484] on div "Enter Tag" at bounding box center [383, 484] width 58 height 25
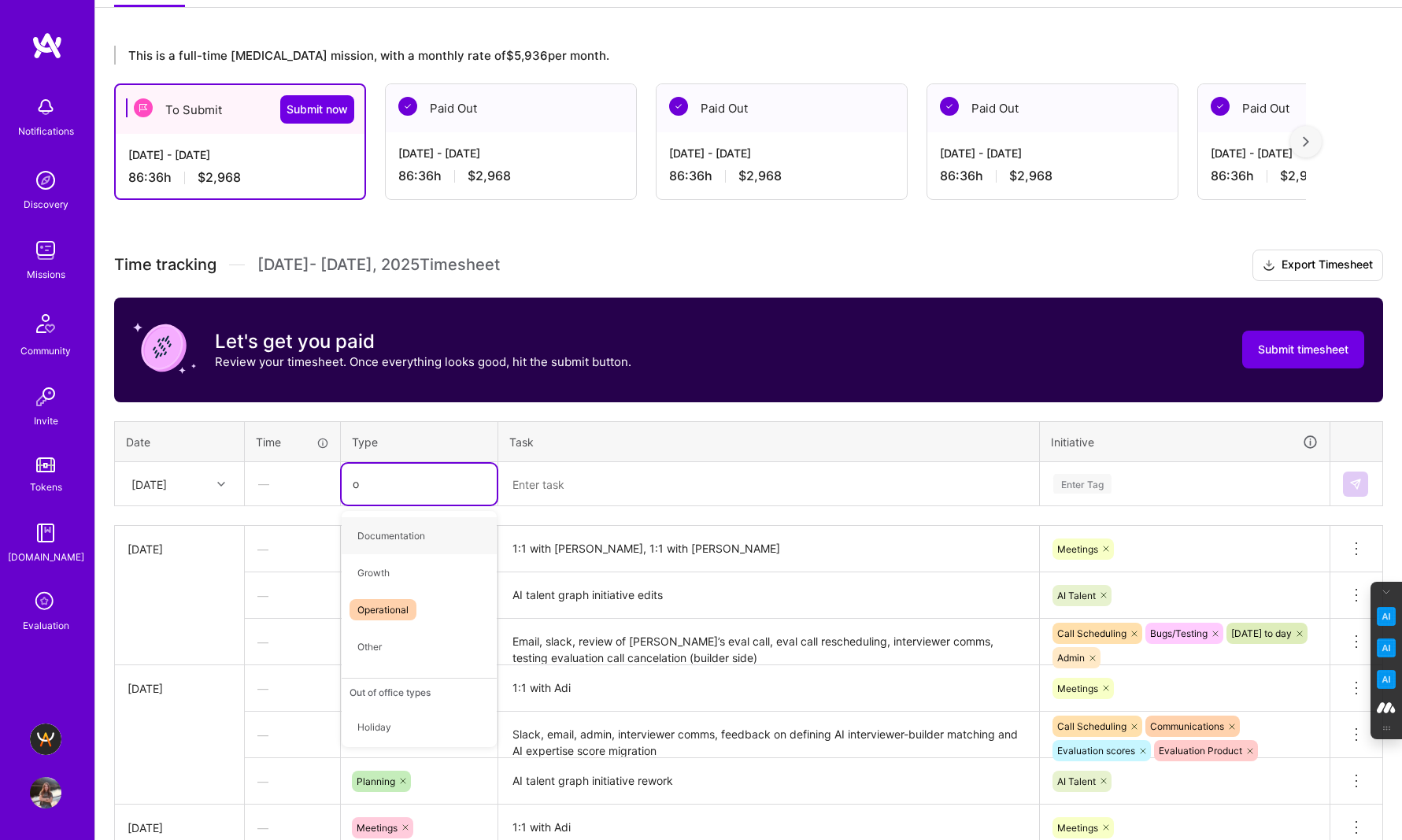
type input "op"
click at [369, 537] on span "Operational" at bounding box center [383, 535] width 67 height 21
click at [528, 484] on textarea at bounding box center [768, 485] width 537 height 42
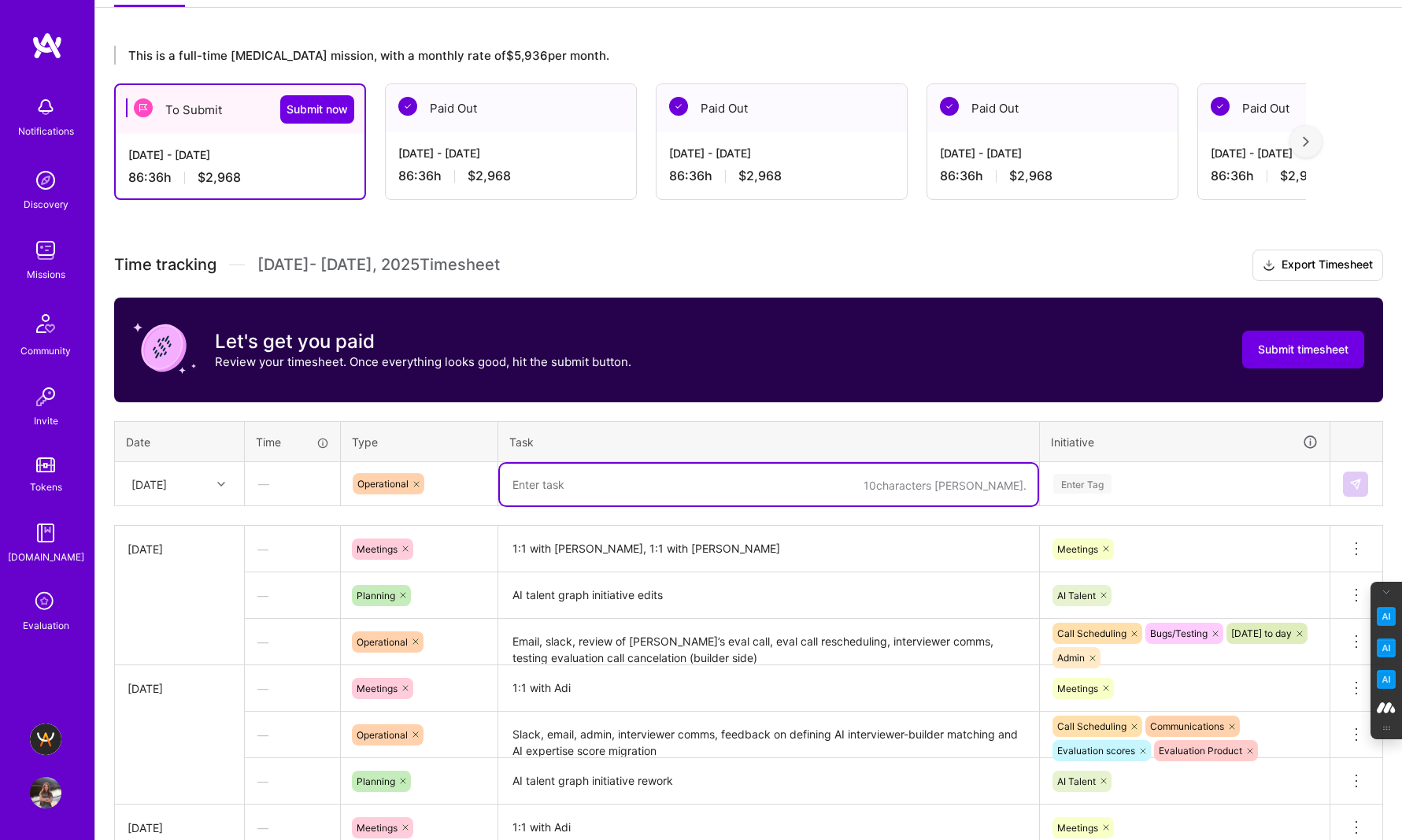
click at [528, 484] on textarea at bounding box center [768, 485] width 537 height 42
paste textarea "feedback on the AI verified migration, slack, email, admin, zendesk, H1 eval re…"
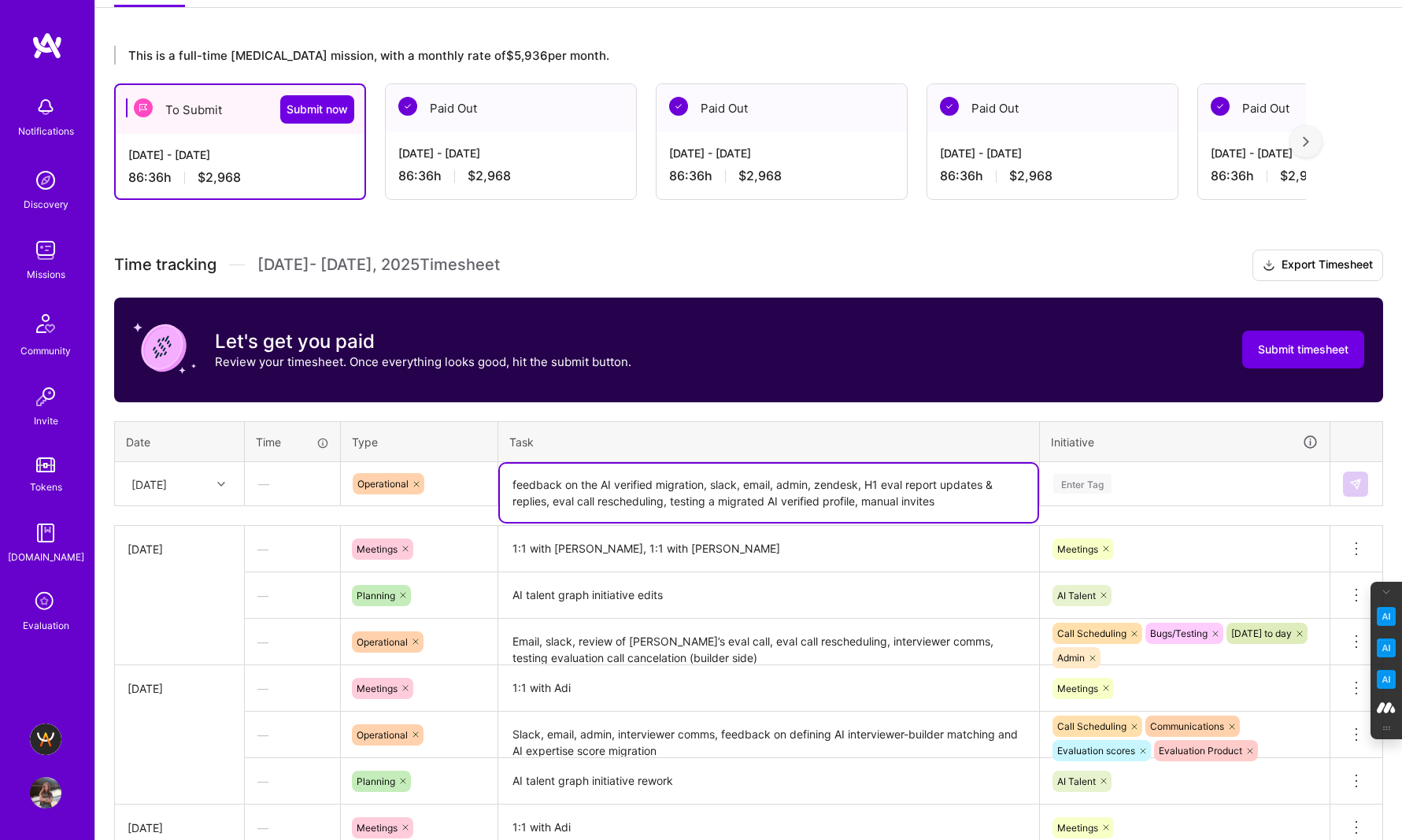
click at [520, 483] on textarea "feedback on the AI verified migration, slack, email, admin, zendesk, H1 eval re…" at bounding box center [768, 492] width 537 height 58
type textarea "Feedback on the AI verified migration, slack, email, admin, zendesk, H1 eval re…"
click at [1096, 480] on div "Enter Tag" at bounding box center [1082, 484] width 58 height 25
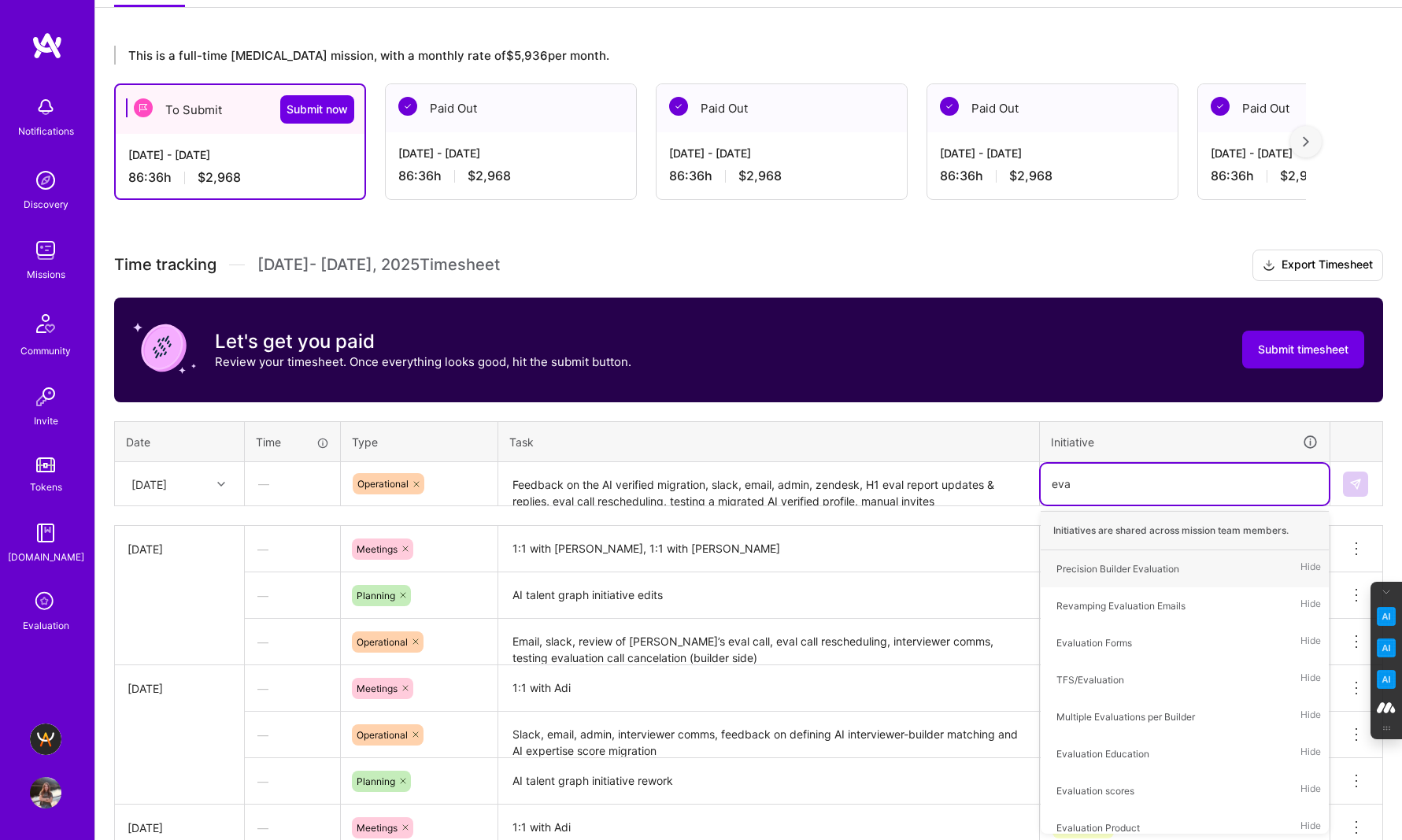
type input "eval"
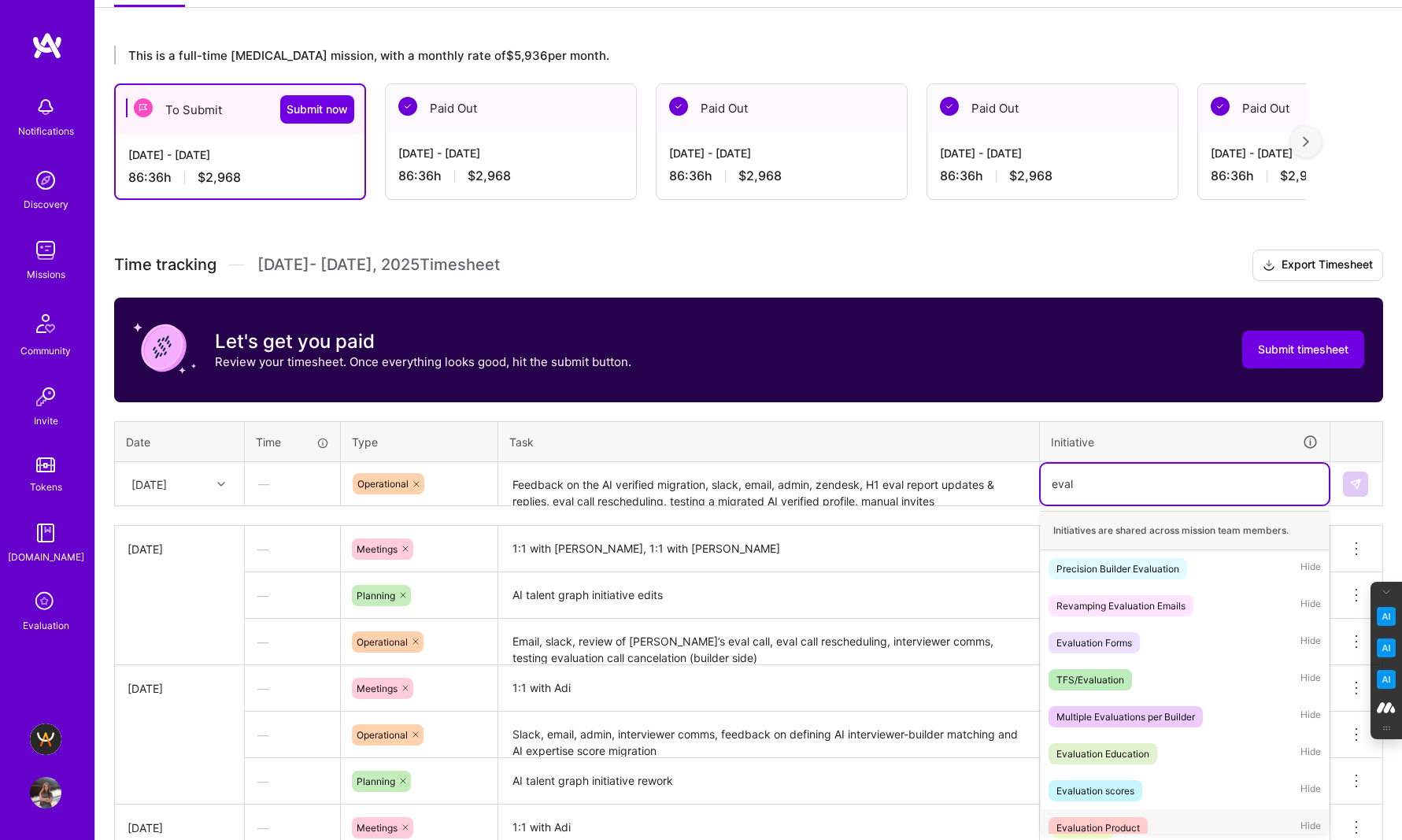
click at [1113, 825] on div "Evaluation Product" at bounding box center [1097, 827] width 83 height 17
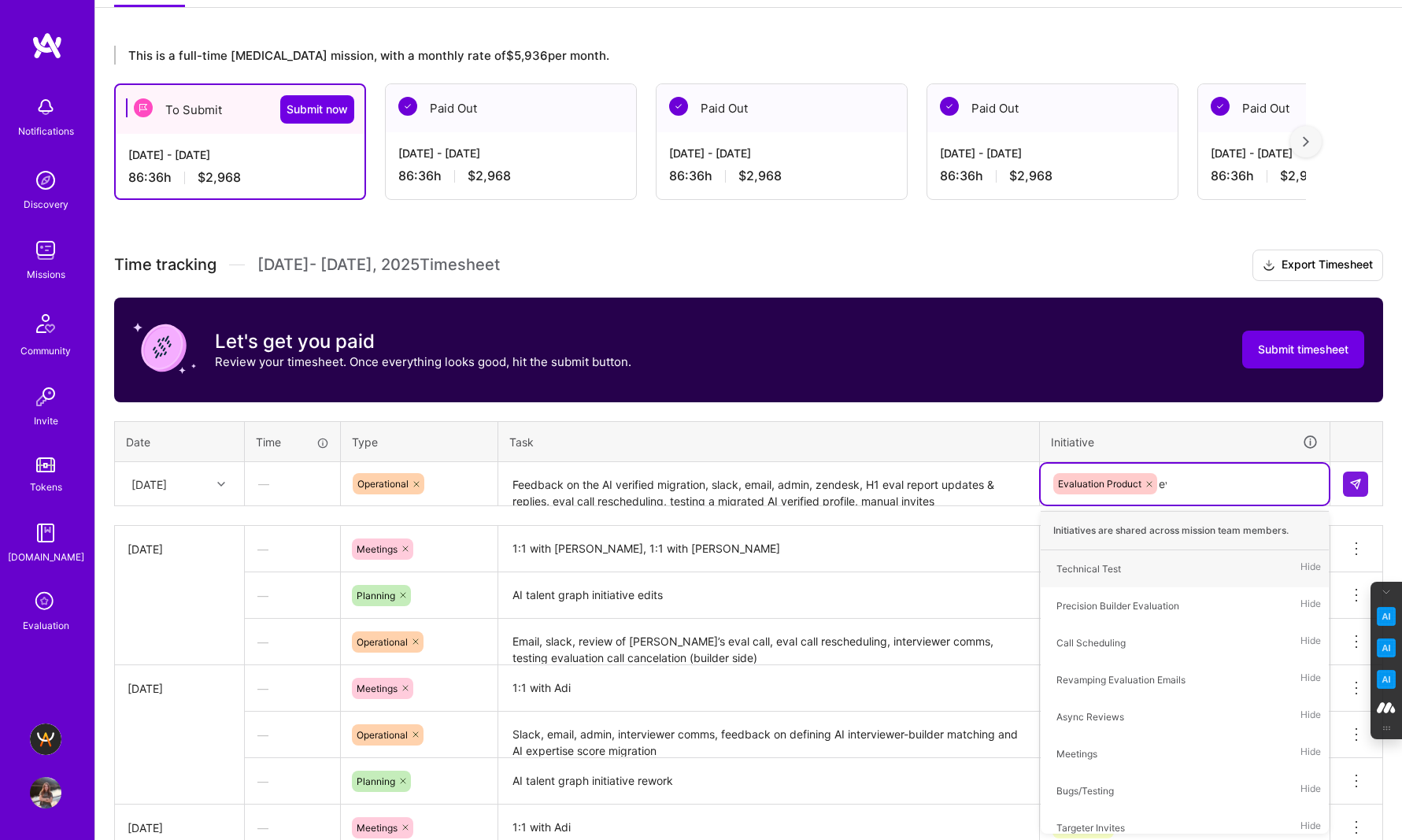
type input "eva"
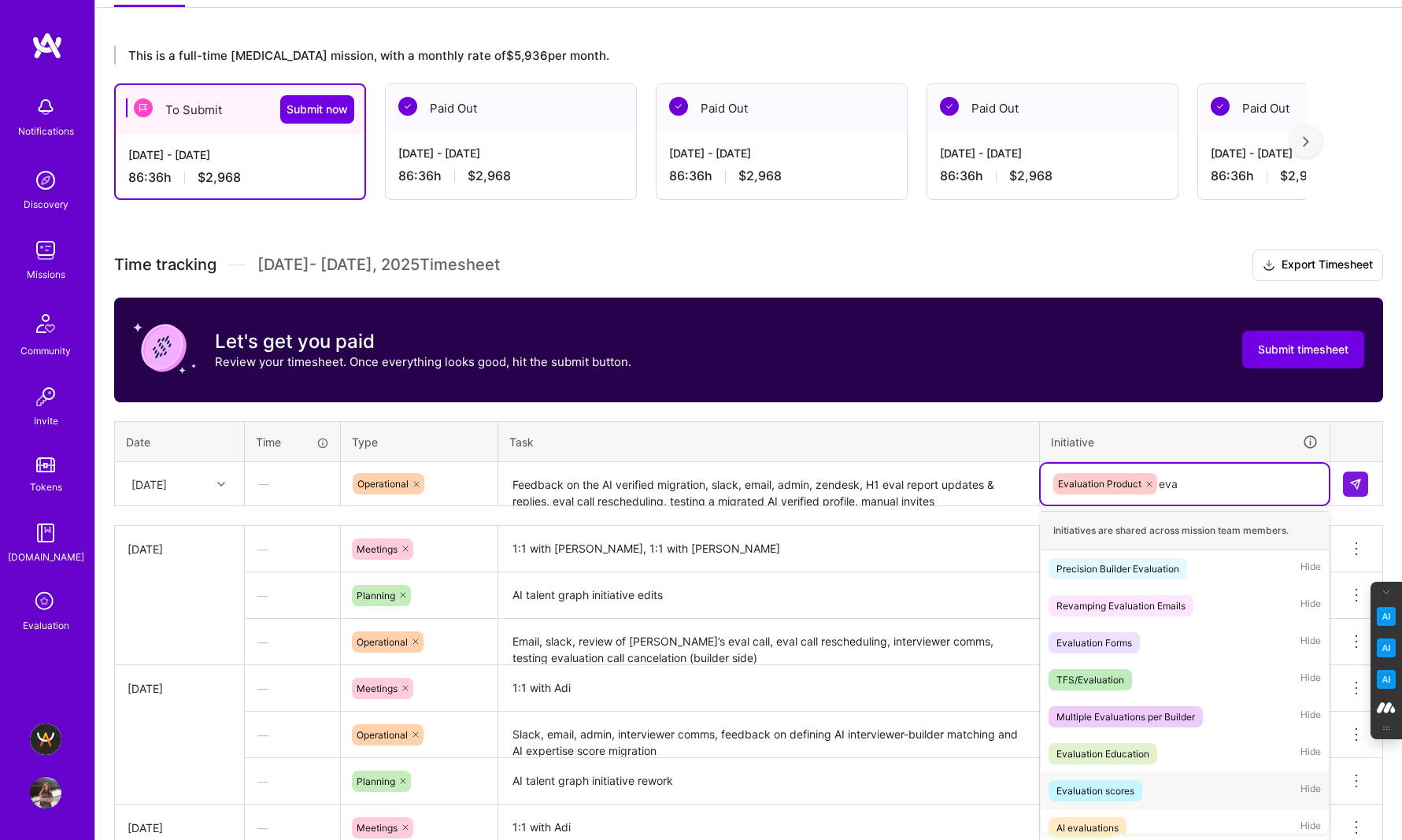
click at [1118, 794] on div "Evaluation scores" at bounding box center [1095, 790] width 78 height 17
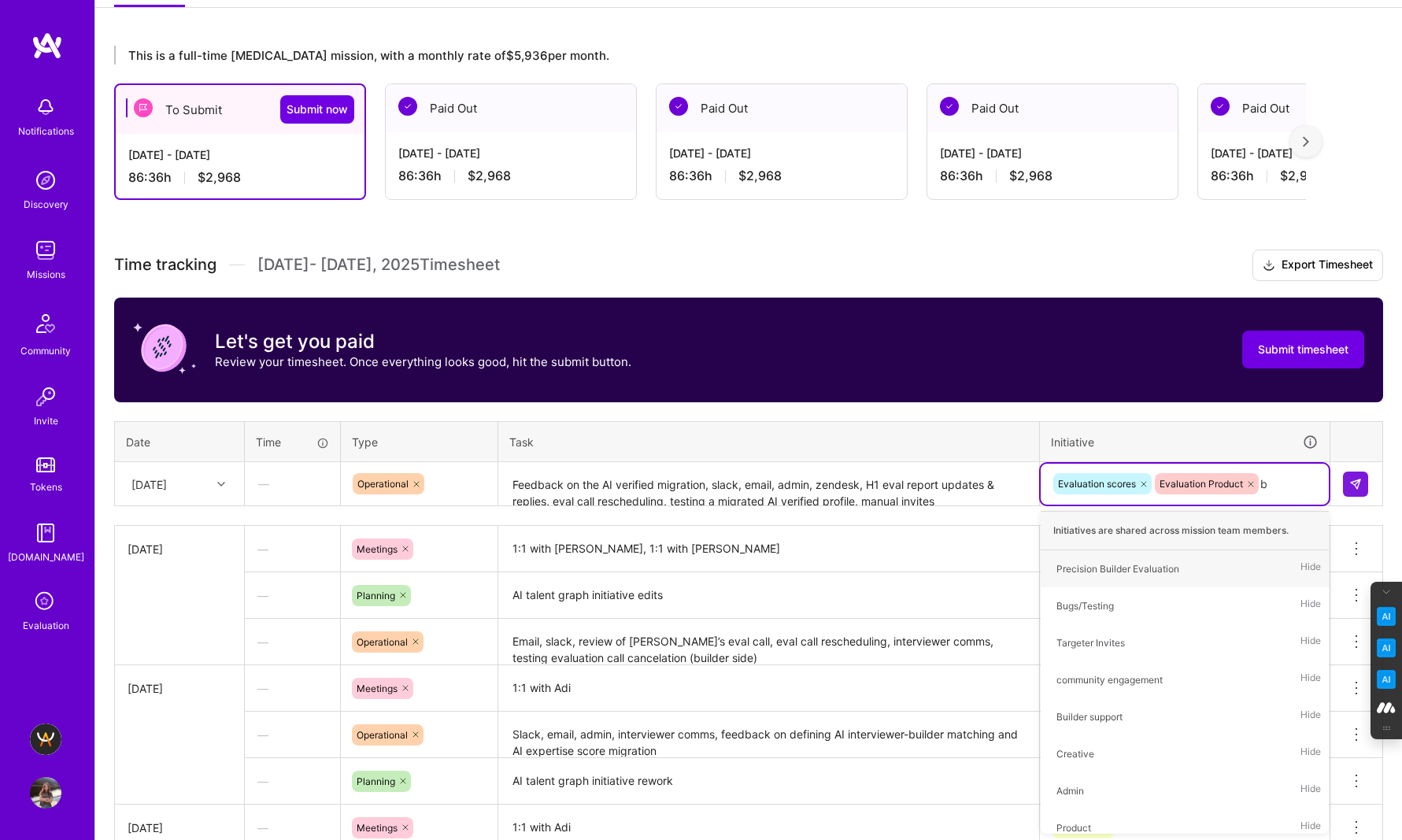
type input "bu"
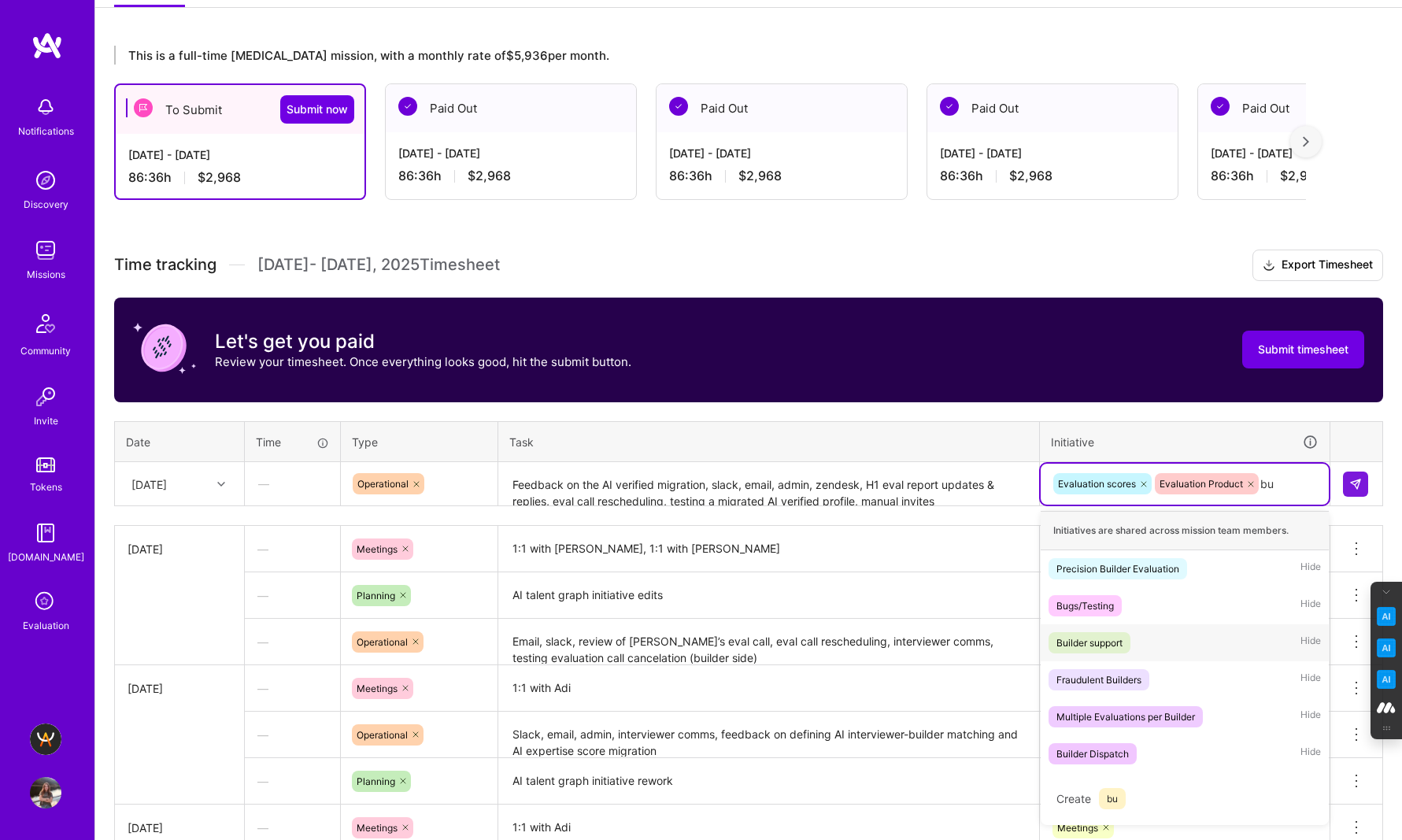
click at [1103, 650] on span "Builder support" at bounding box center [1089, 643] width 82 height 21
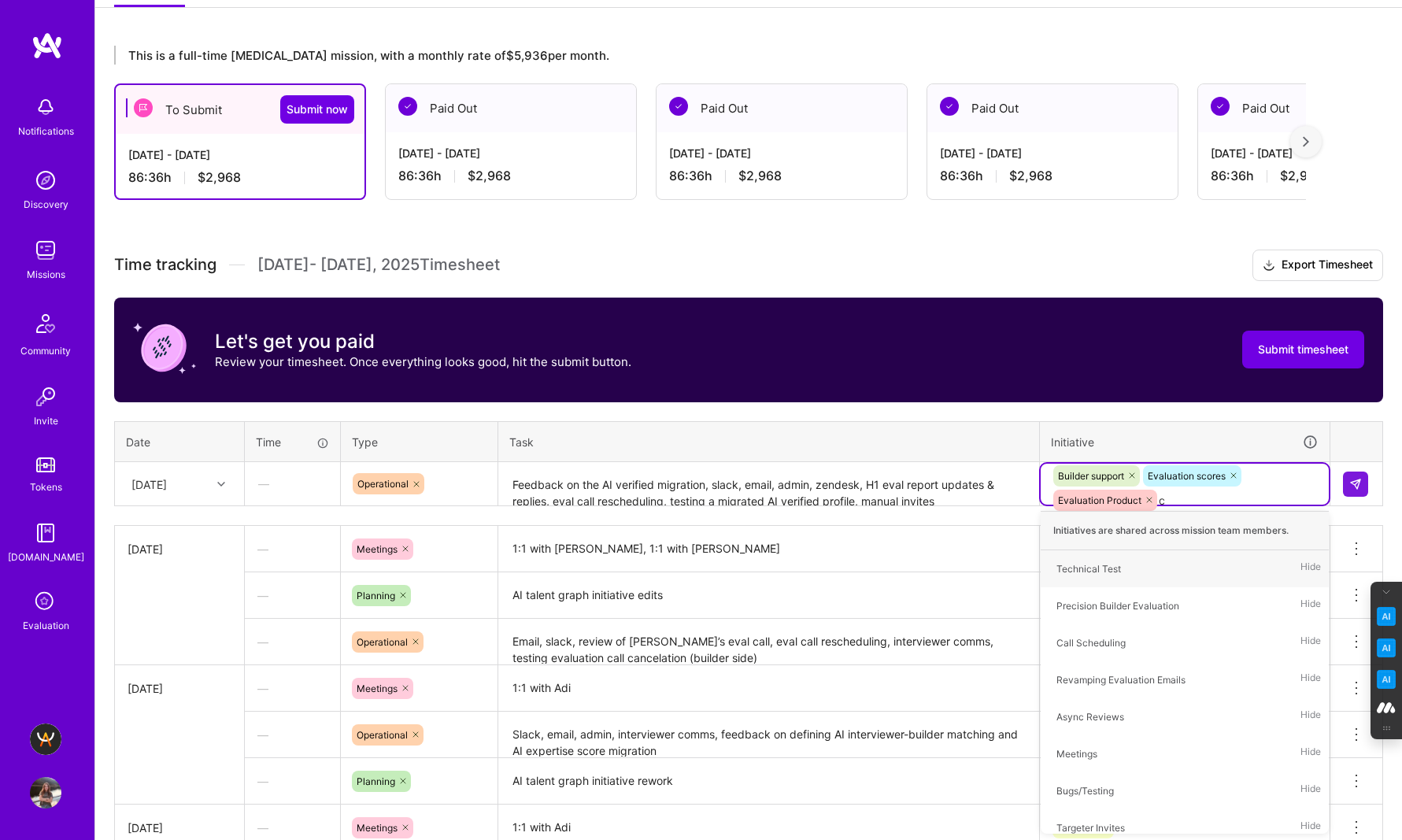
type input "co"
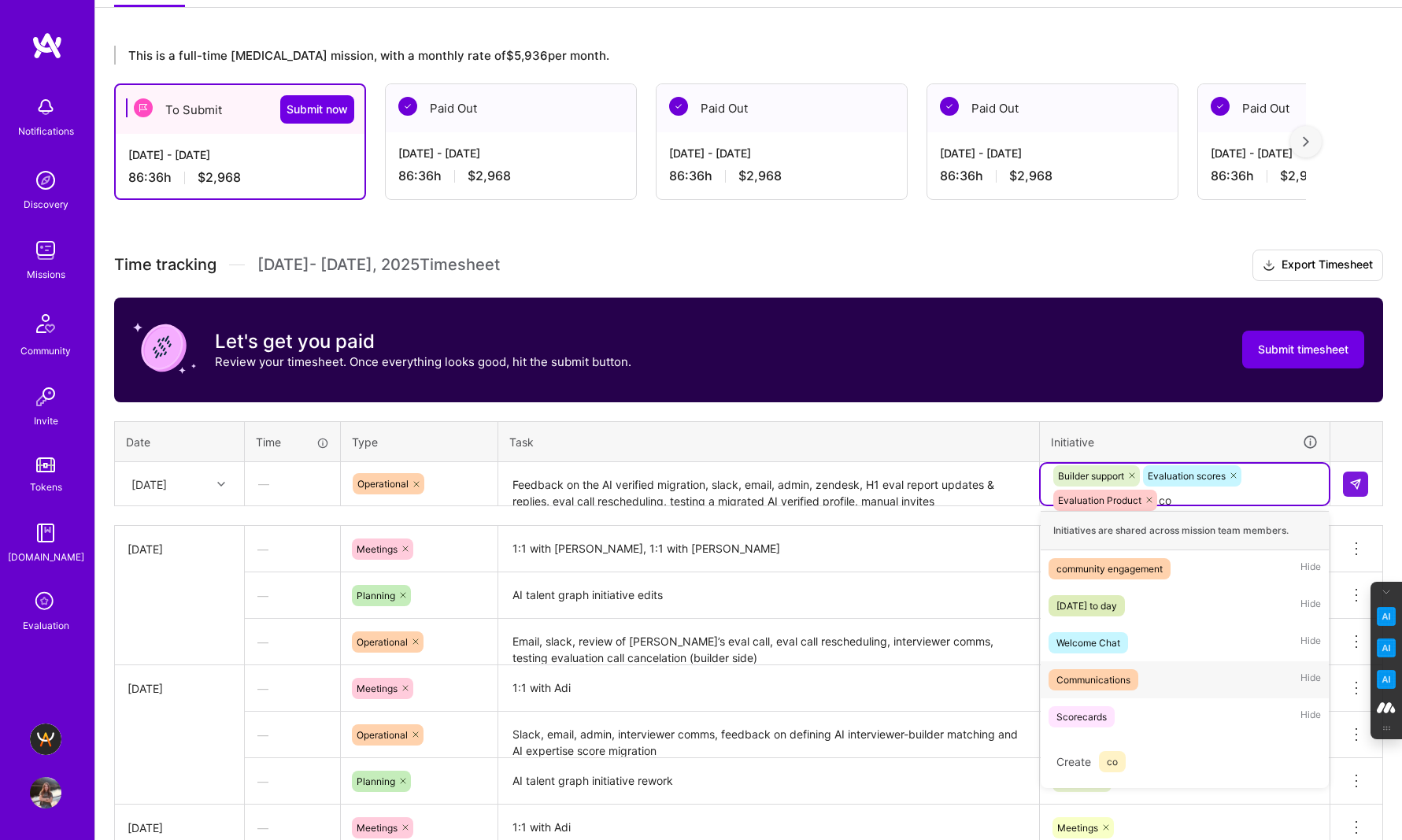
click at [1094, 682] on div "Communications" at bounding box center [1093, 679] width 74 height 17
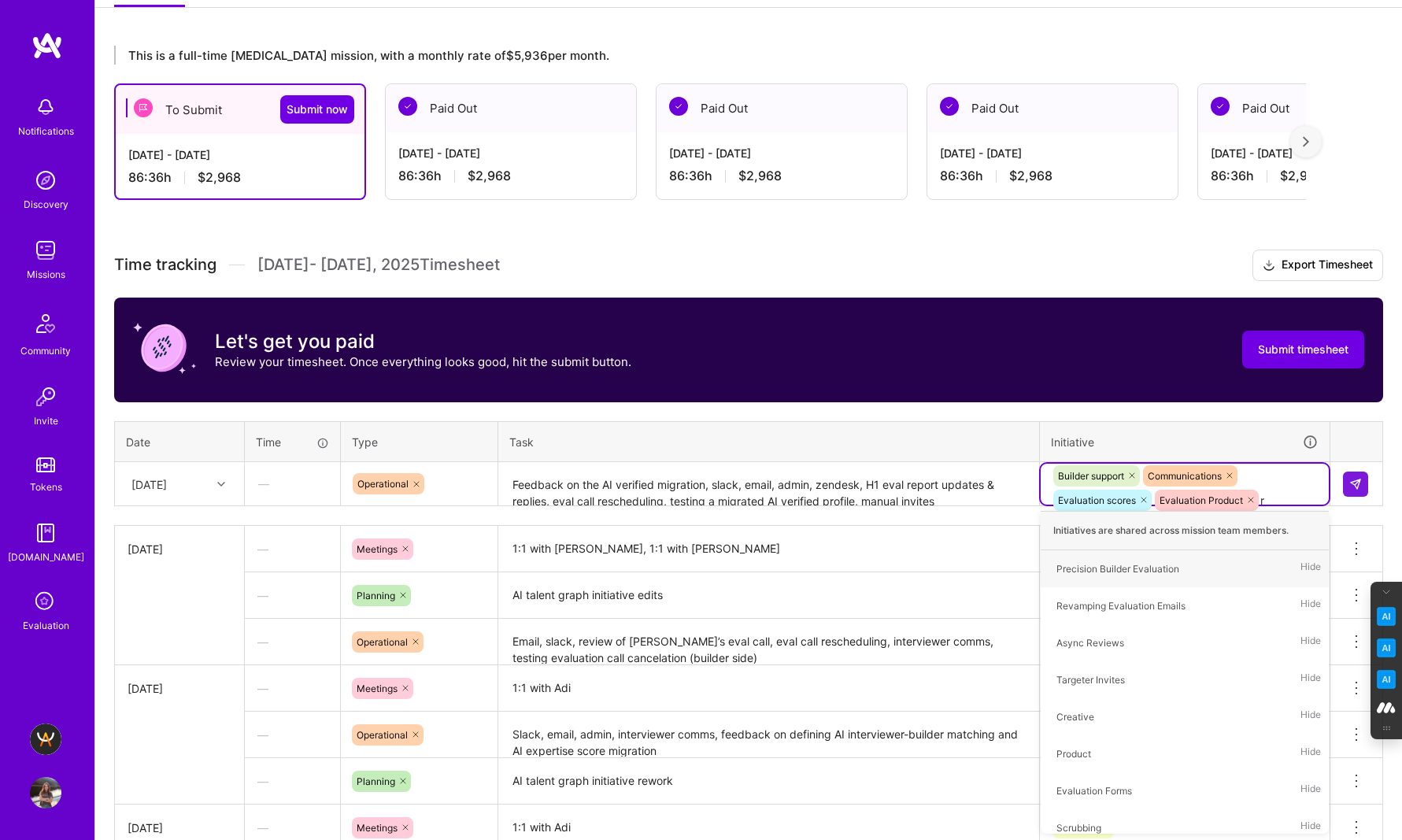
type input "re"
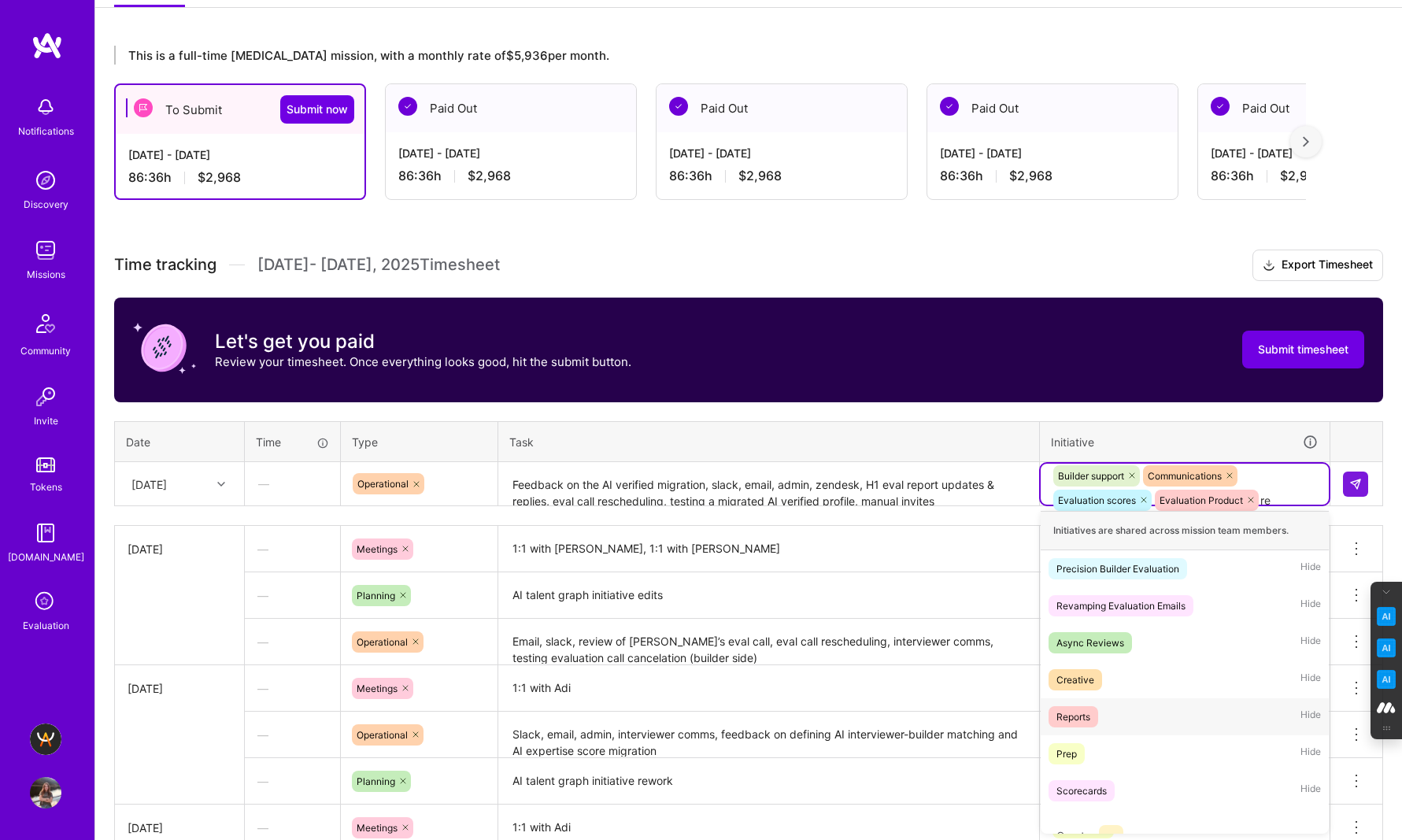
click at [1082, 716] on div "Reports" at bounding box center [1073, 716] width 34 height 17
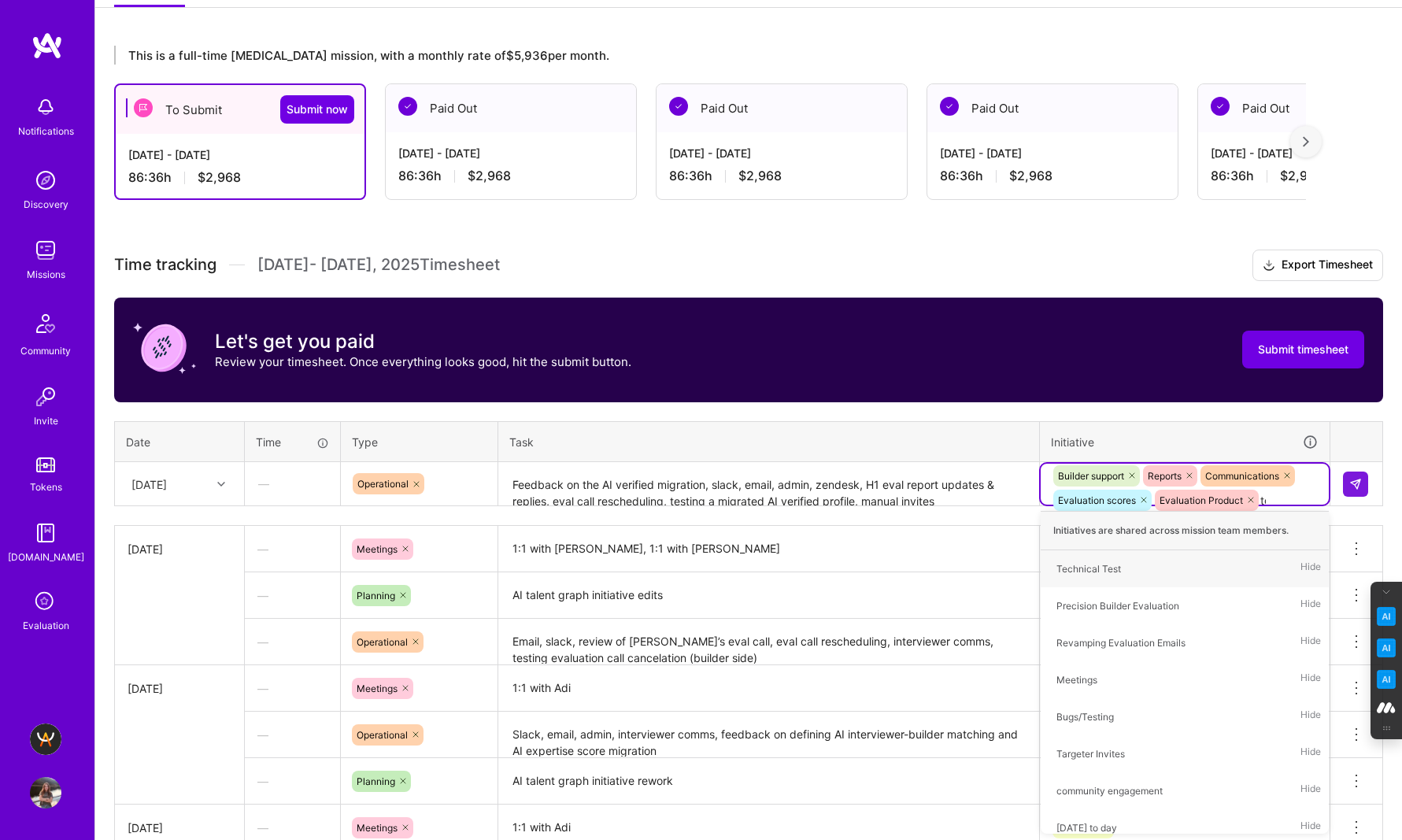
type input "tes"
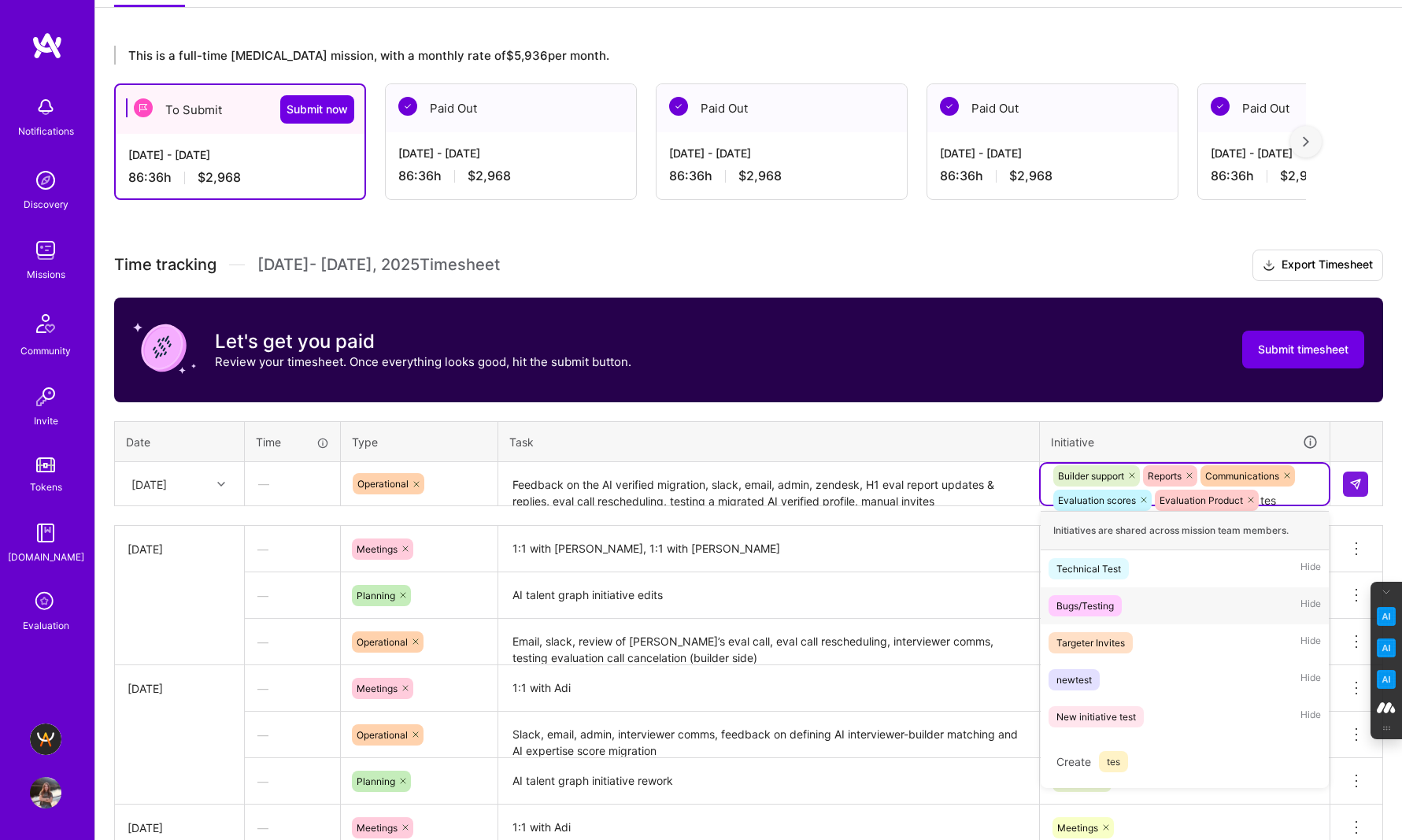
click at [1111, 608] on div "Bugs/Testing" at bounding box center [1084, 605] width 57 height 17
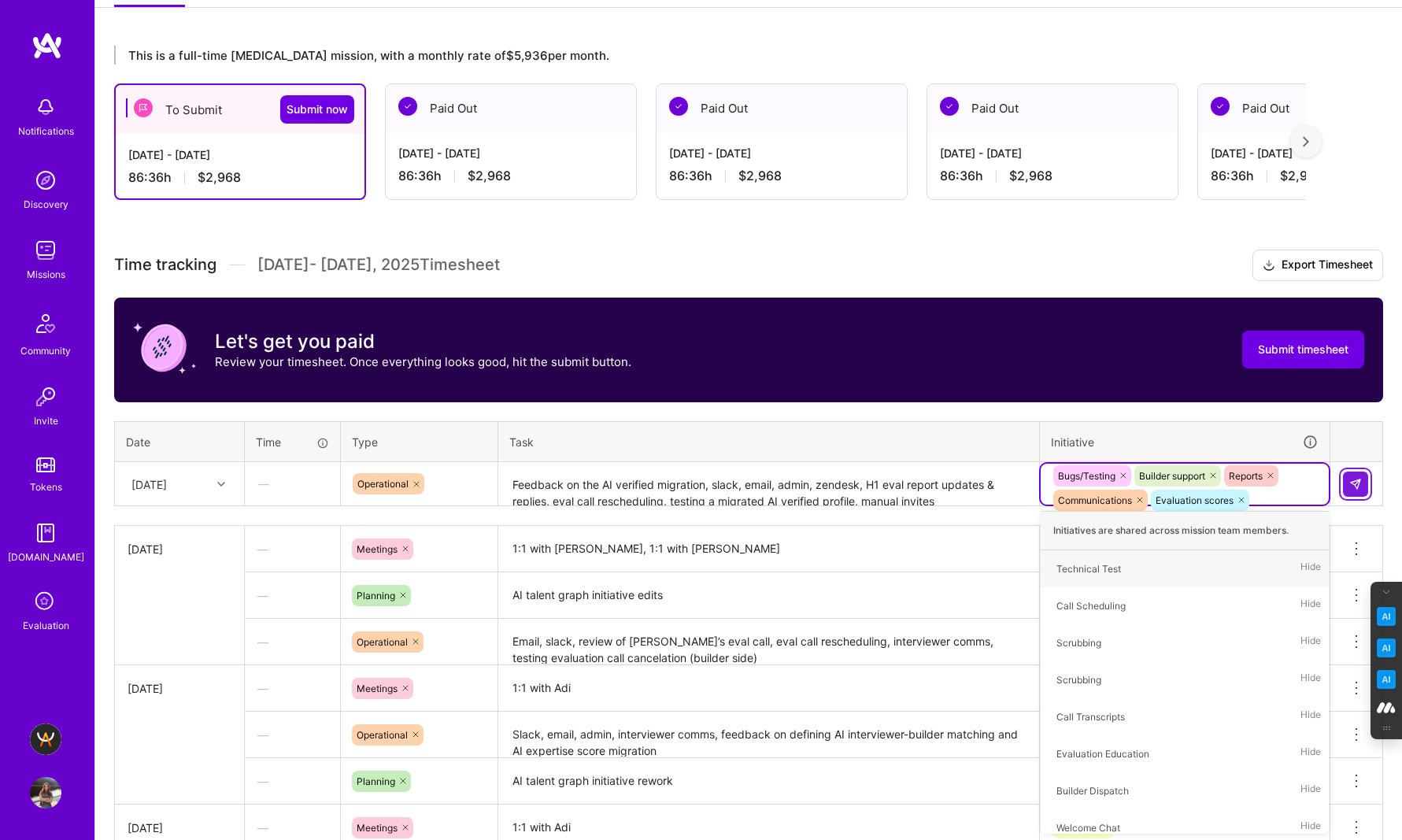
type input "cal"
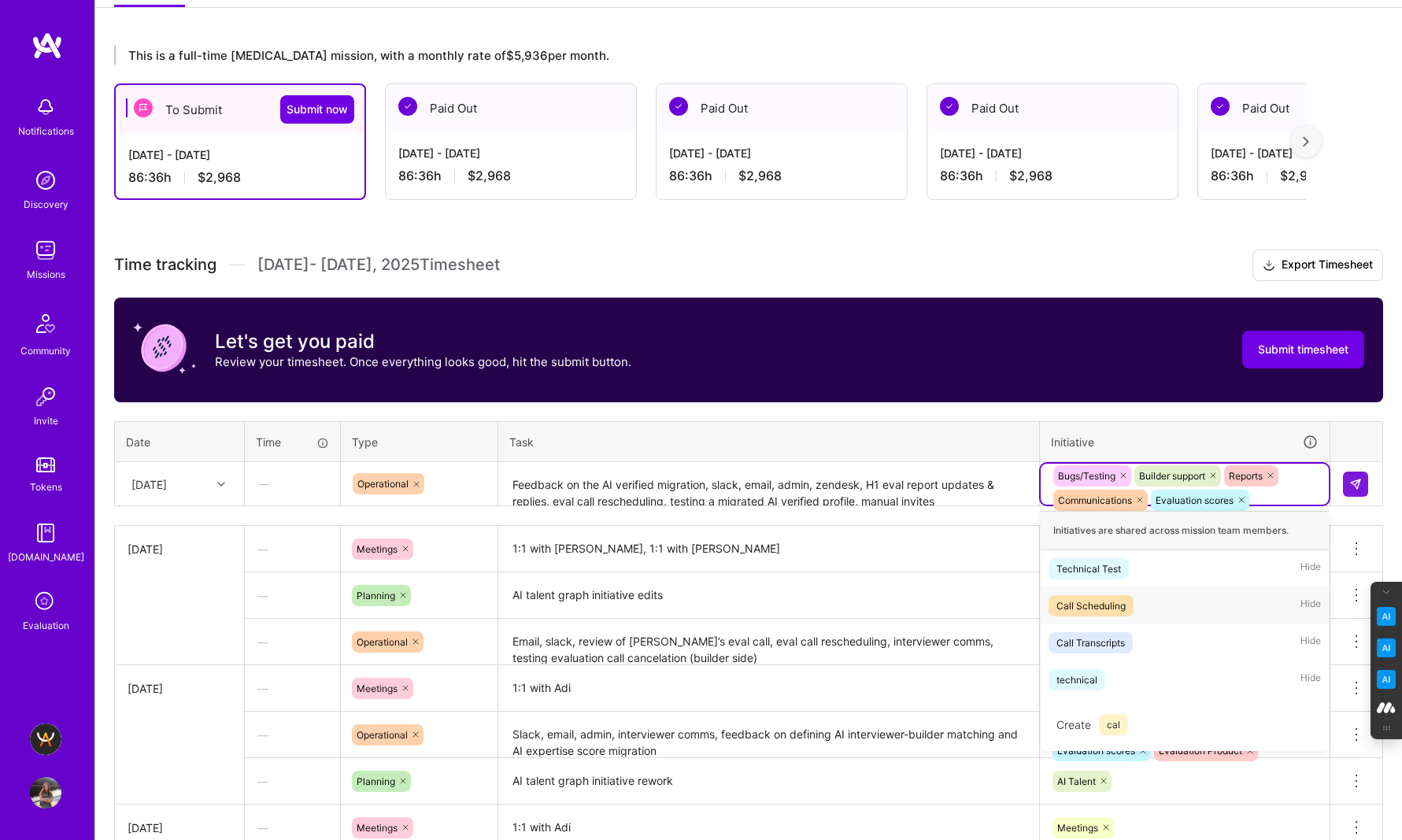
click at [1106, 600] on div "Call Scheduling" at bounding box center [1090, 605] width 69 height 17
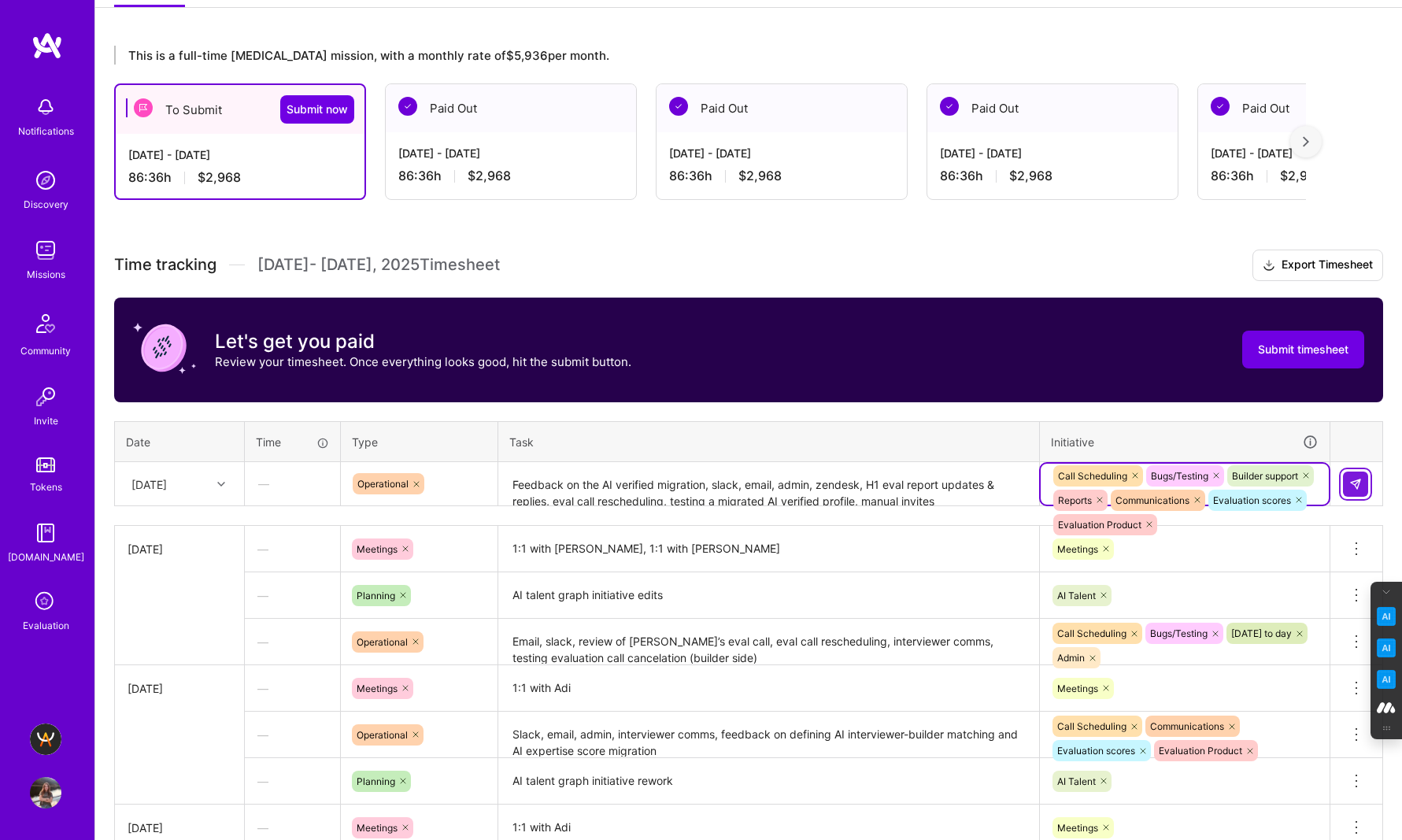
click at [1361, 477] on img at bounding box center [1355, 484] width 12 height 12
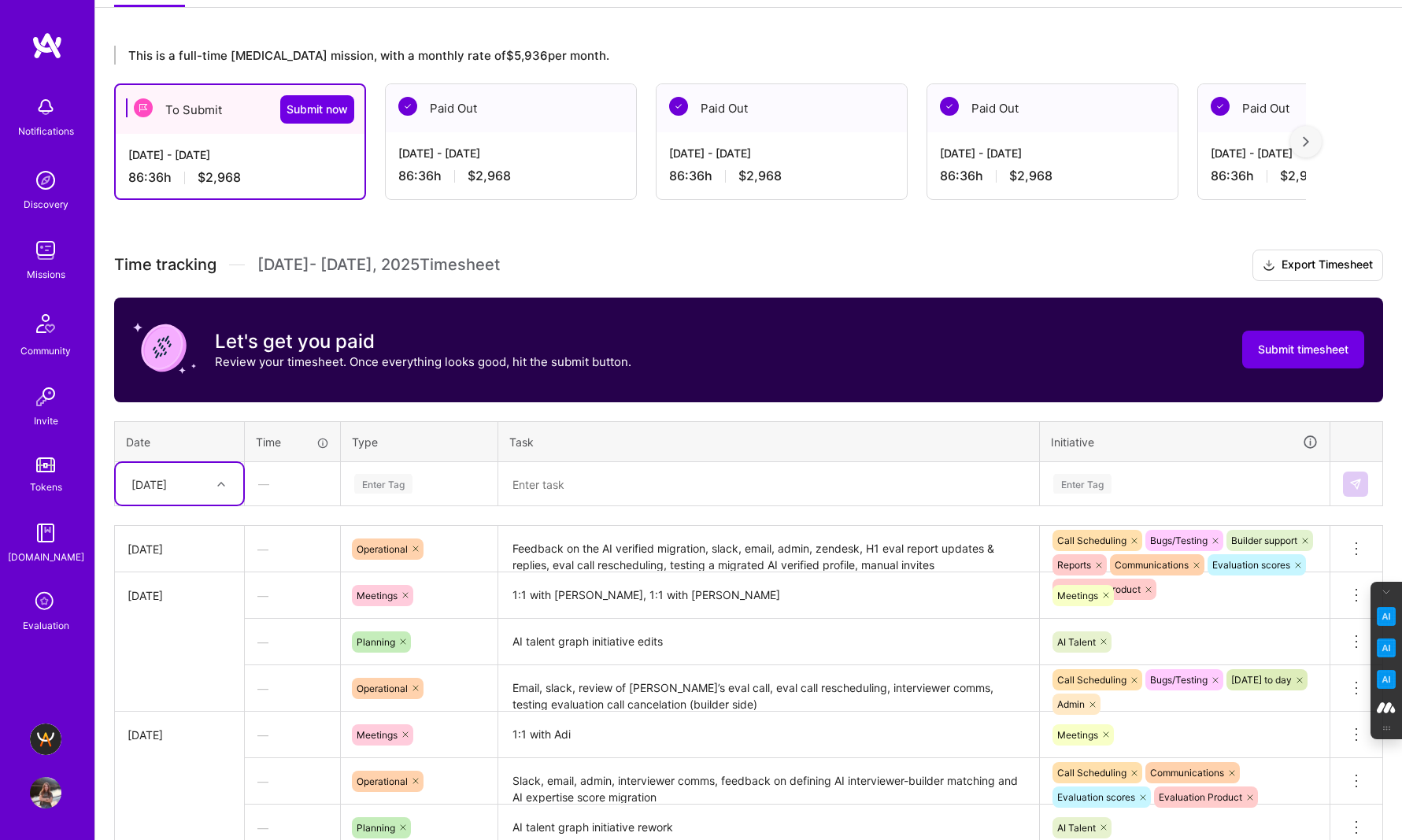
click at [217, 477] on div at bounding box center [223, 484] width 25 height 20
click at [178, 728] on div "[DATE]" at bounding box center [179, 729] width 127 height 29
click at [380, 486] on div "Enter Tag" at bounding box center [383, 484] width 58 height 25
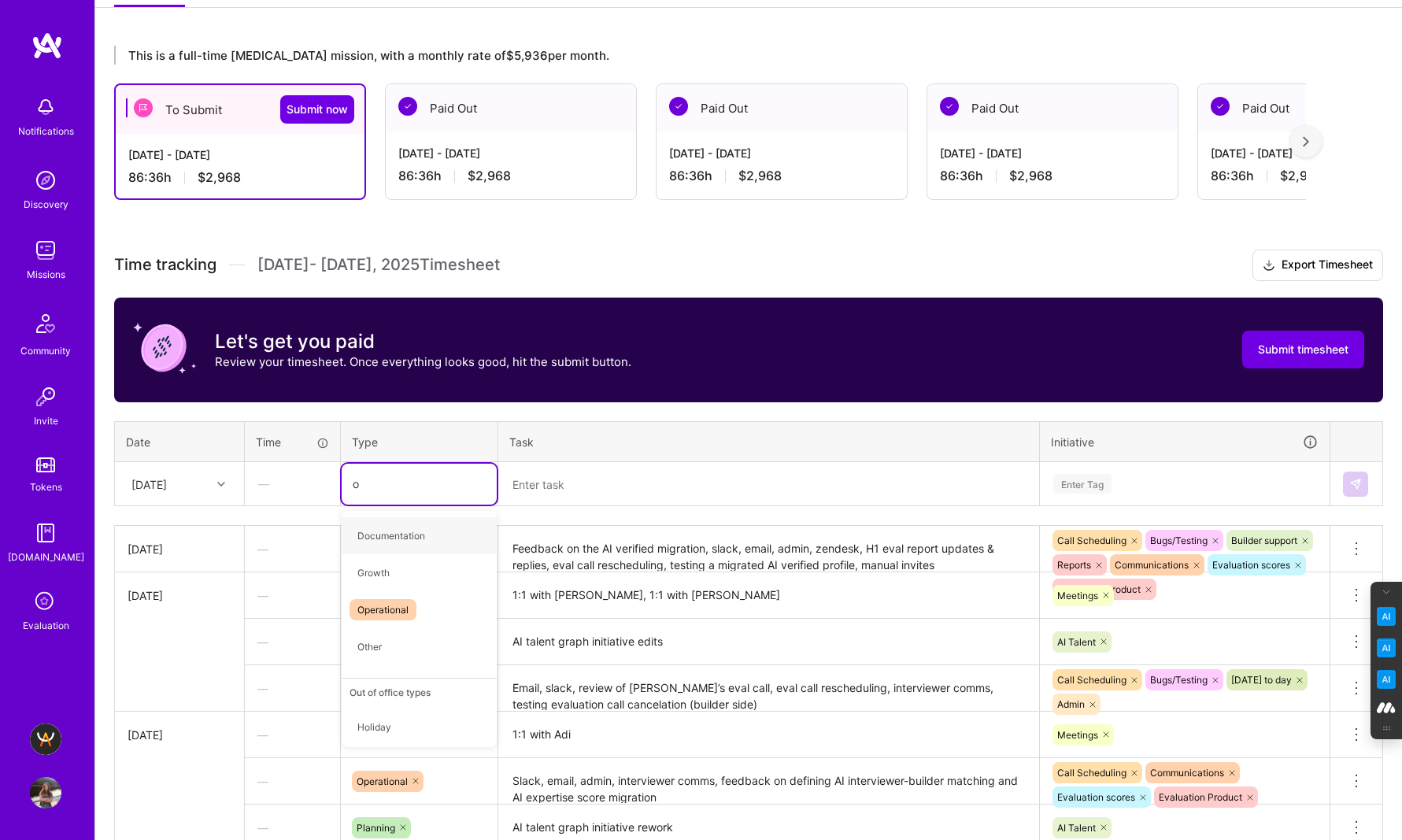
type input "op"
click at [377, 536] on span "Operational" at bounding box center [383, 535] width 67 height 21
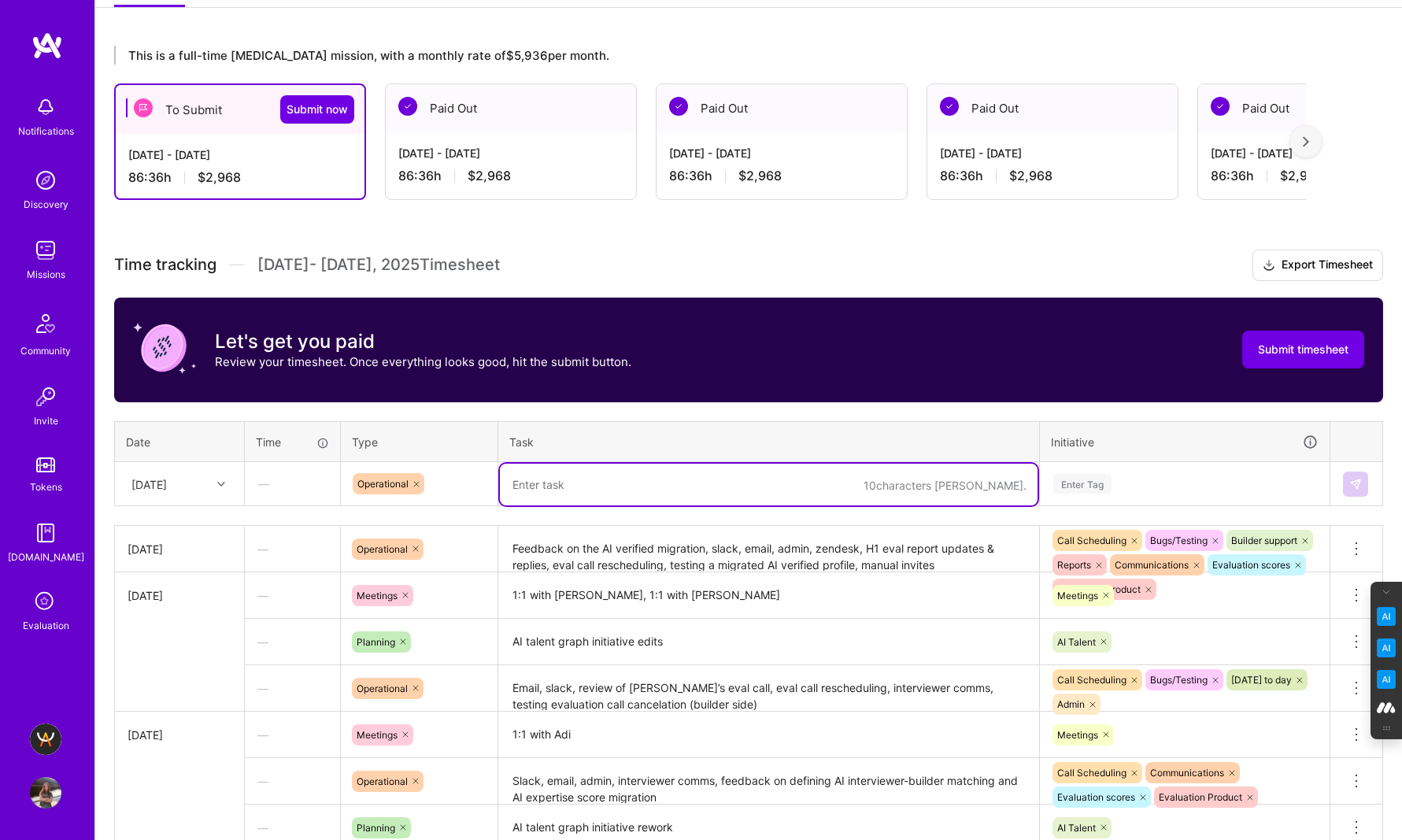
click at [527, 483] on textarea at bounding box center [768, 485] width 537 height 42
paste textarea "Ai screening results review, sharing interview results with participants, slack…"
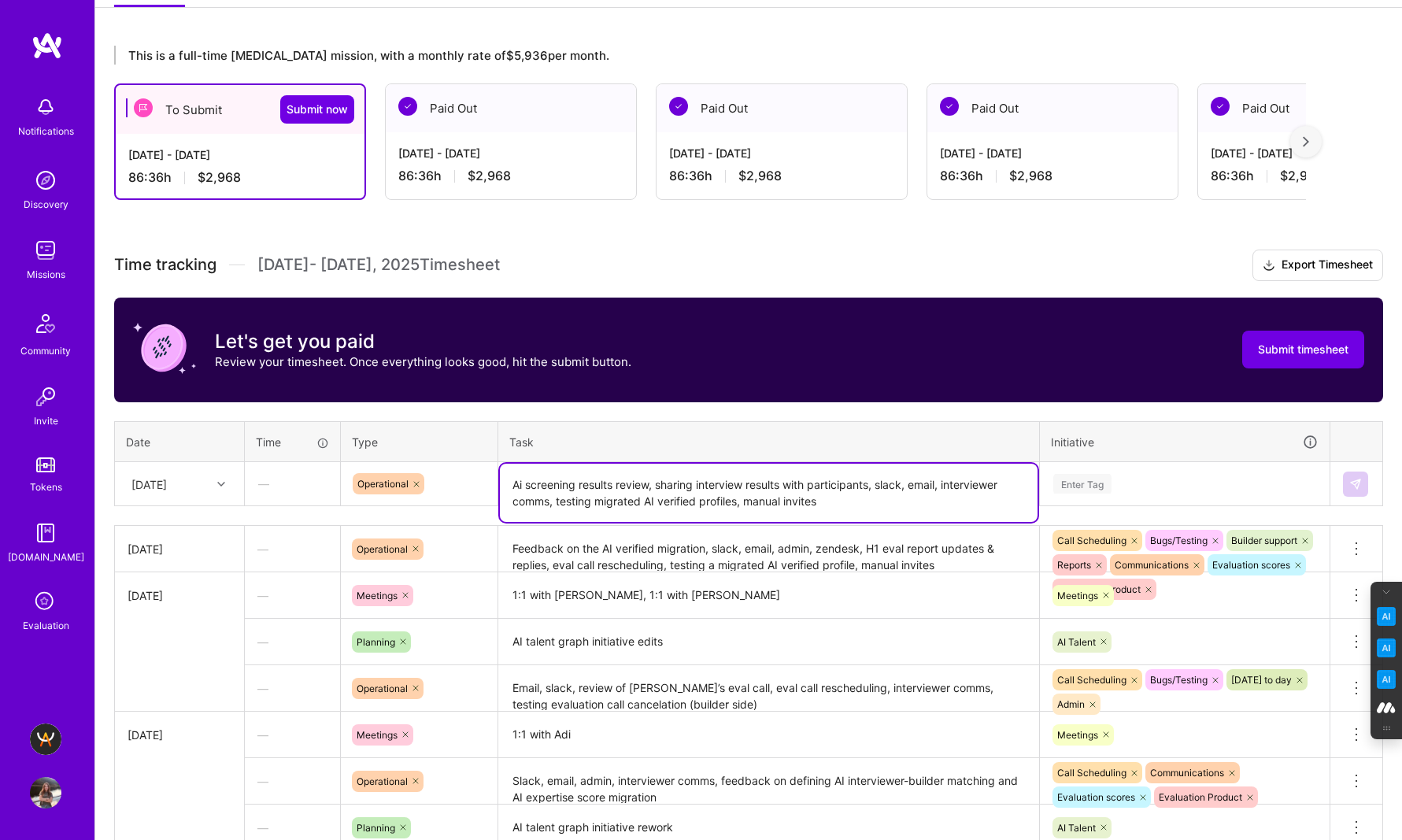
click at [523, 483] on textarea "Ai screening results review, sharing interview results with participants, slack…" at bounding box center [768, 492] width 537 height 58
type textarea "AI screening results review, sharing interview results with participants, slack…"
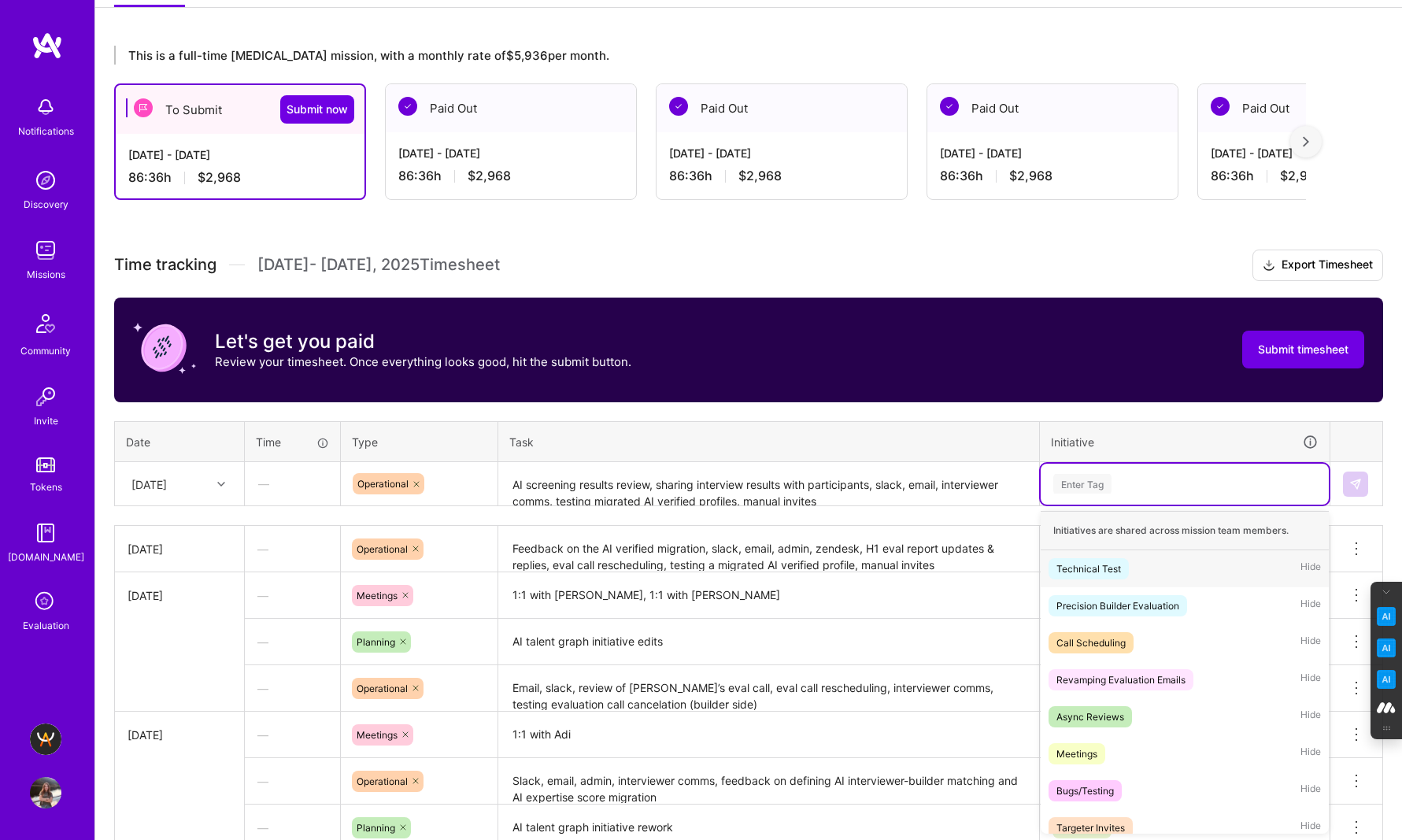
click at [1104, 486] on div "Enter Tag" at bounding box center [1082, 484] width 58 height 25
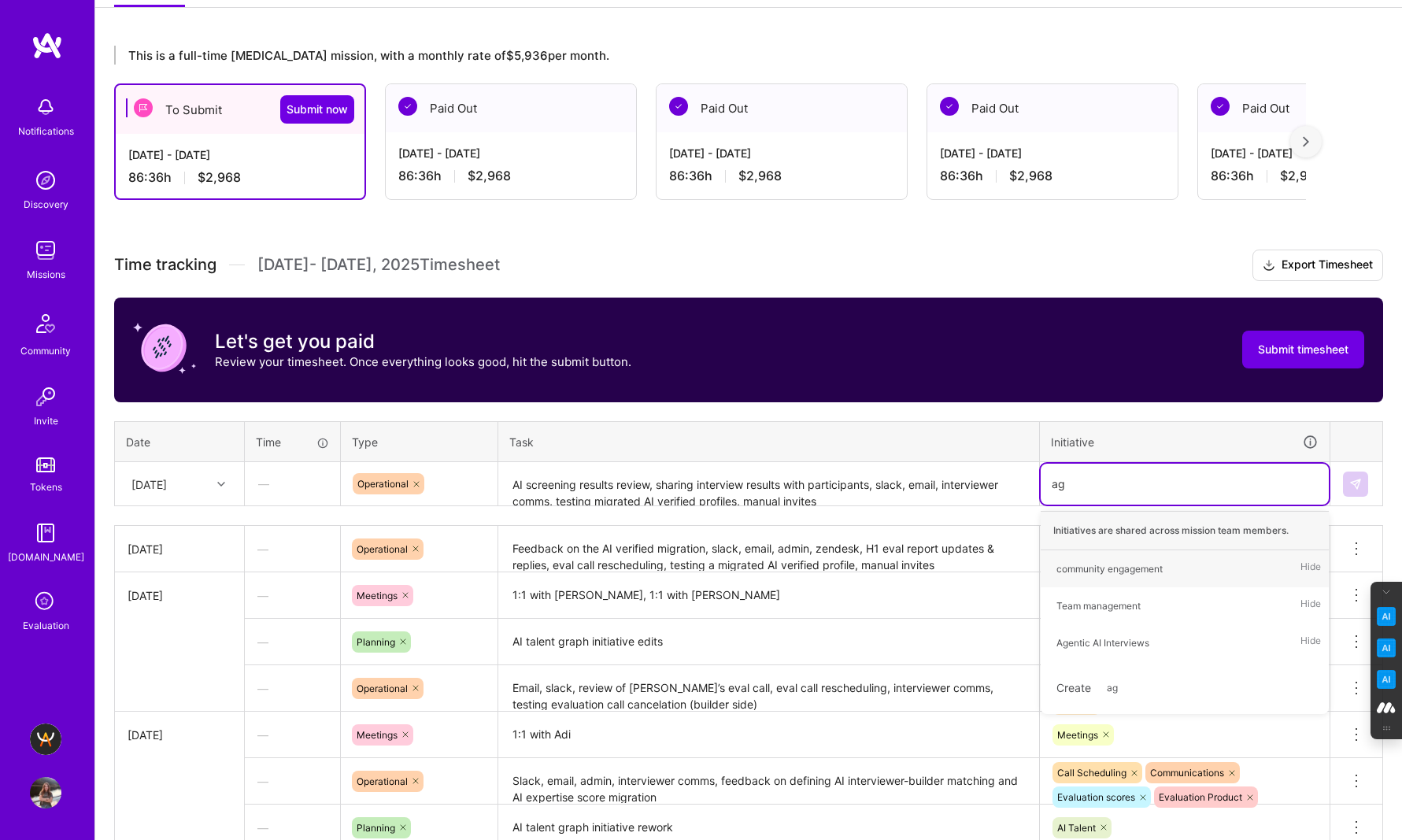
type input "age"
click at [1122, 649] on div "Agentic AI Interviews" at bounding box center [1103, 643] width 93 height 17
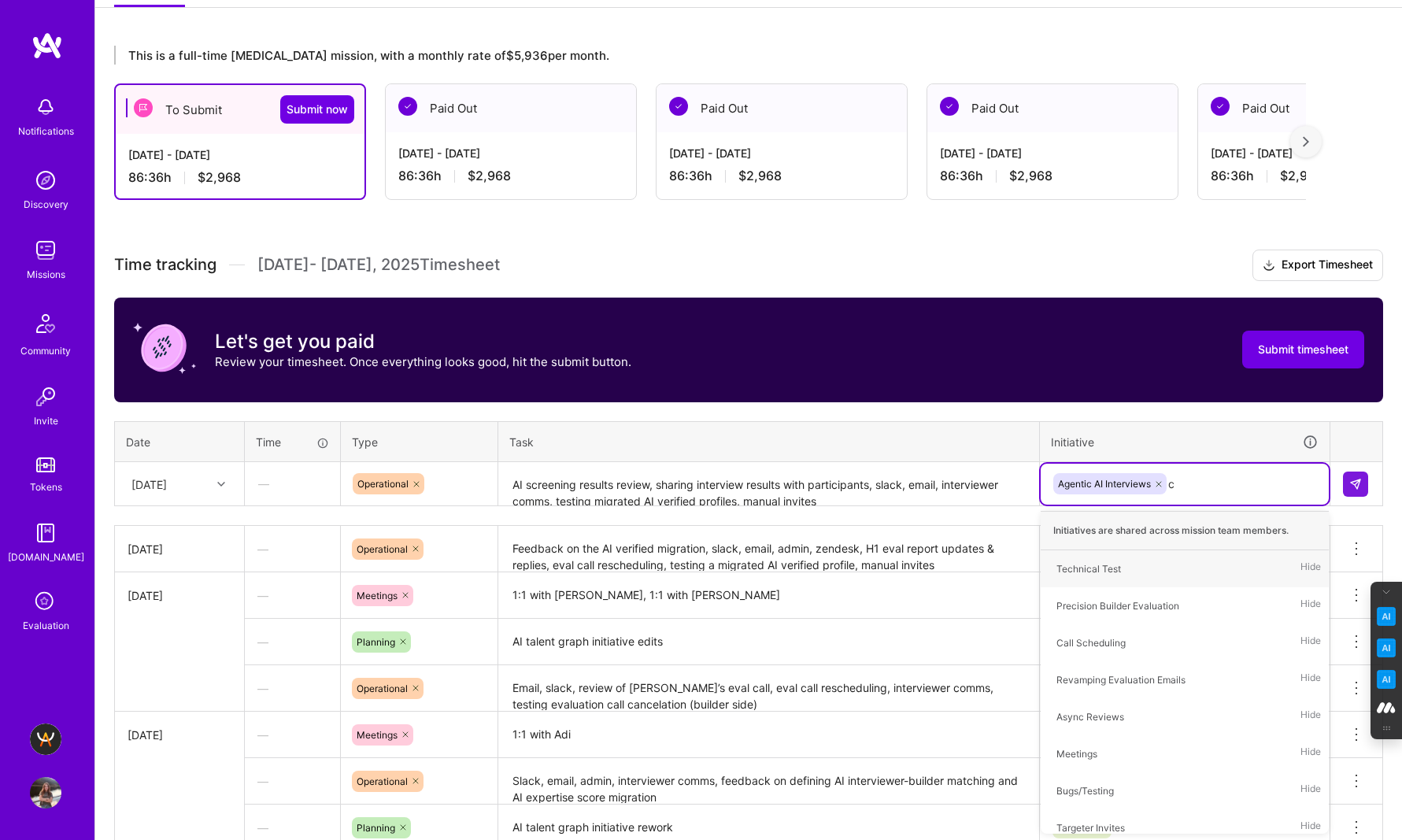
type input "co"
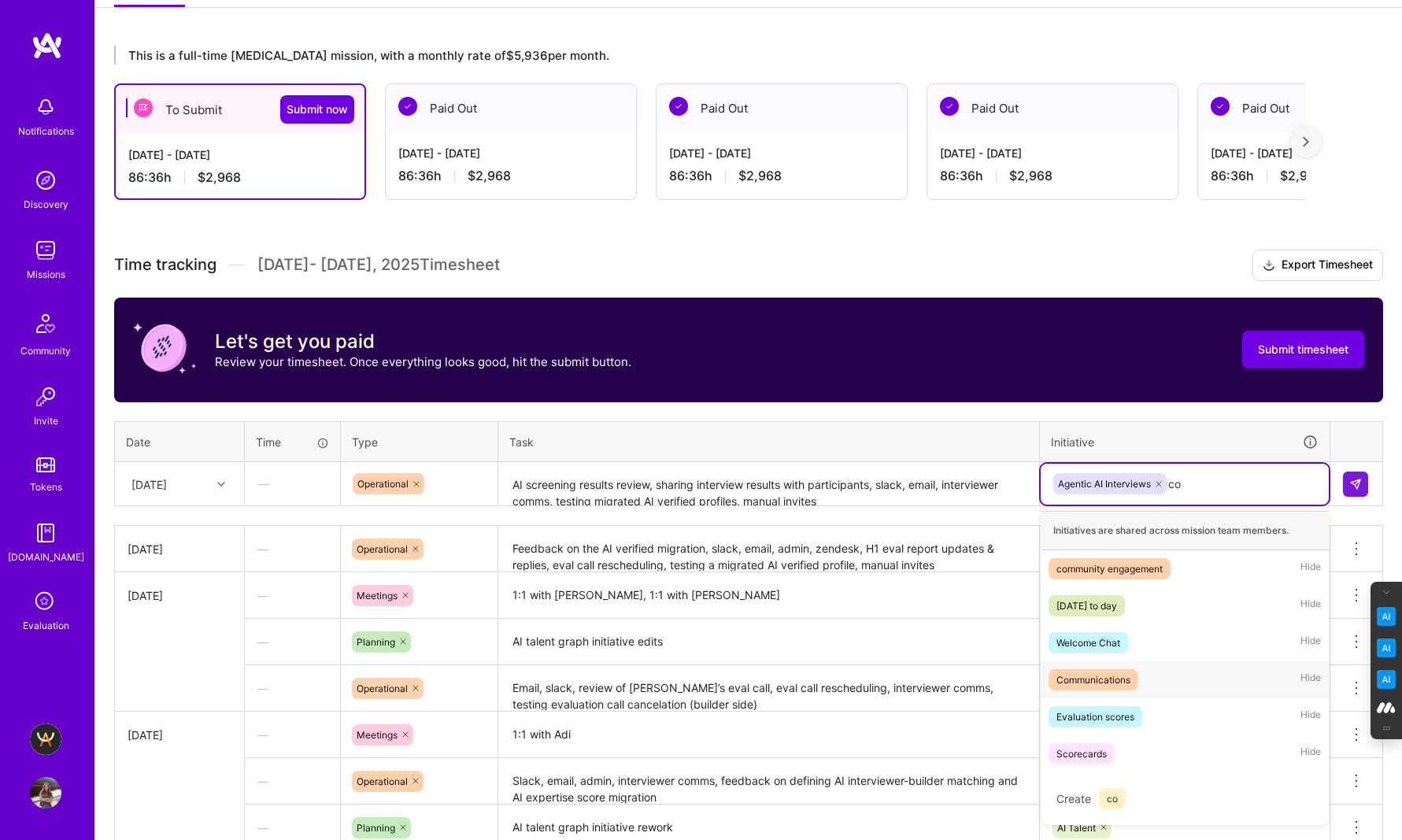
click at [1111, 680] on div "Communications" at bounding box center [1093, 679] width 74 height 17
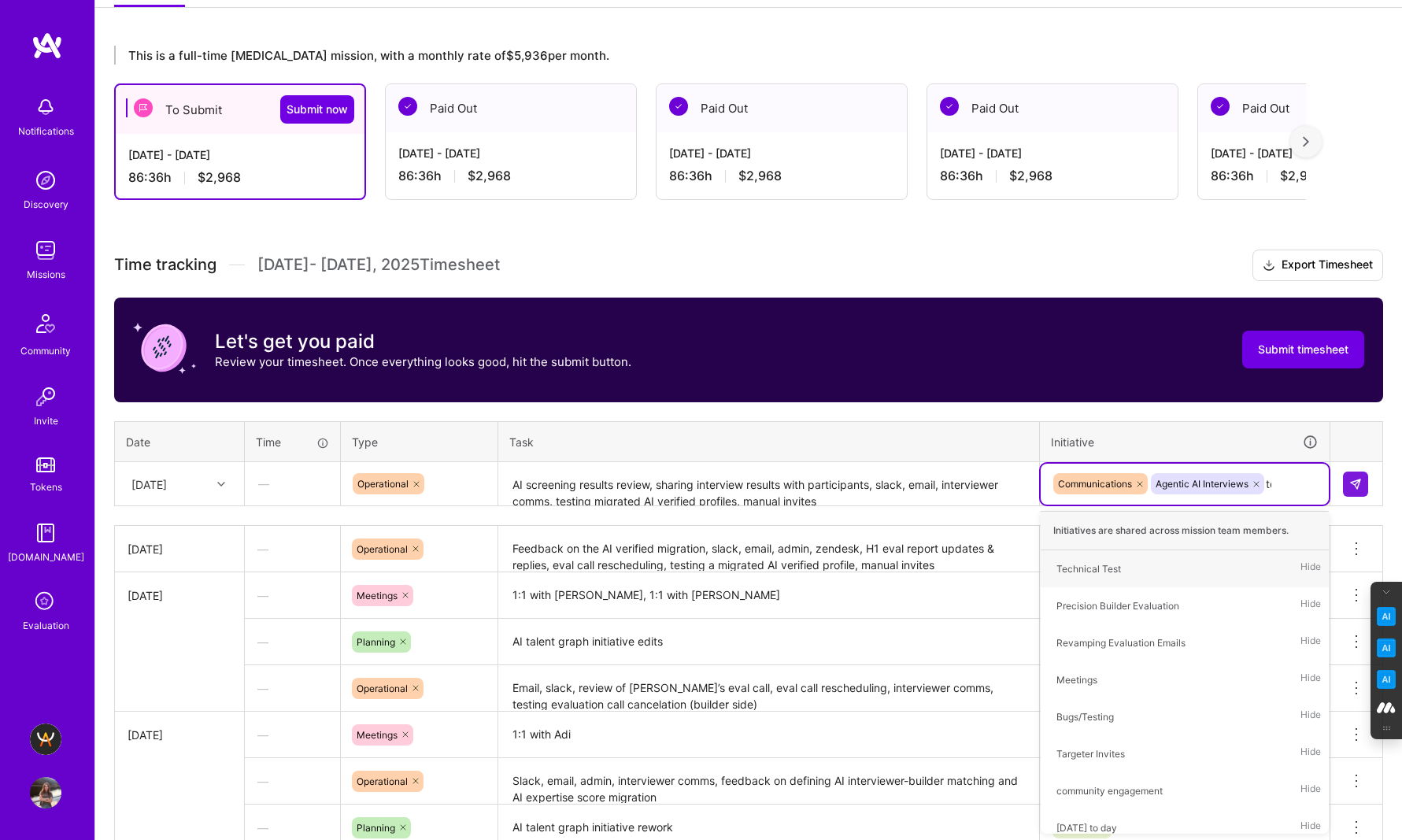
type input "tes"
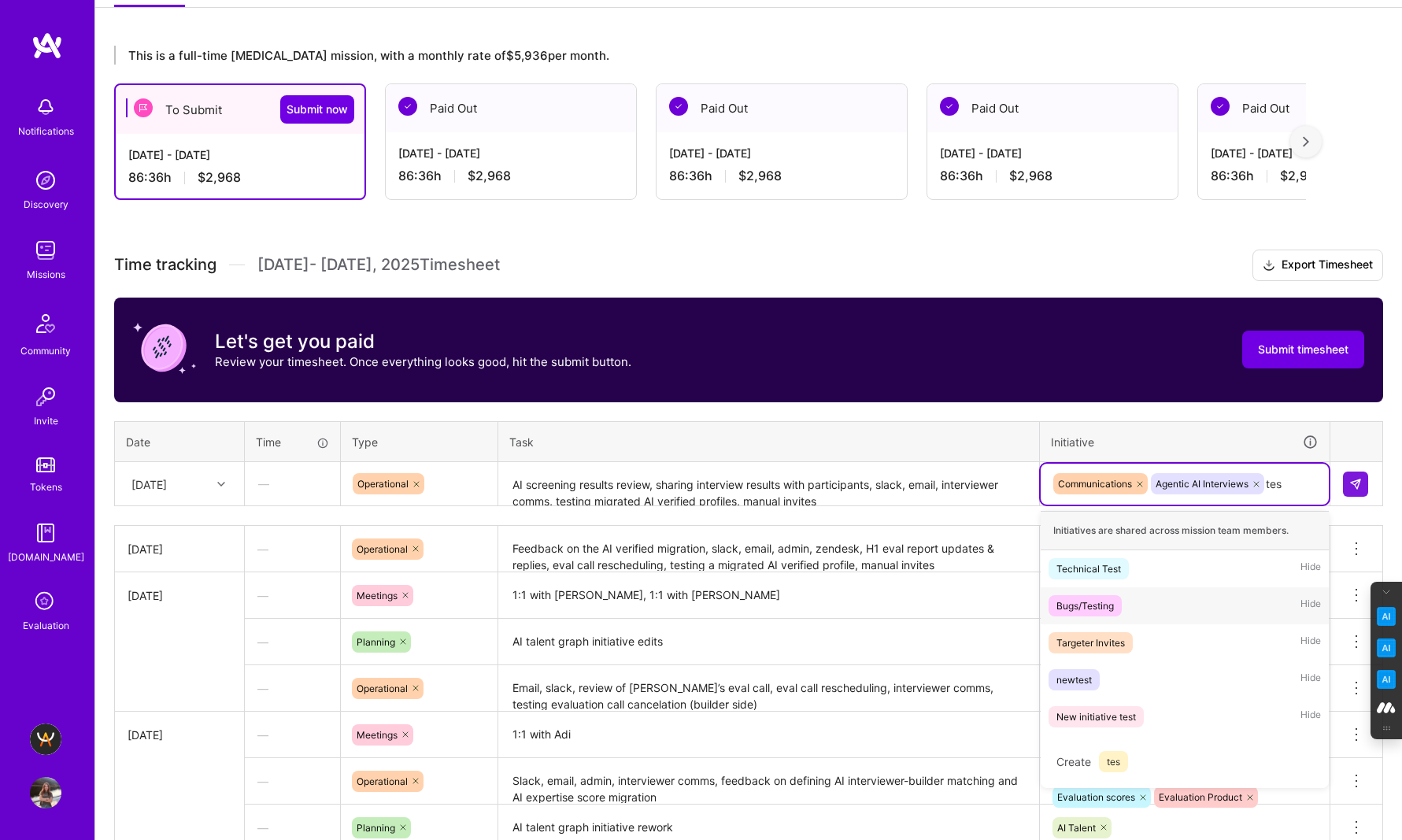
click at [1095, 611] on div "Bugs/Testing" at bounding box center [1084, 605] width 57 height 17
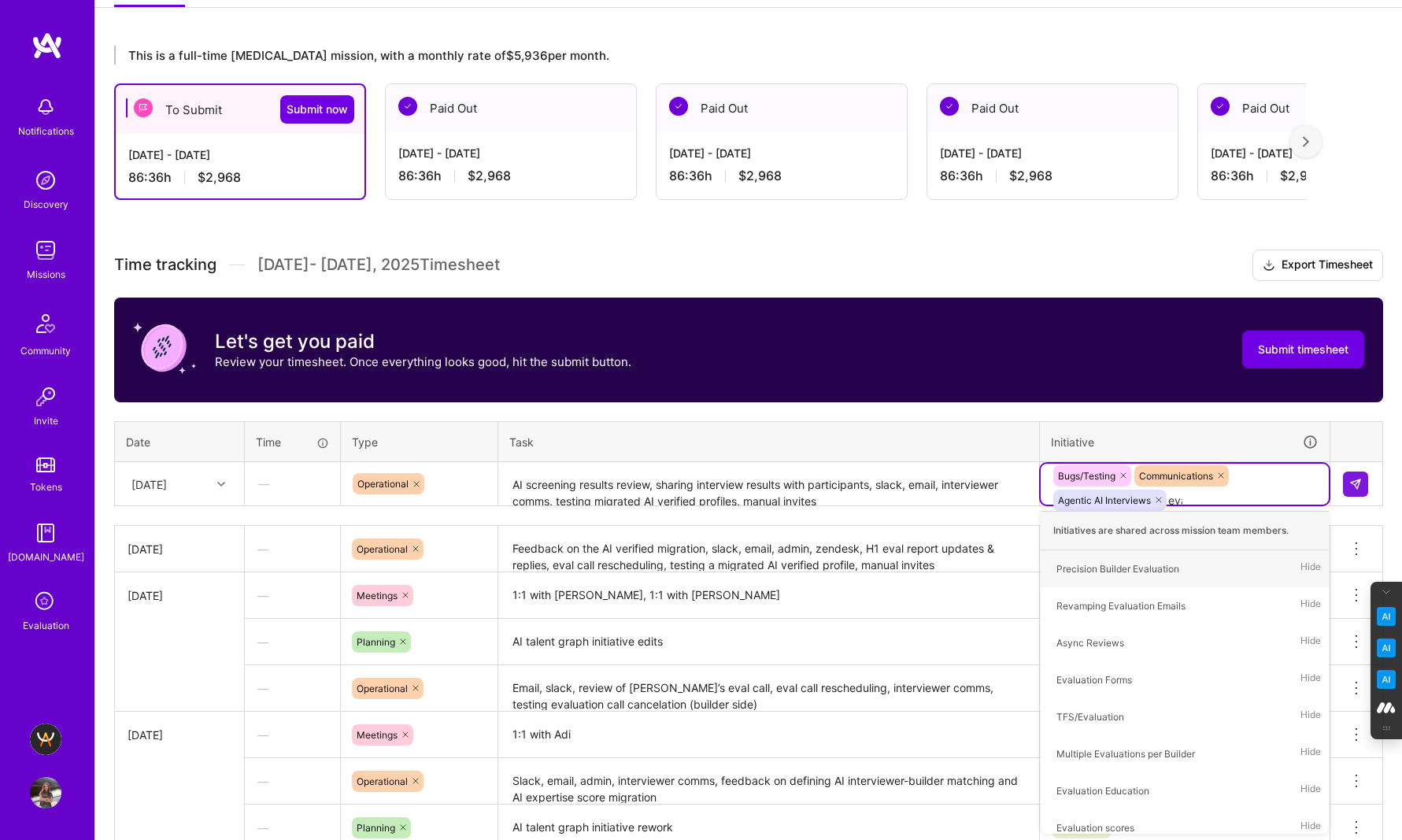
type input "eval"
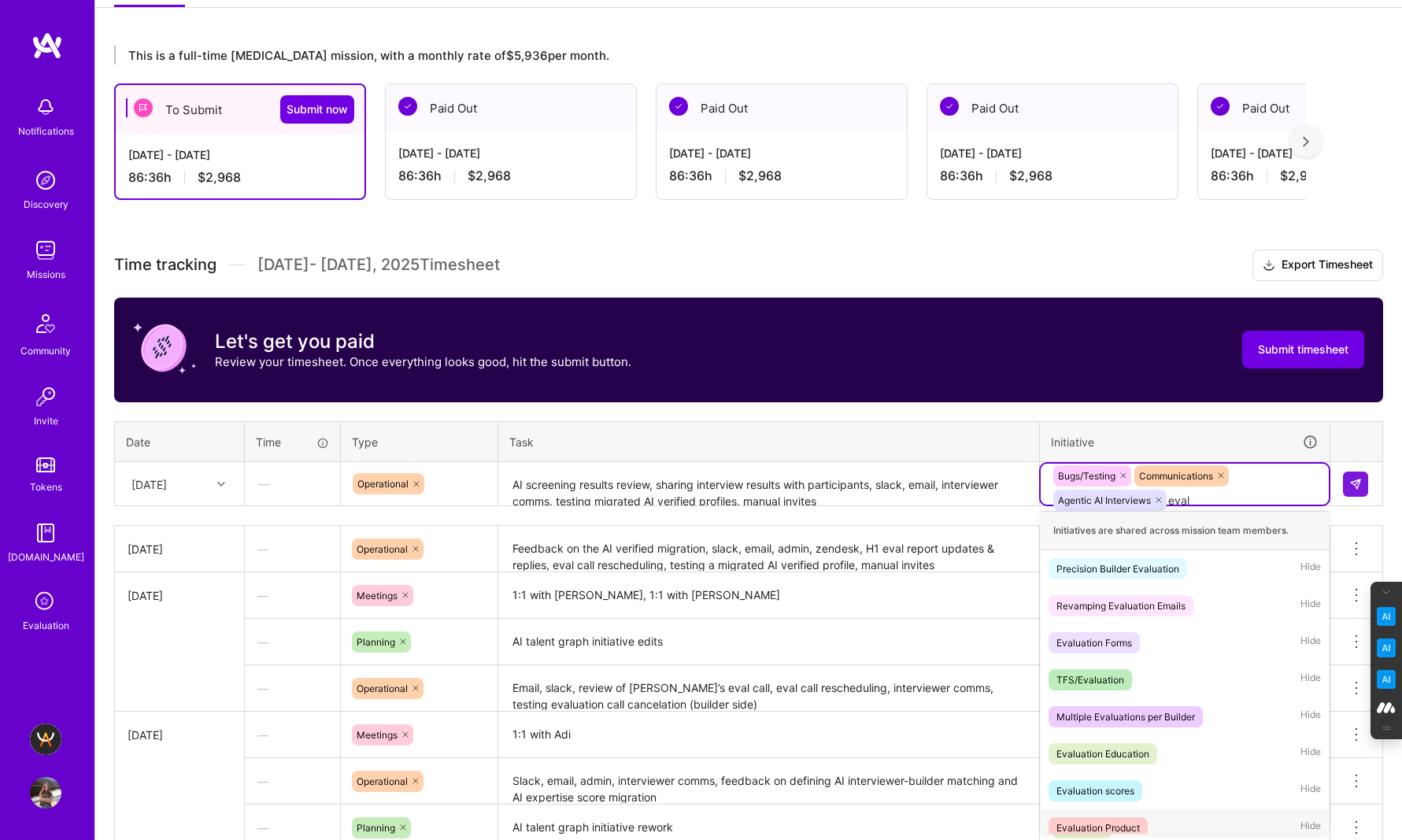
click at [1099, 829] on div "Evaluation Product" at bounding box center [1097, 827] width 83 height 17
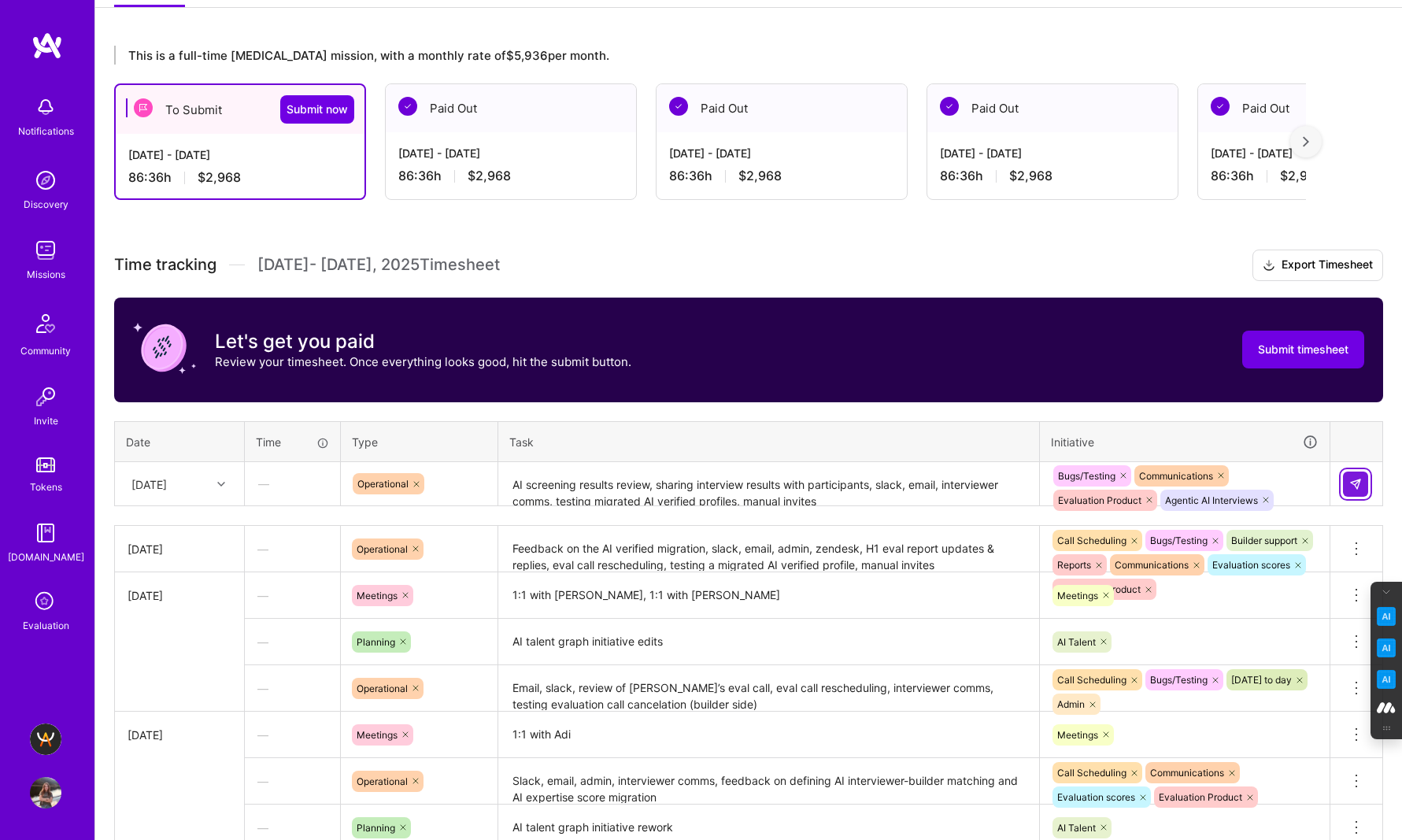
click at [1353, 485] on img at bounding box center [1355, 484] width 12 height 12
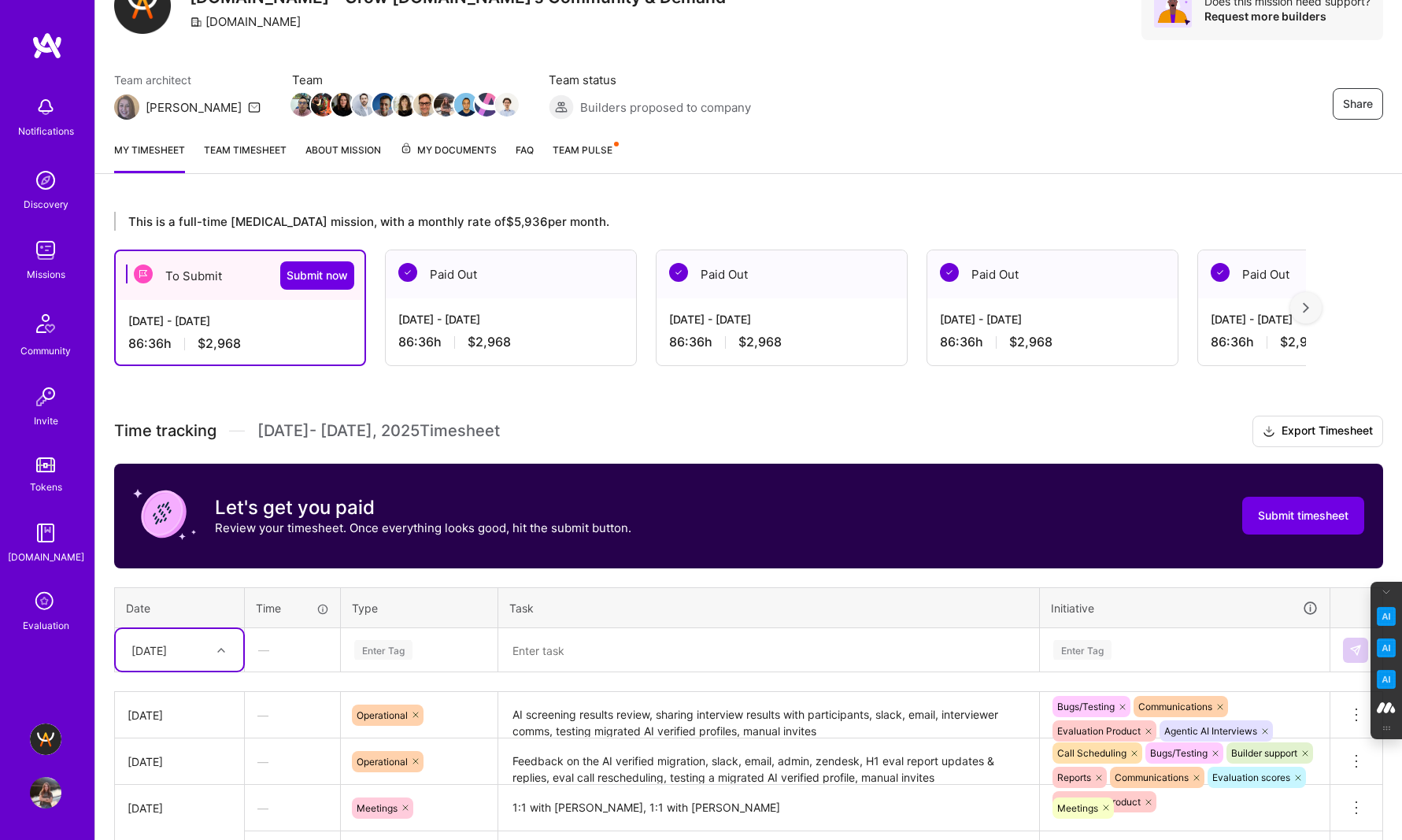
scroll to position [0, 0]
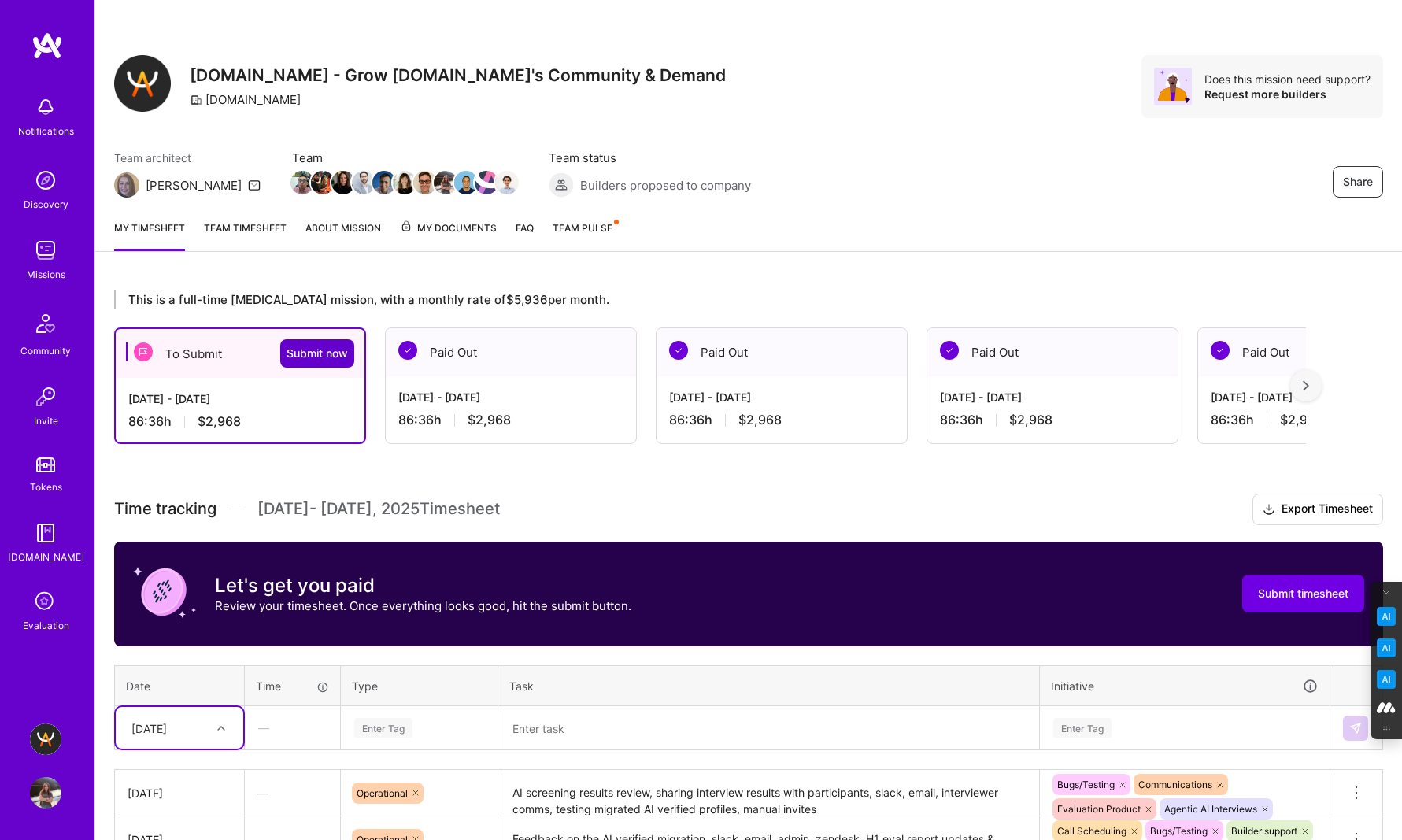
click at [316, 350] on span "Submit now" at bounding box center [317, 354] width 61 height 16
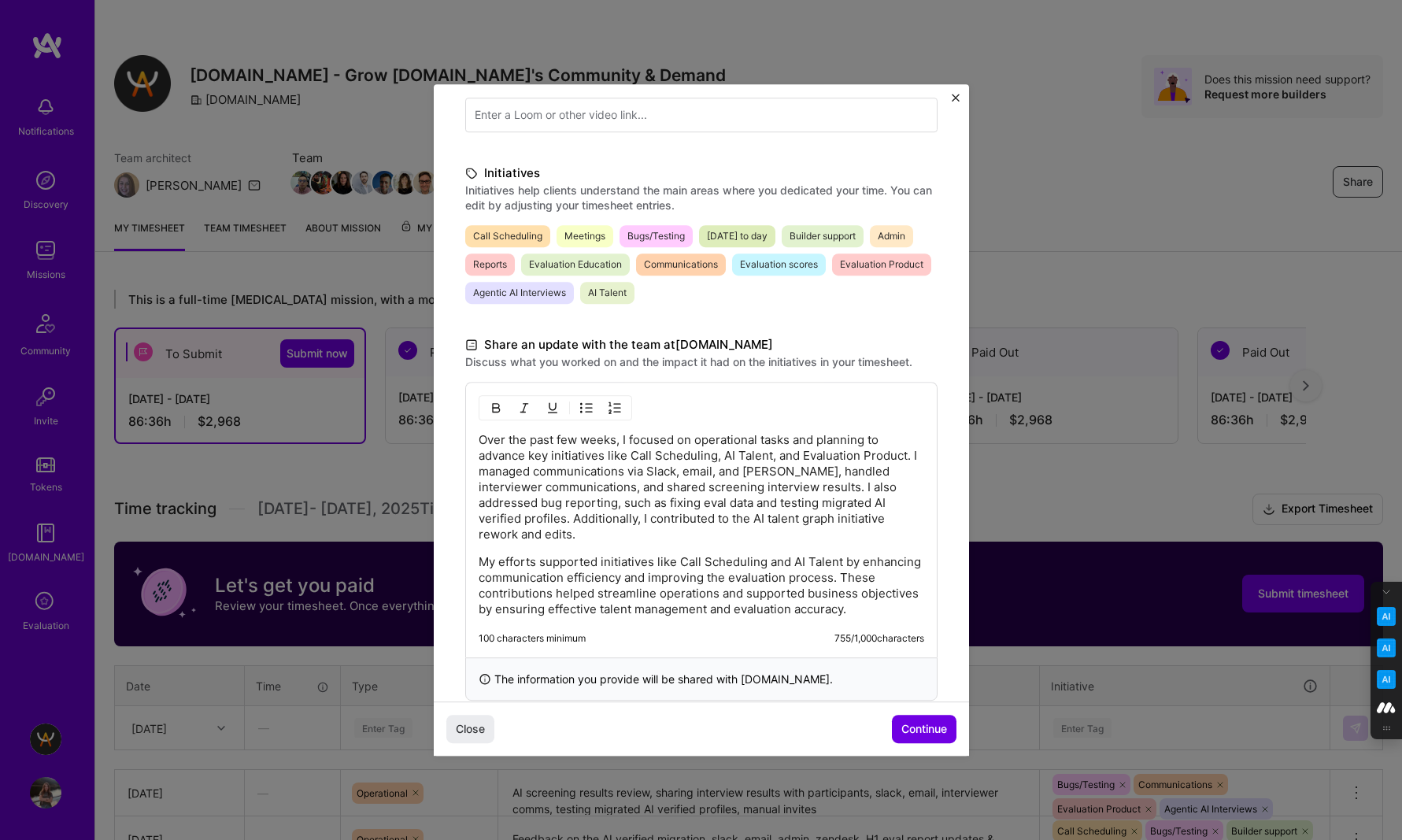
scroll to position [311, 0]
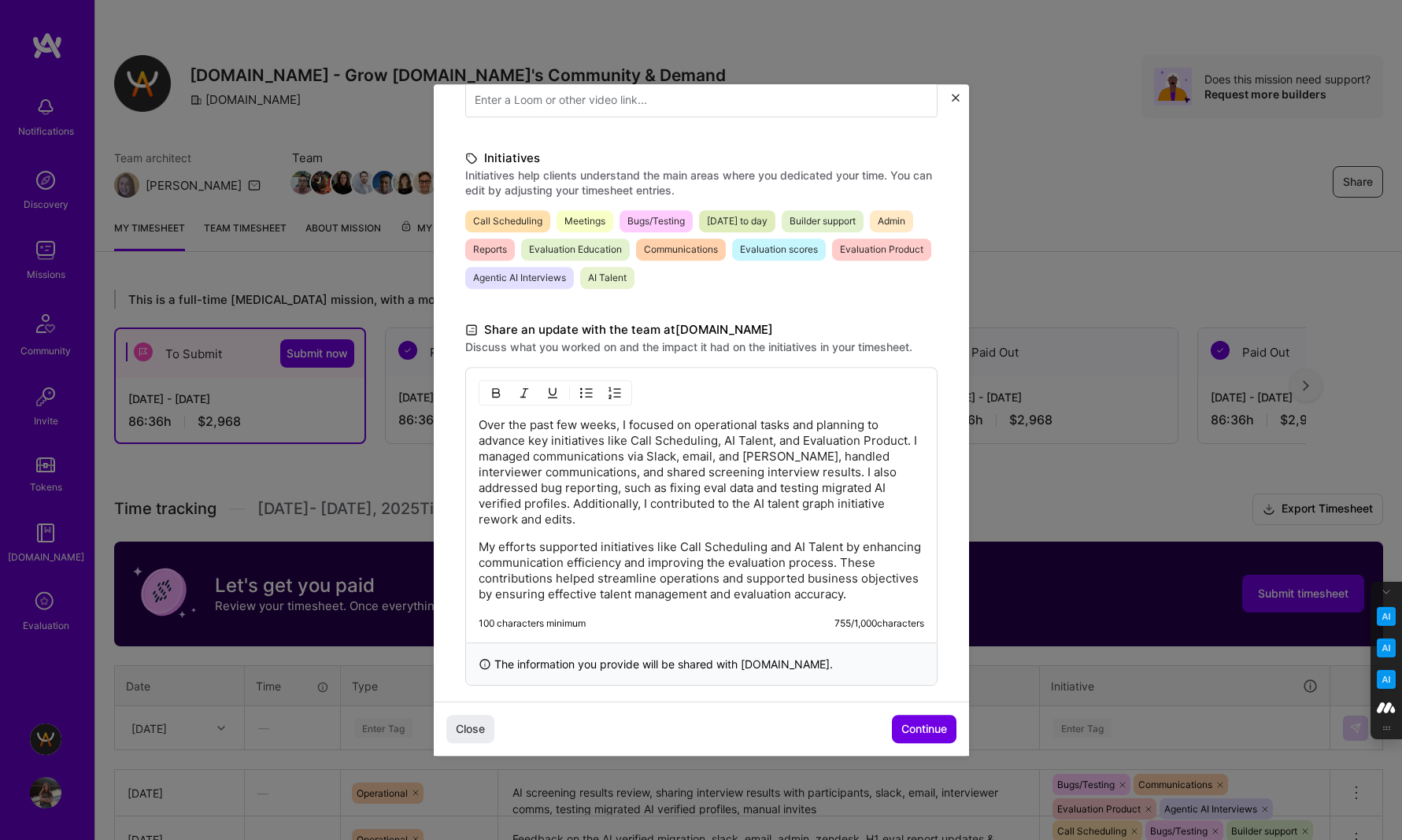
click at [629, 442] on p "Over the past few weeks, I focused on operational tasks and planning to advance…" at bounding box center [701, 472] width 445 height 111
click at [782, 440] on p "Over the past few weeks, I focused on operational tasks and planning to advance…" at bounding box center [701, 472] width 445 height 111
drag, startPoint x: 863, startPoint y: 437, endPoint x: 527, endPoint y: 453, distance: 336.4
click at [527, 453] on p "Over the past few weeks, I focused on operational tasks and planning to advance…" at bounding box center [701, 472] width 445 height 111
copy p "Evaluation Product."
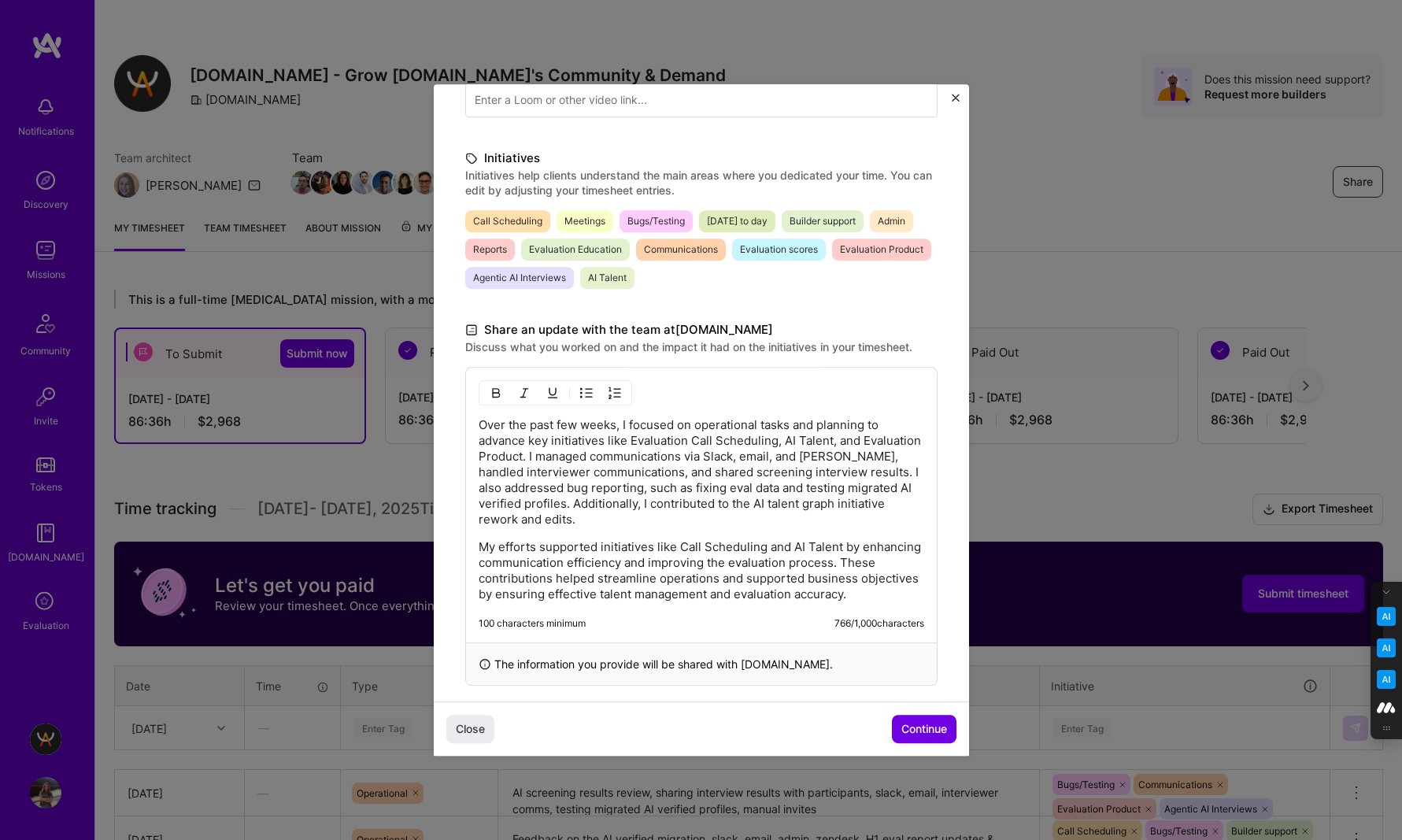
click at [780, 437] on p "Over the past few weeks, I focused on operational tasks and planning to advance…" at bounding box center [701, 472] width 445 height 111
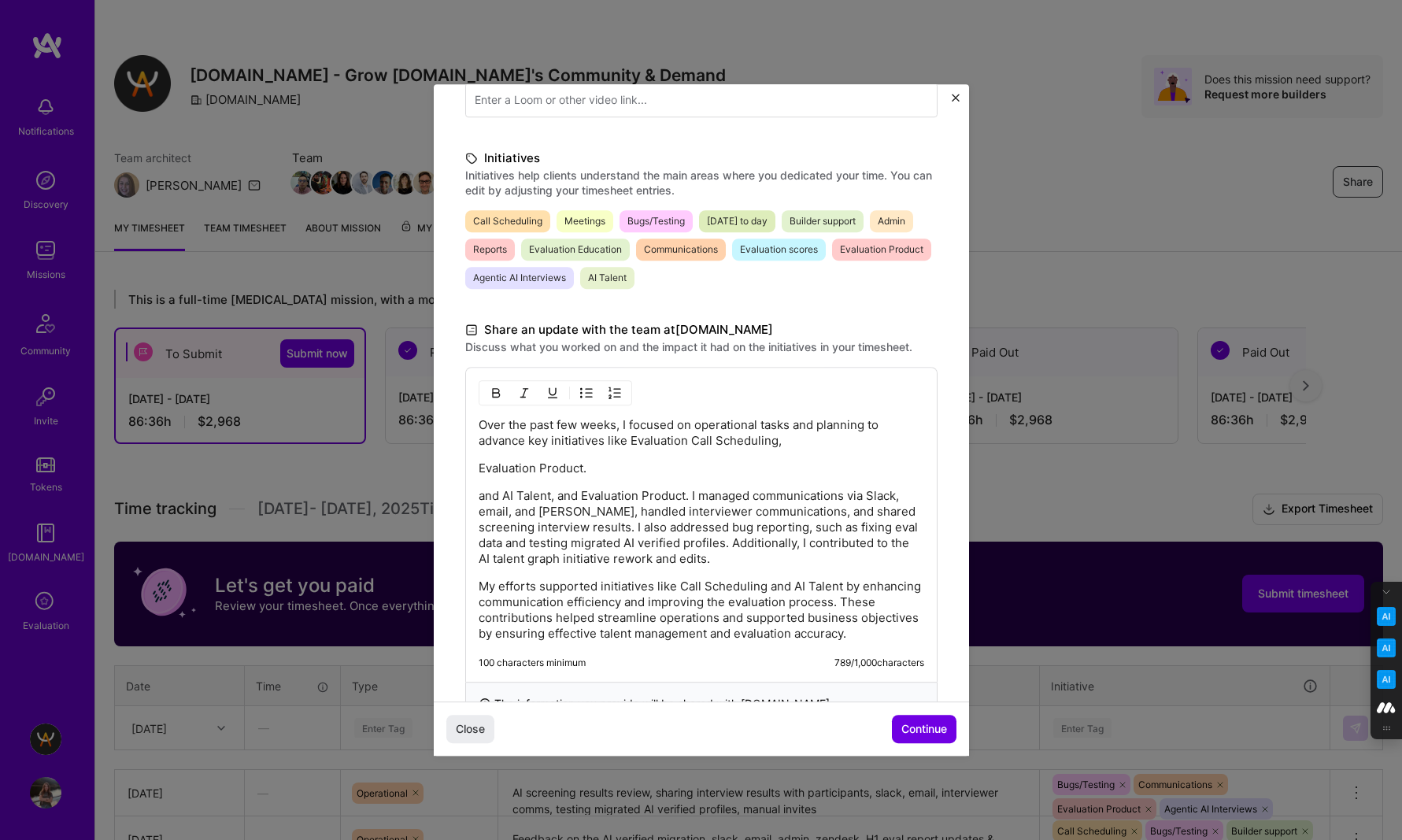
click at [589, 466] on p "Evaluation Product." at bounding box center [701, 468] width 445 height 16
click at [481, 470] on p "Evaluation Product" at bounding box center [701, 468] width 445 height 16
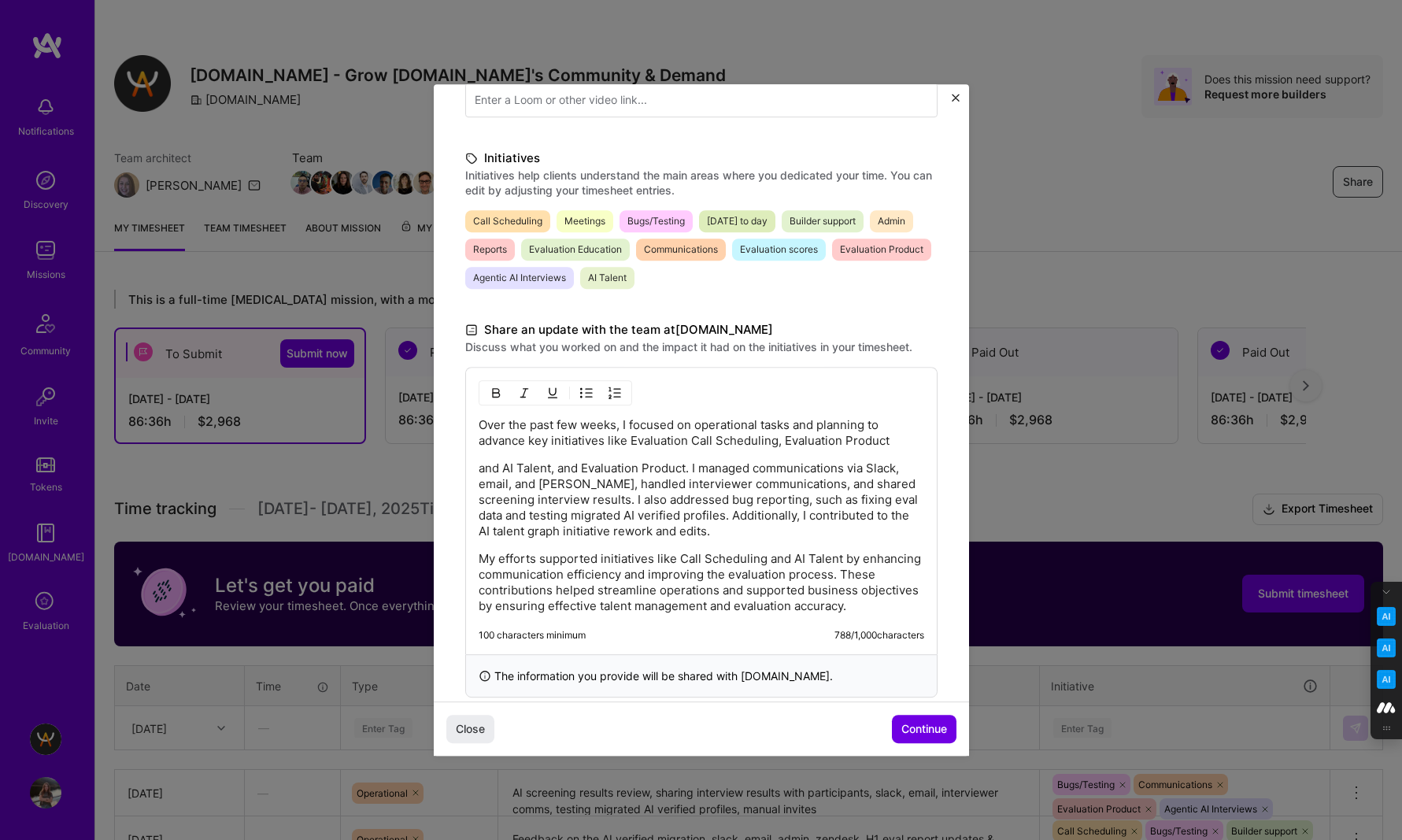
click at [478, 467] on p "and AI Talent, and Evaluation Product. I managed communications via Slack, emai…" at bounding box center [701, 499] width 445 height 79
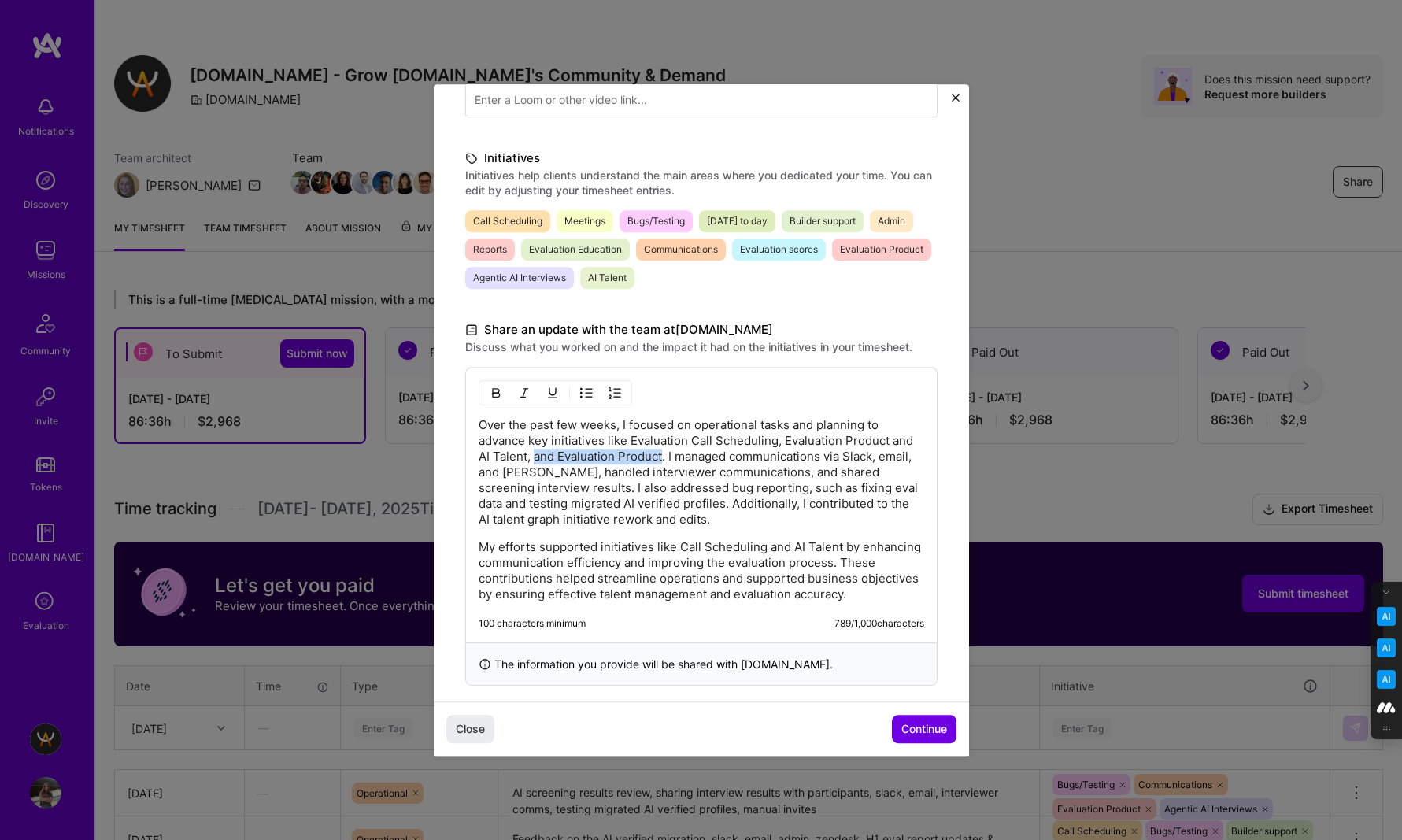
drag, startPoint x: 661, startPoint y: 455, endPoint x: 534, endPoint y: 455, distance: 127.0
click at [534, 455] on p "Over the past few weeks, I focused on operational tasks and planning to advance…" at bounding box center [701, 472] width 445 height 111
click at [708, 475] on p "Over the past few weeks, I focused on operational tasks and planning to advance…" at bounding box center [701, 472] width 445 height 111
drag, startPoint x: 726, startPoint y: 506, endPoint x: 649, endPoint y: 506, distance: 77.0
click at [649, 506] on p "Over the past few weeks, I focused on operational tasks and planning to advance…" at bounding box center [701, 472] width 445 height 111
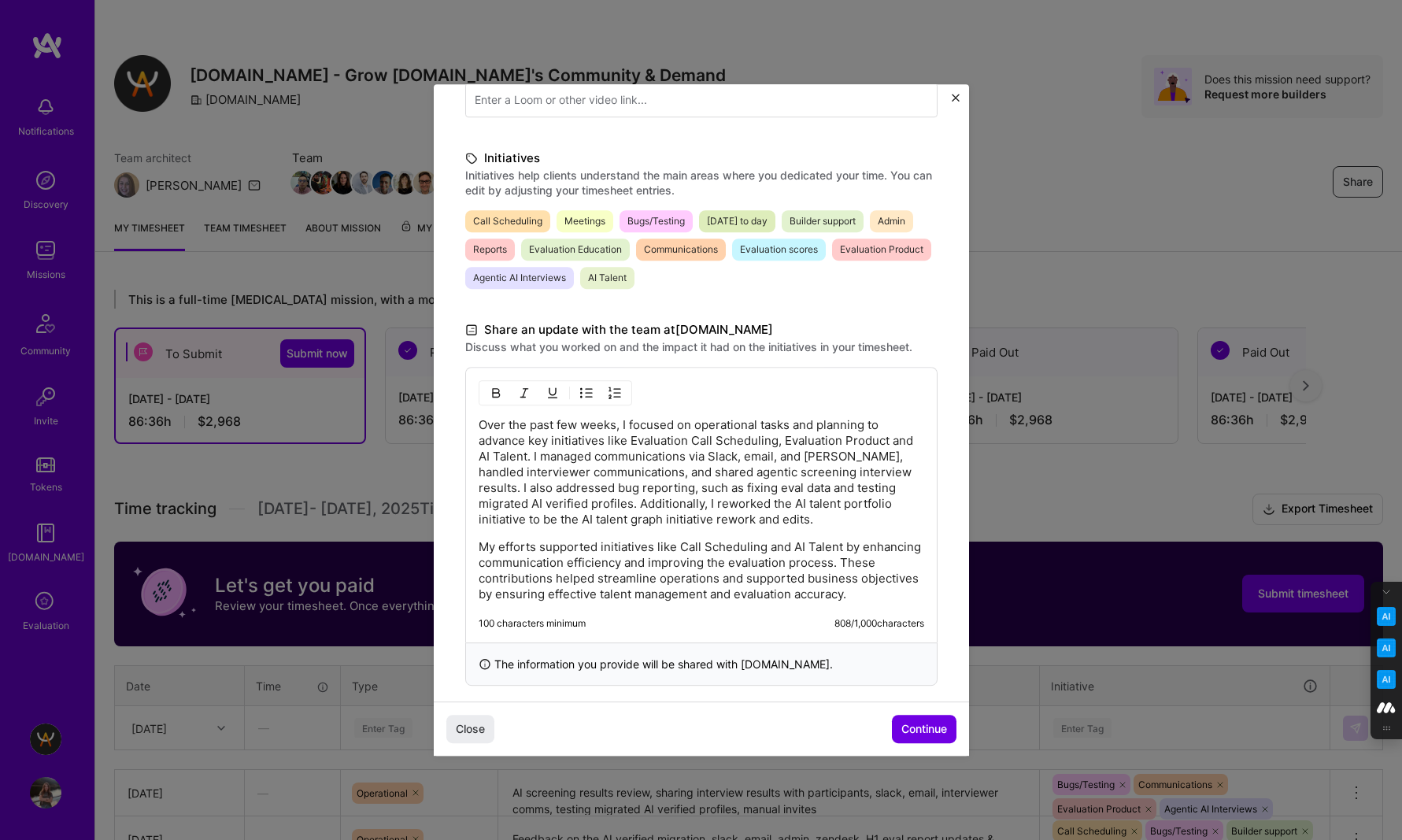
click at [496, 520] on p "Over the past few weeks, I focused on operational tasks and planning to advance…" at bounding box center [701, 472] width 445 height 111
drag, startPoint x: 706, startPoint y: 520, endPoint x: 479, endPoint y: 521, distance: 227.0
click at [479, 521] on p "Over the past few weeks, I focused on operational tasks and planning to advance…" at bounding box center [701, 472] width 445 height 111
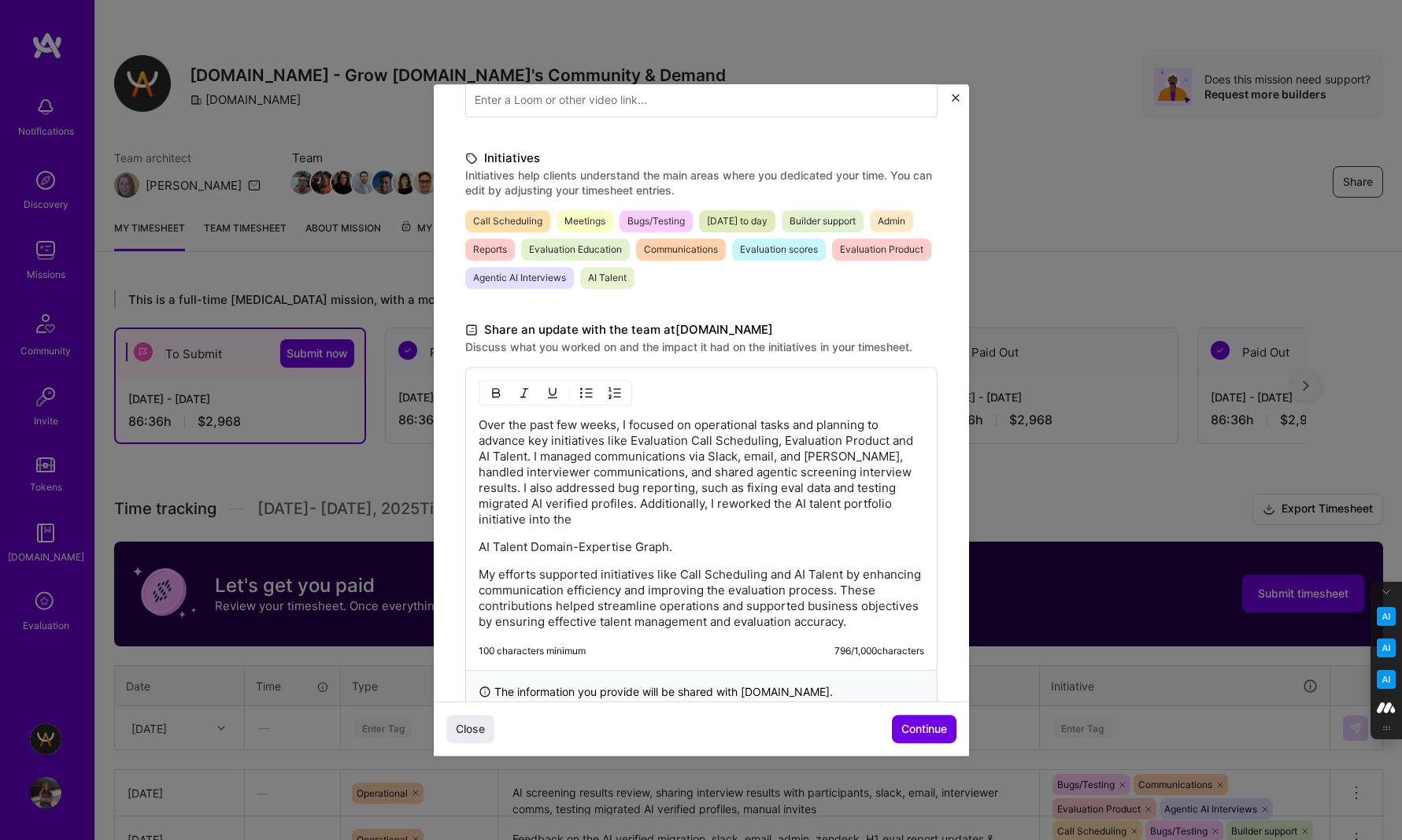
click at [480, 539] on p "AI Talent Domain-Expertise Graph." at bounding box center [701, 547] width 445 height 16
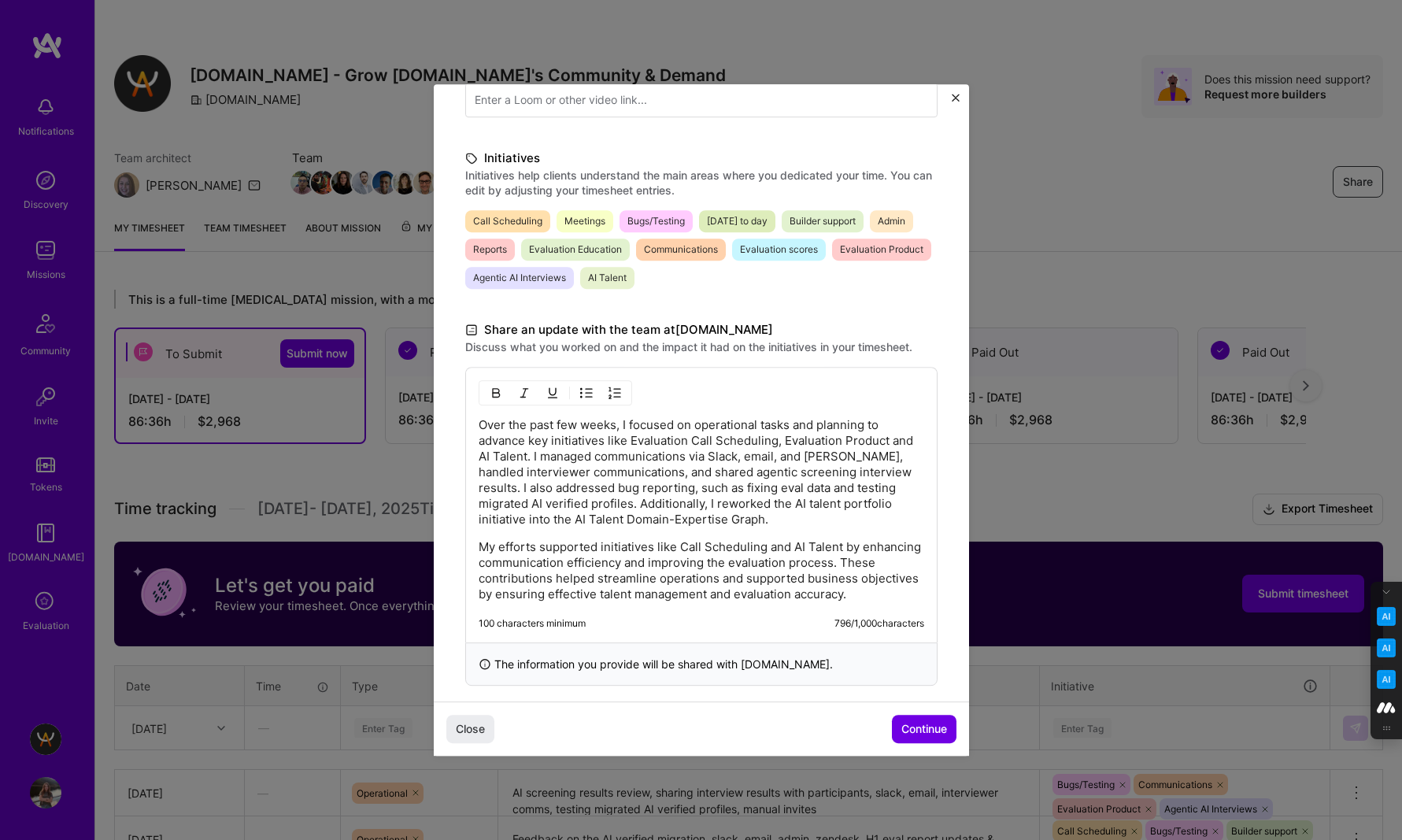
click at [779, 503] on p "Over the past few weeks, I focused on operational tasks and planning to advance…" at bounding box center [701, 472] width 445 height 111
click at [746, 499] on p "Over the past few weeks, I focused on operational tasks and planning to advance…" at bounding box center [701, 472] width 445 height 111
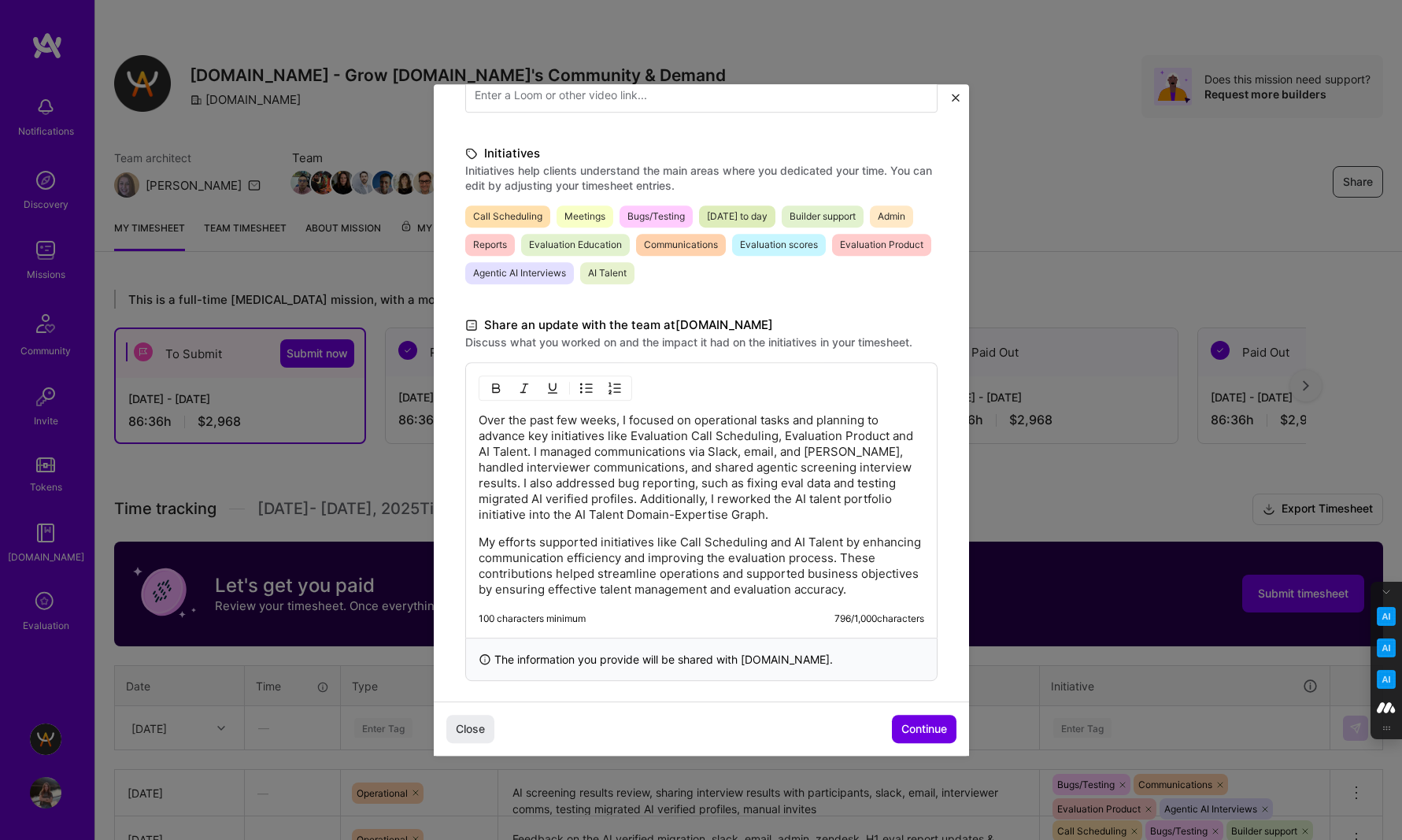
scroll to position [319, 0]
click at [780, 477] on p "Over the past few weeks, I focused on operational tasks and planning to advance…" at bounding box center [701, 464] width 445 height 111
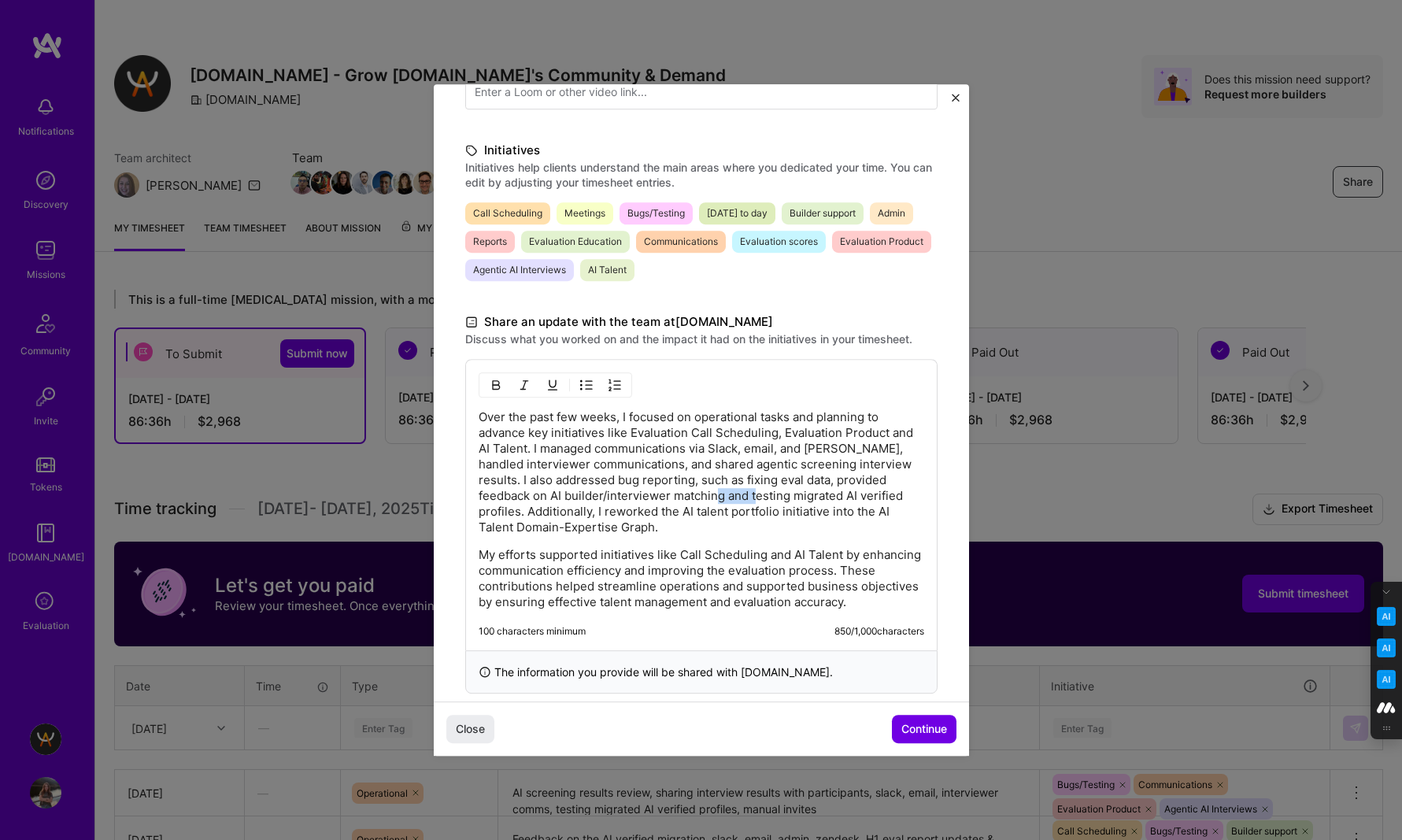
drag, startPoint x: 716, startPoint y: 496, endPoint x: 680, endPoint y: 498, distance: 36.1
click at [680, 498] on p "Over the past few weeks, I focused on operational tasks and planning to advance…" at bounding box center [701, 471] width 445 height 126
click at [655, 494] on p "Over the past few weeks, I focused on operational tasks and planning to advance…" at bounding box center [701, 471] width 445 height 126
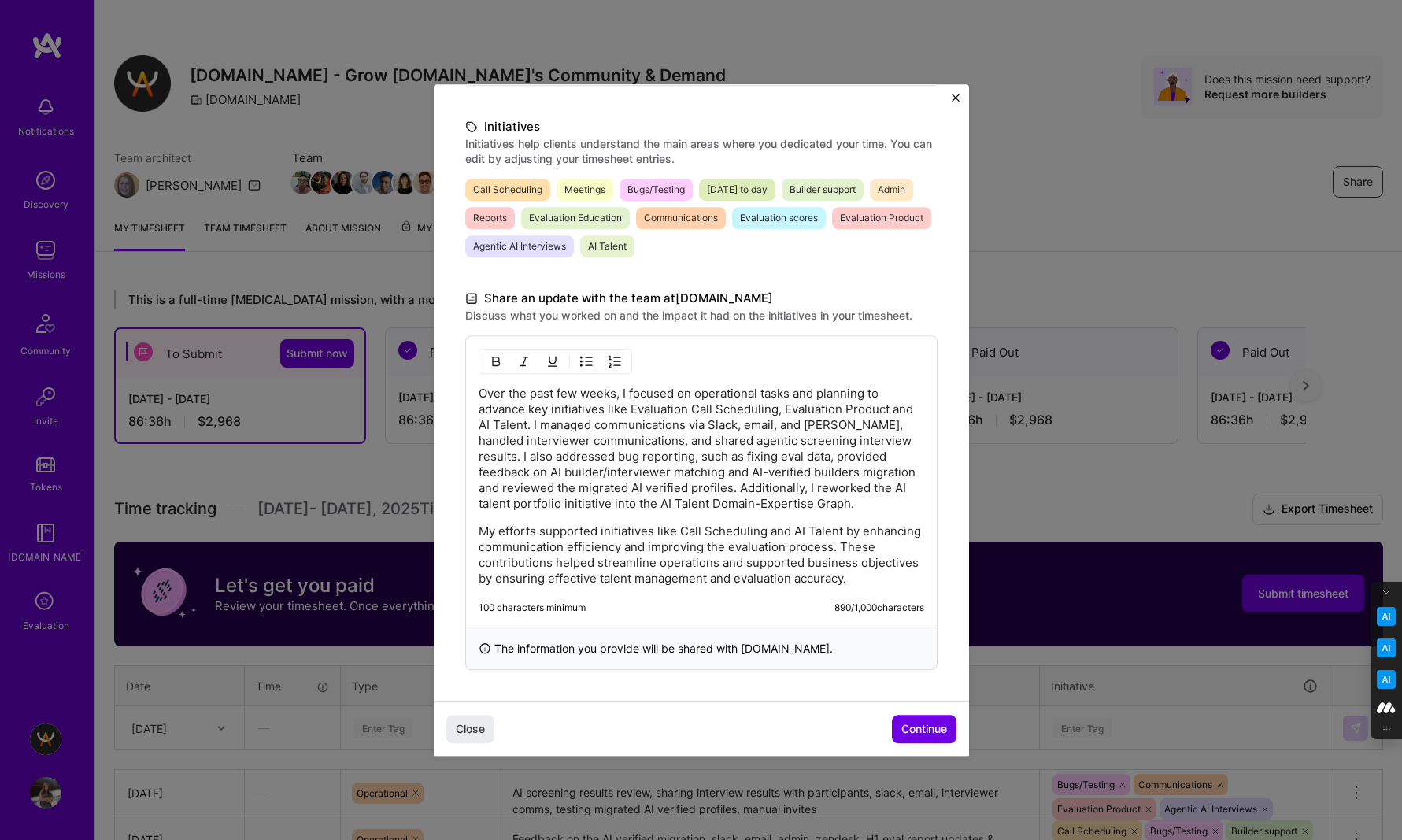
click at [673, 532] on p "My efforts supported initiatives like Call Scheduling and AI Talent by enhancin…" at bounding box center [701, 555] width 445 height 63
click at [923, 727] on span "Continue" at bounding box center [924, 729] width 46 height 16
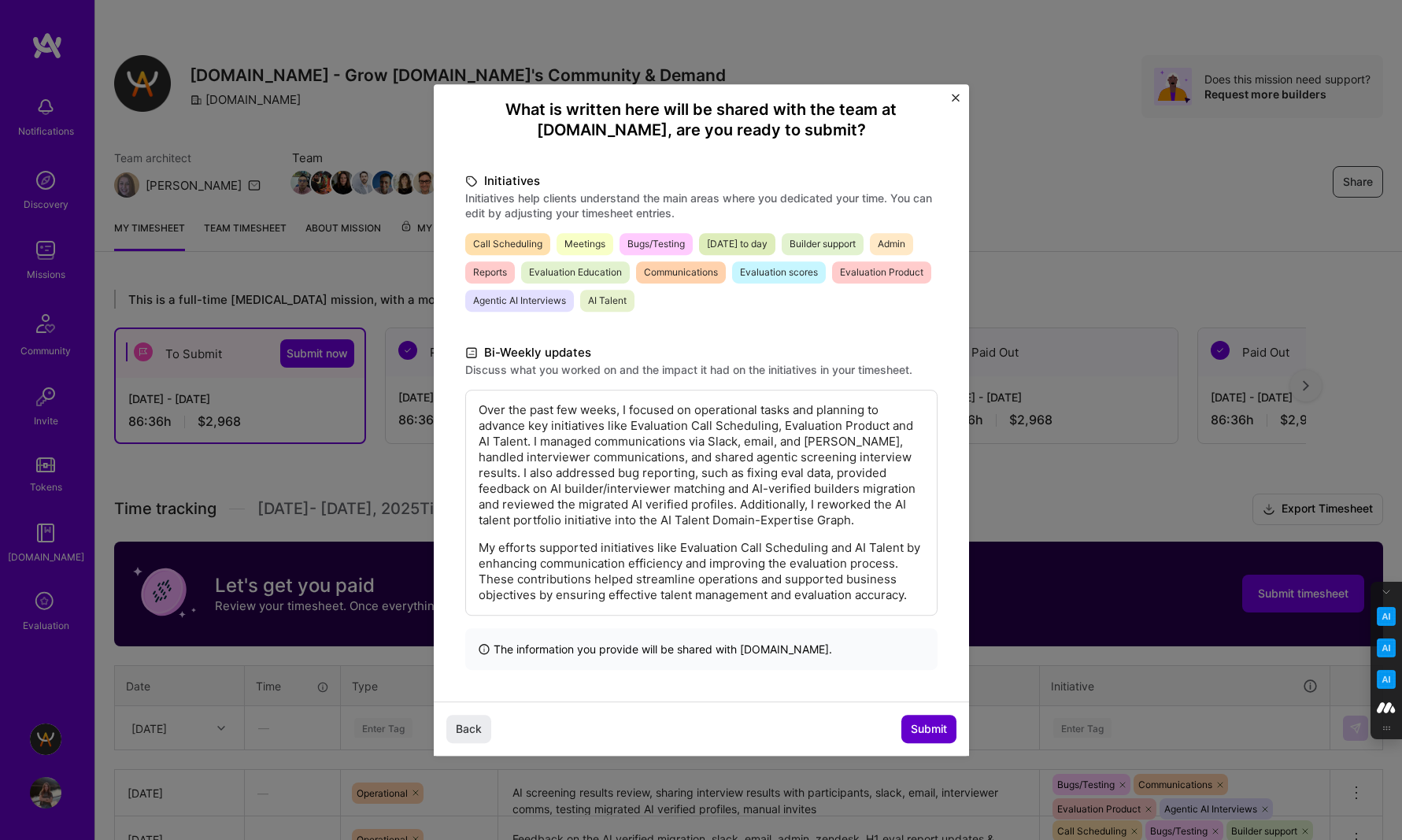
scroll to position [131, 0]
click at [923, 727] on span "Submit" at bounding box center [928, 729] width 36 height 16
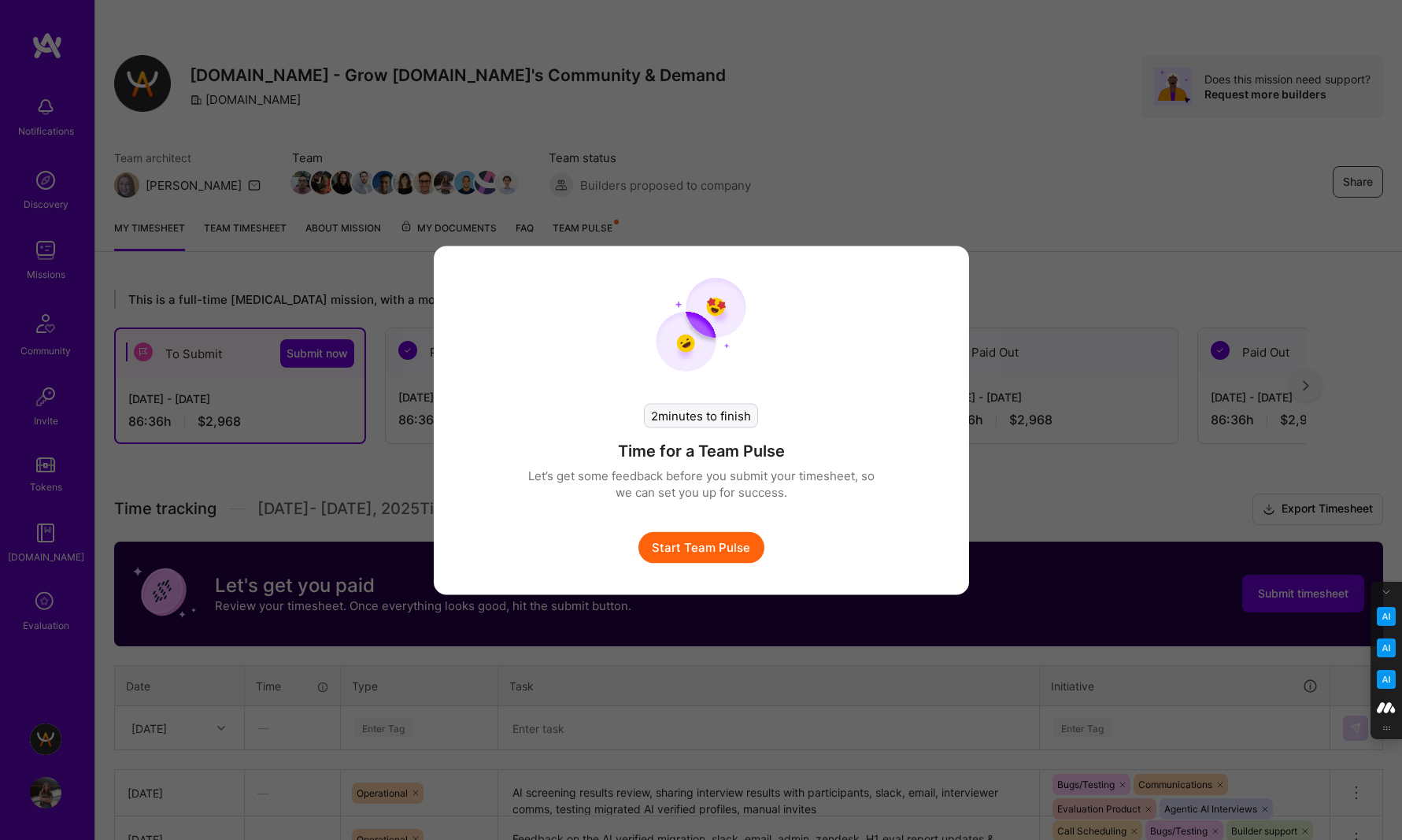
click at [733, 547] on button "Start Team Pulse" at bounding box center [701, 547] width 126 height 32
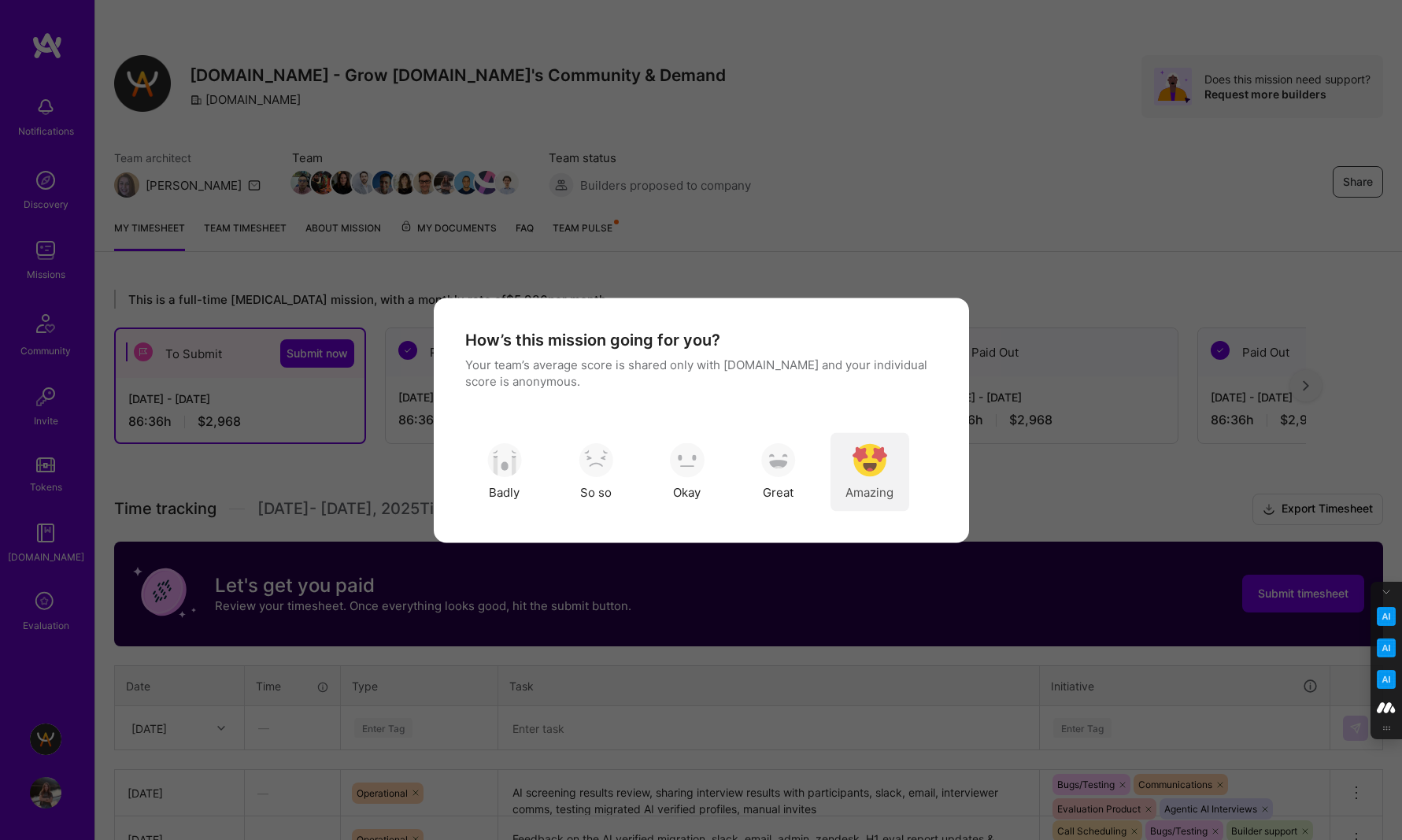
click at [871, 471] on img "modal" at bounding box center [869, 460] width 34 height 34
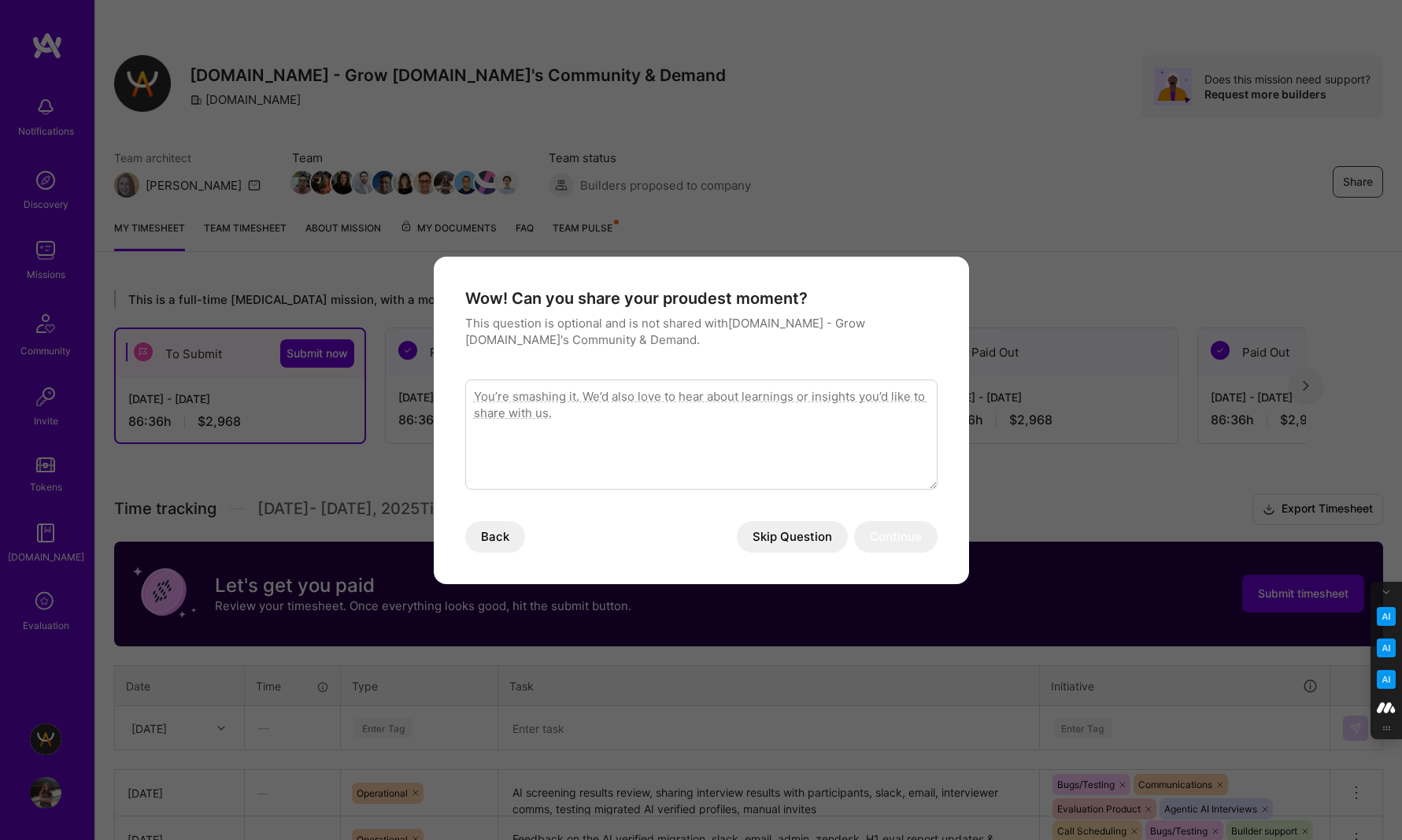
click at [794, 534] on button "Skip Question" at bounding box center [792, 537] width 111 height 32
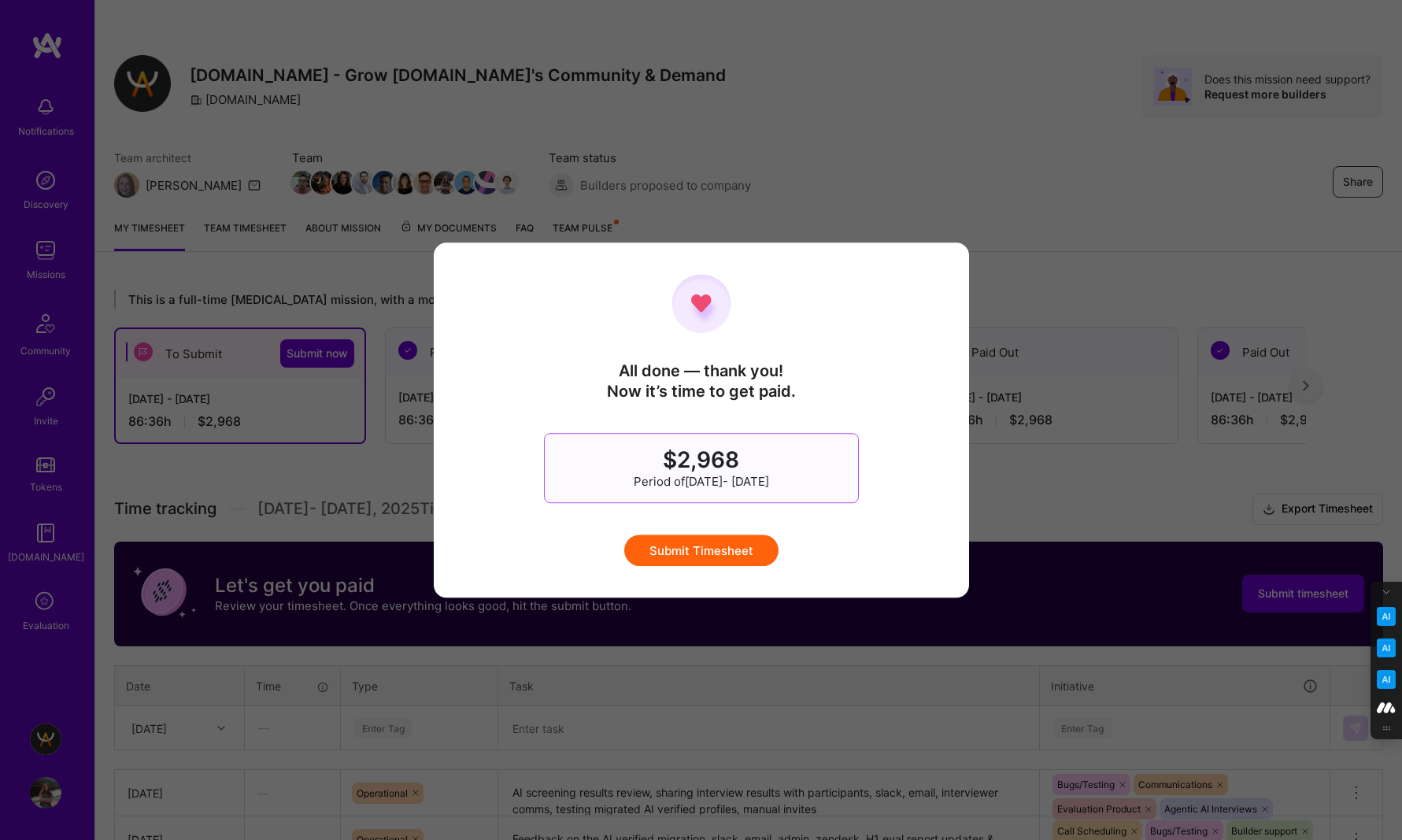
click at [711, 554] on button "Submit Timesheet" at bounding box center [701, 550] width 155 height 32
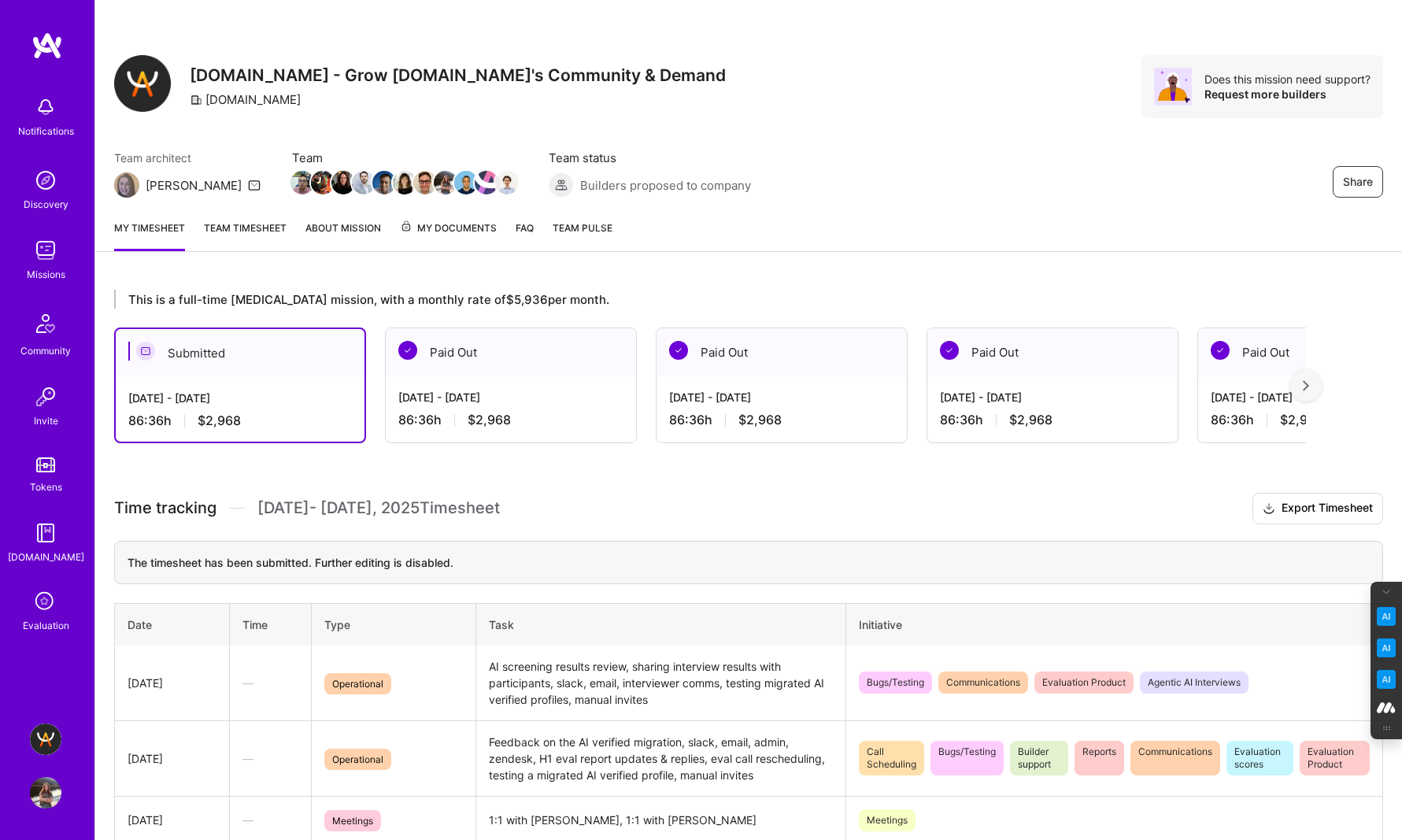
click at [53, 791] on img at bounding box center [46, 793] width 32 height 32
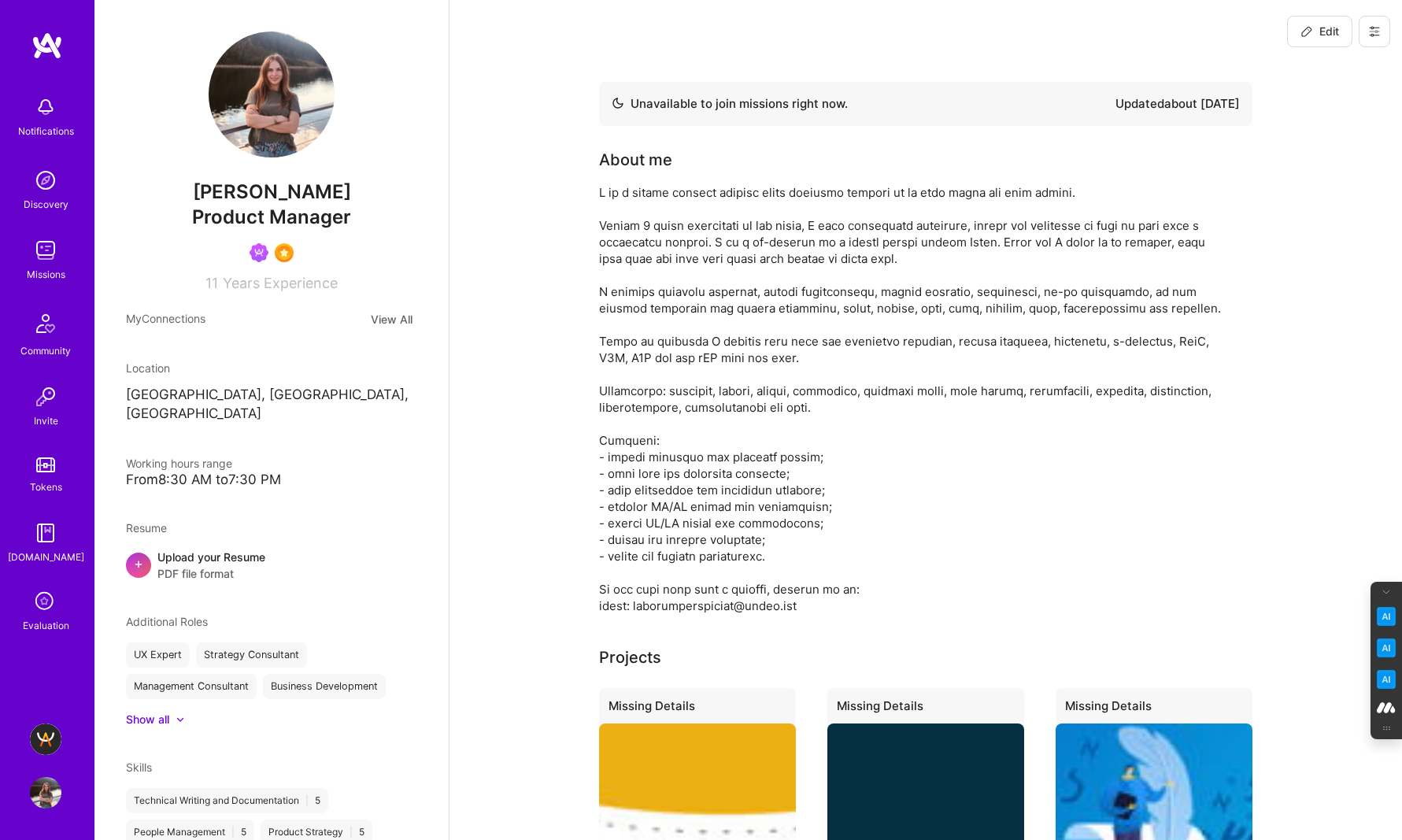
click at [1374, 29] on icon at bounding box center [1374, 32] width 12 height 12
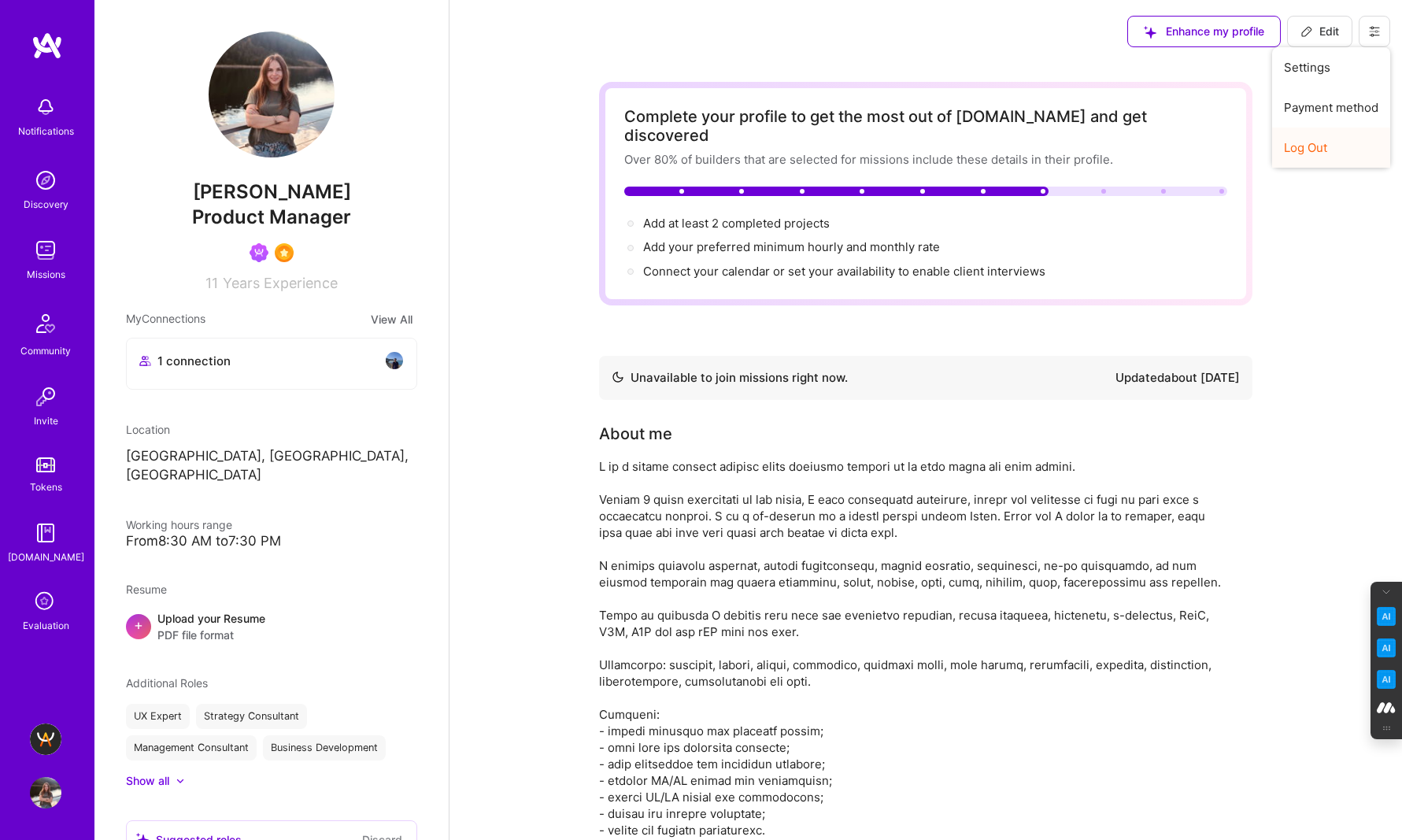
click at [1327, 146] on button "Log Out" at bounding box center [1331, 147] width 118 height 40
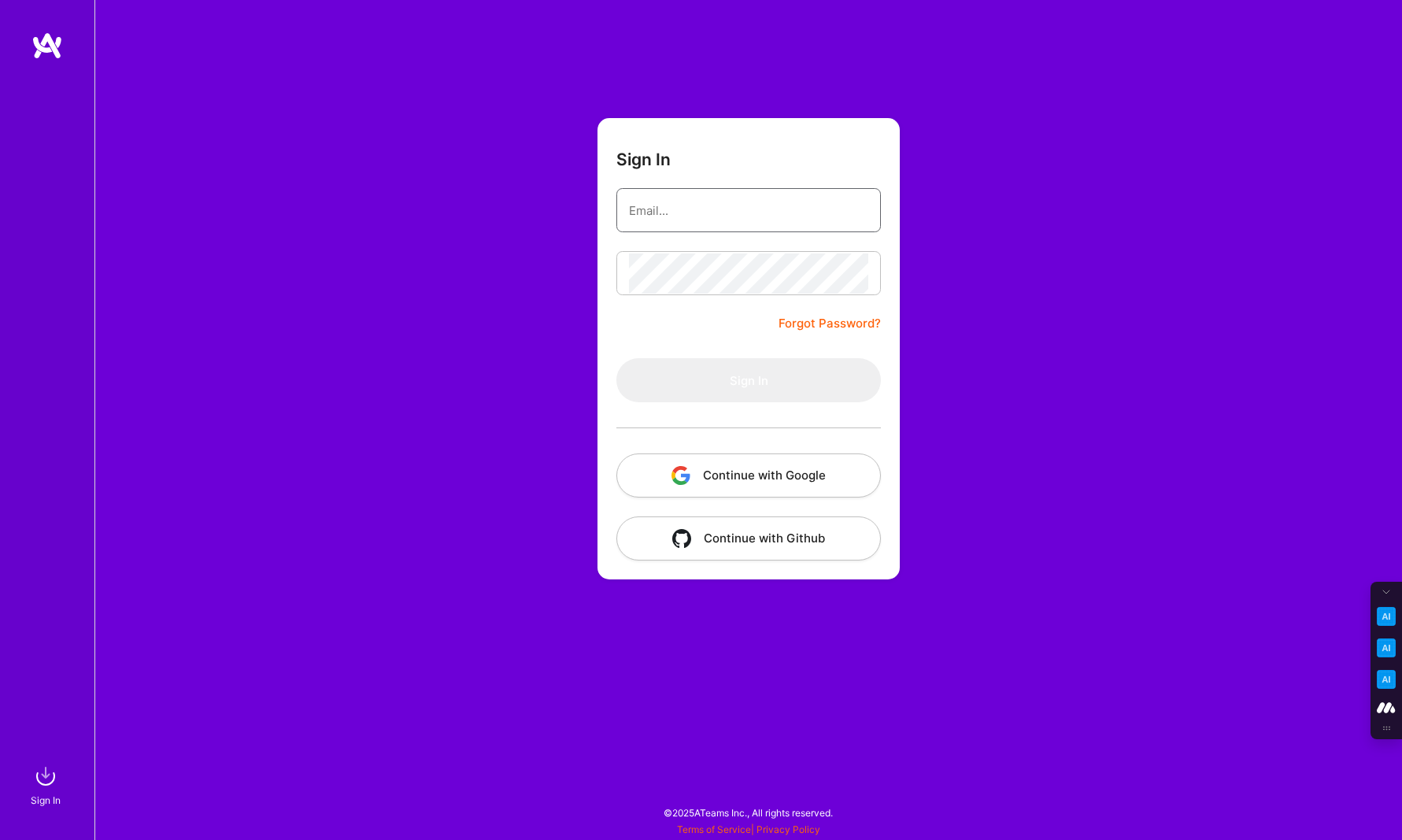
click at [703, 209] on input "email" at bounding box center [748, 211] width 240 height 40
type input "tanya@a.team"
click at [773, 489] on button "Continue with Google" at bounding box center [748, 475] width 264 height 44
